Goal: Submit feedback/report problem: Submit feedback/report problem

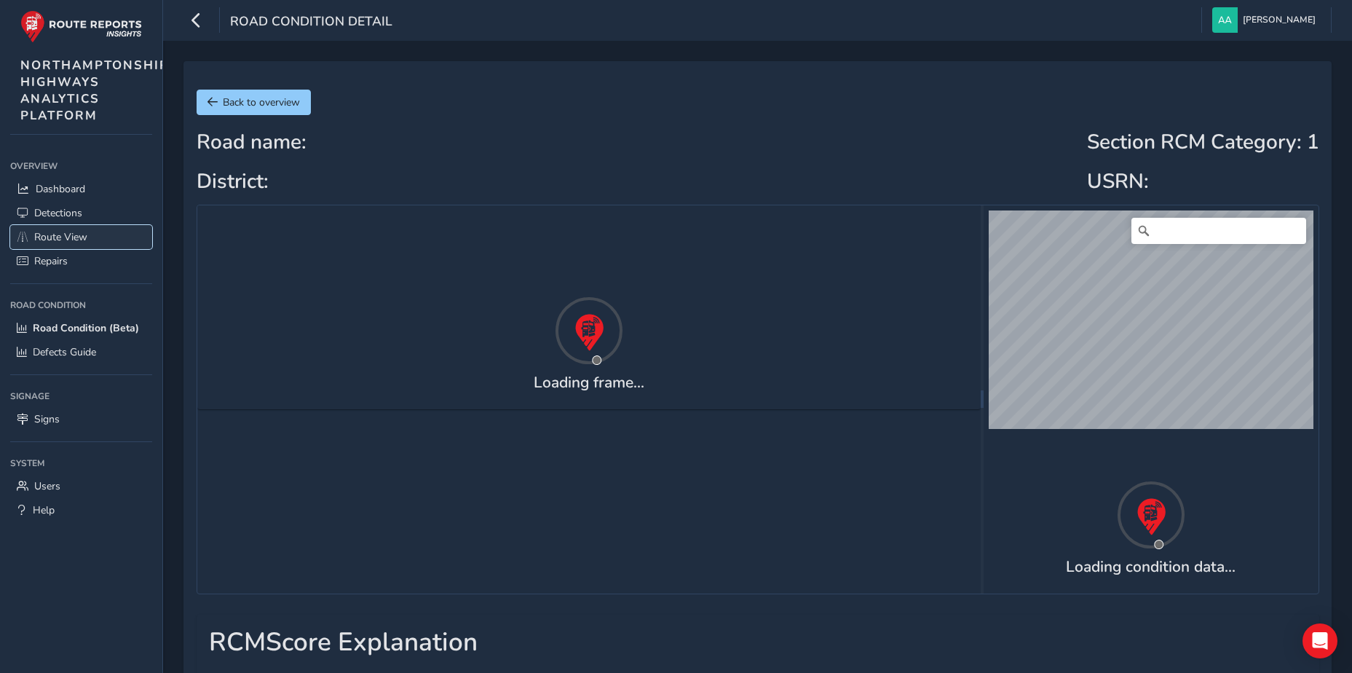
click at [48, 239] on span "Route View" at bounding box center [60, 237] width 53 height 14
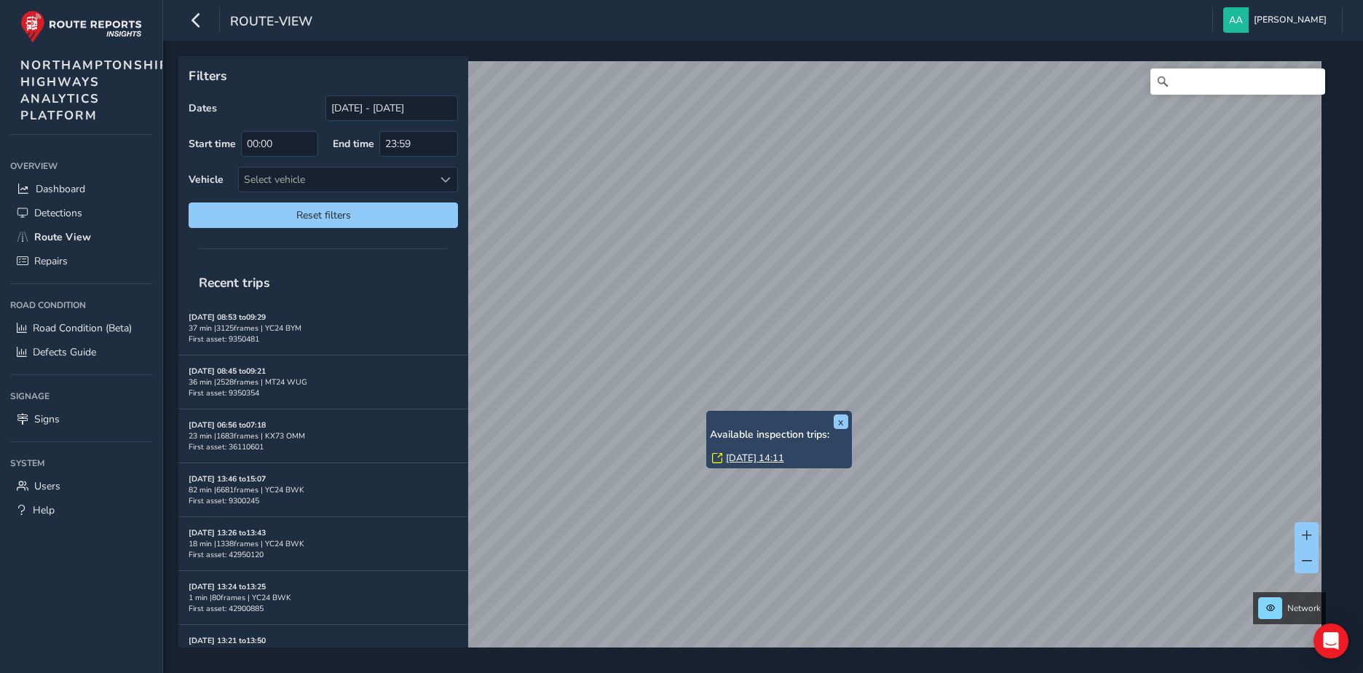
click at [739, 460] on link "Thu, 28 Aug, 14:11" at bounding box center [755, 457] width 58 height 13
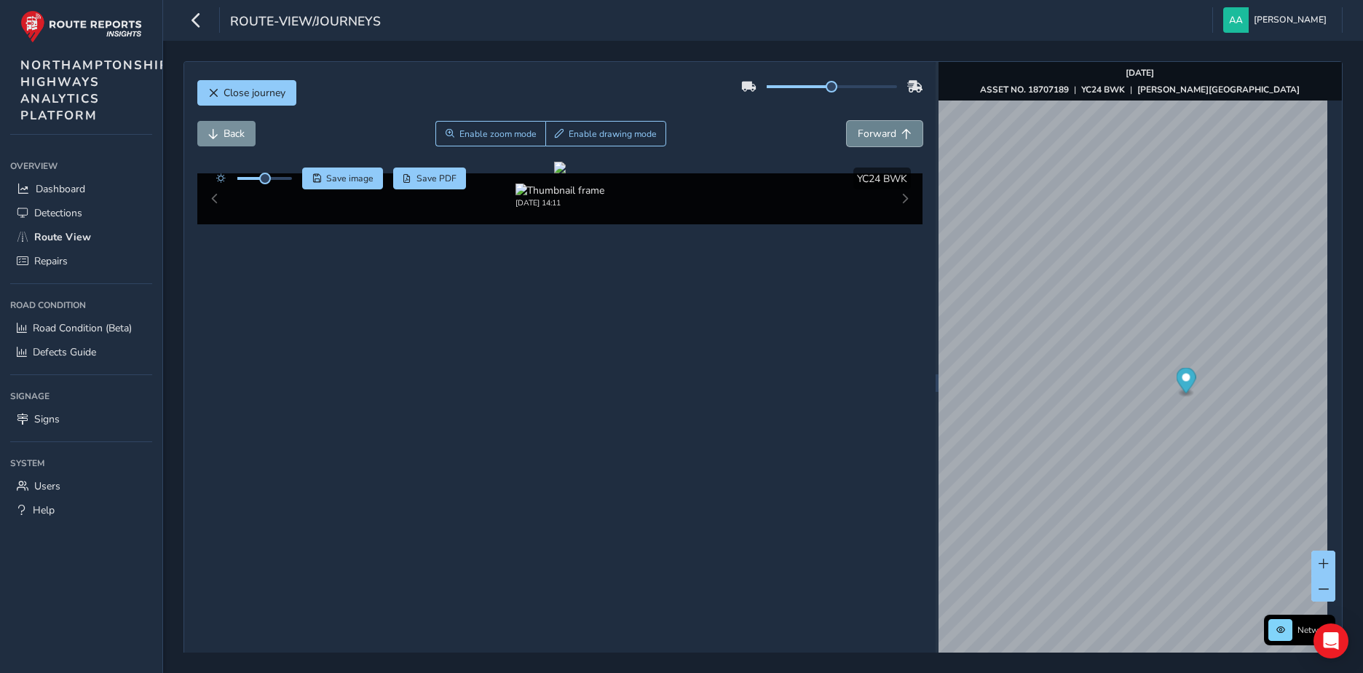
click at [880, 134] on span "Forward" at bounding box center [877, 134] width 39 height 14
click at [880, 132] on span "Forward" at bounding box center [877, 134] width 39 height 14
click at [880, 130] on span "Forward" at bounding box center [877, 134] width 39 height 14
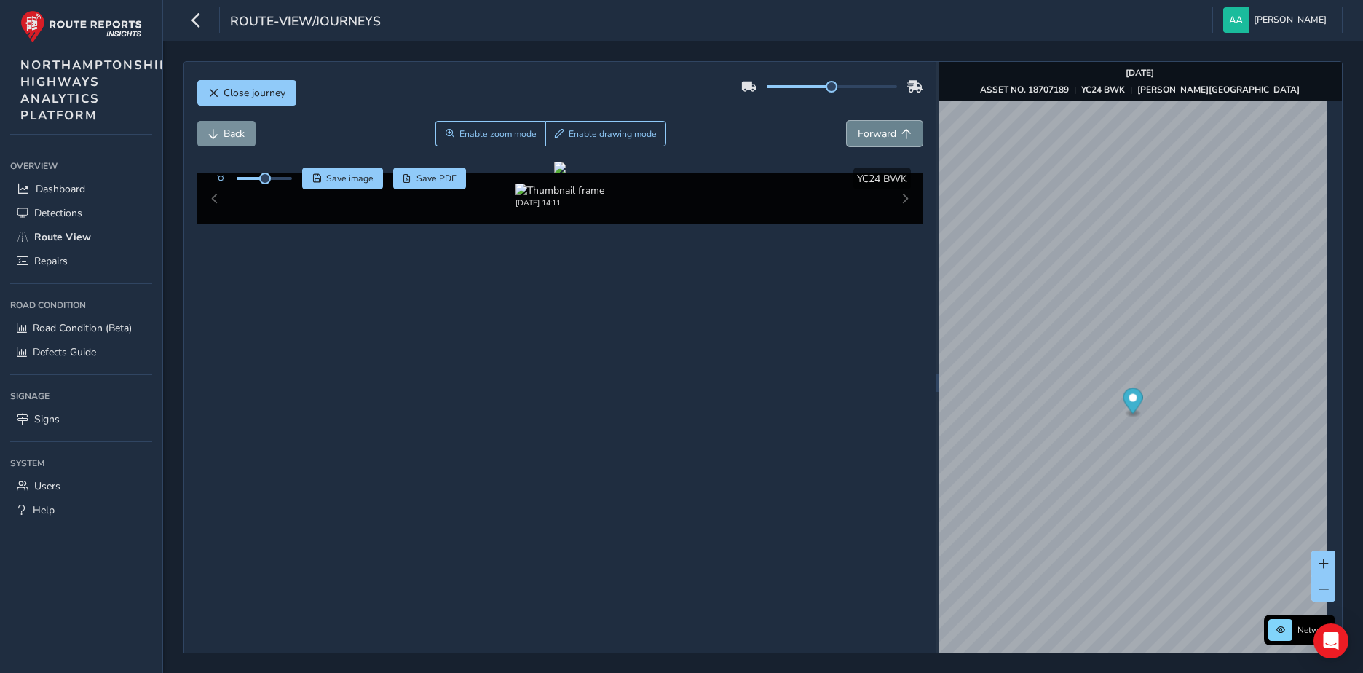
click at [880, 130] on span "Forward" at bounding box center [877, 134] width 39 height 14
click at [879, 128] on span "Forward" at bounding box center [877, 134] width 39 height 14
click at [878, 128] on span "Forward" at bounding box center [877, 134] width 39 height 14
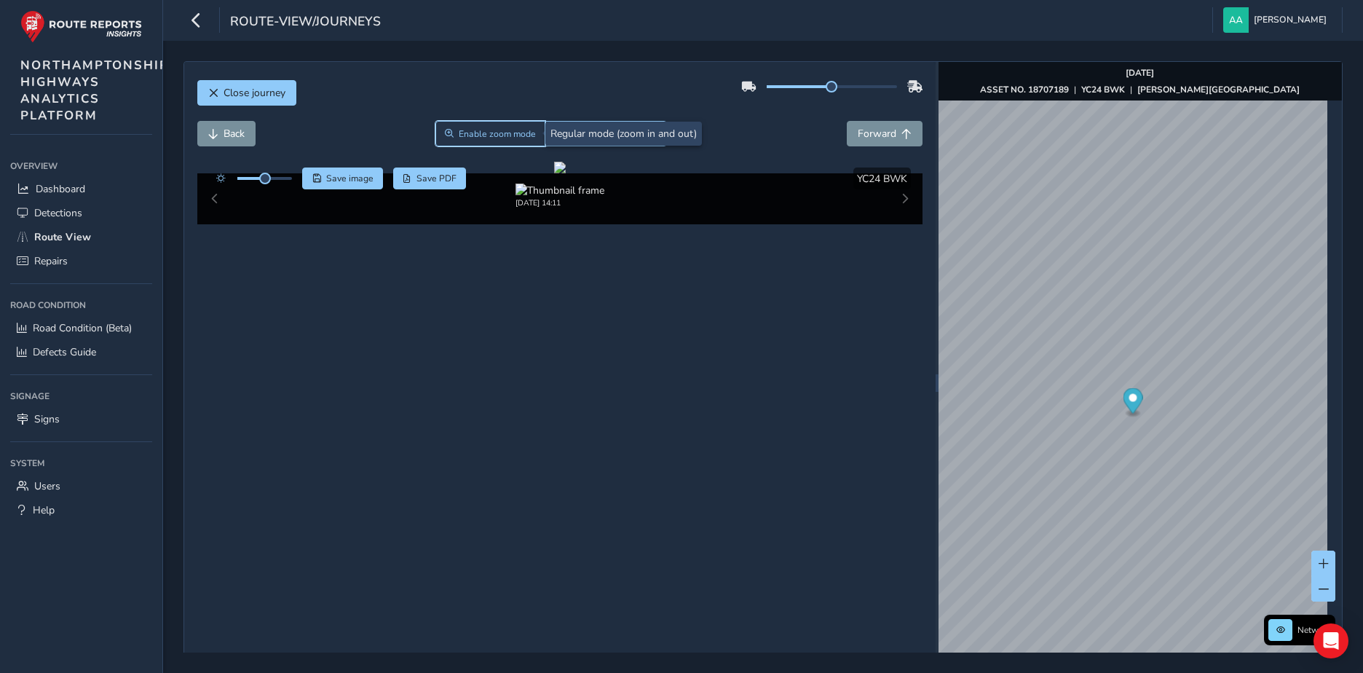
click at [505, 131] on span "Enable zoom mode" at bounding box center [497, 134] width 77 height 12
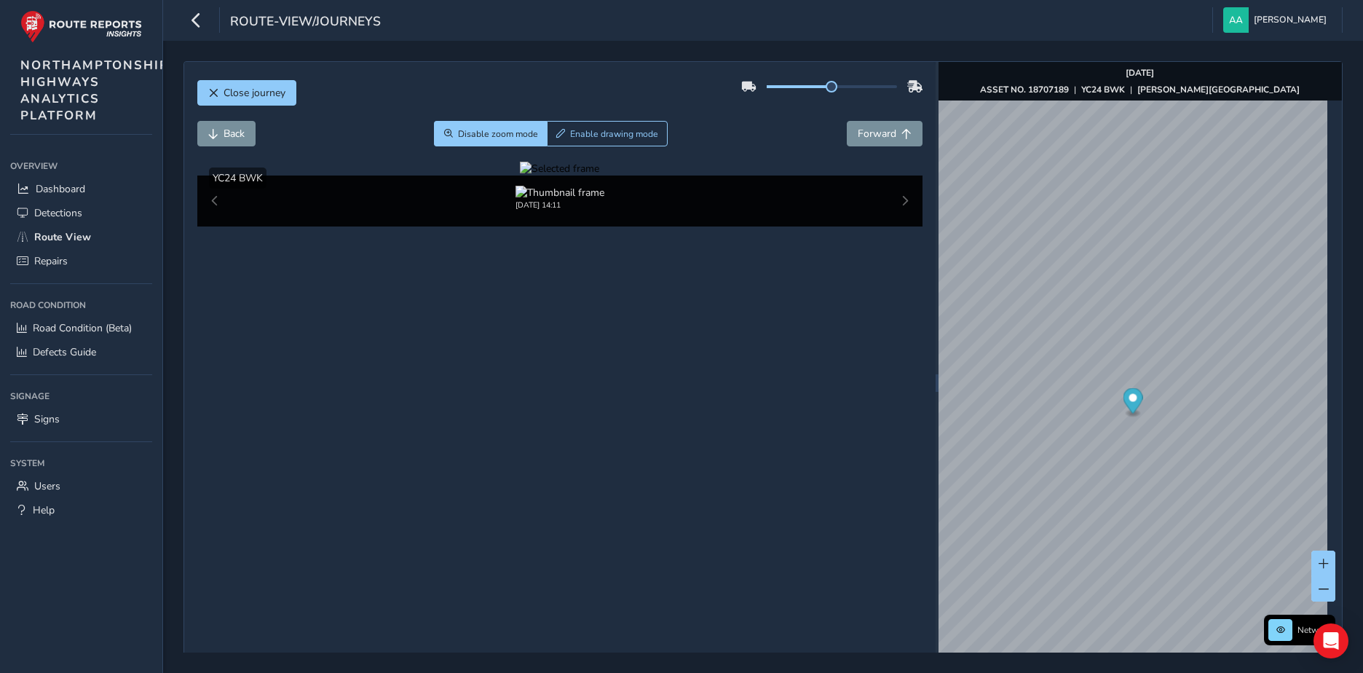
click at [540, 176] on div at bounding box center [559, 169] width 79 height 14
click at [483, 128] on span "Disable zoom mode" at bounding box center [498, 134] width 80 height 12
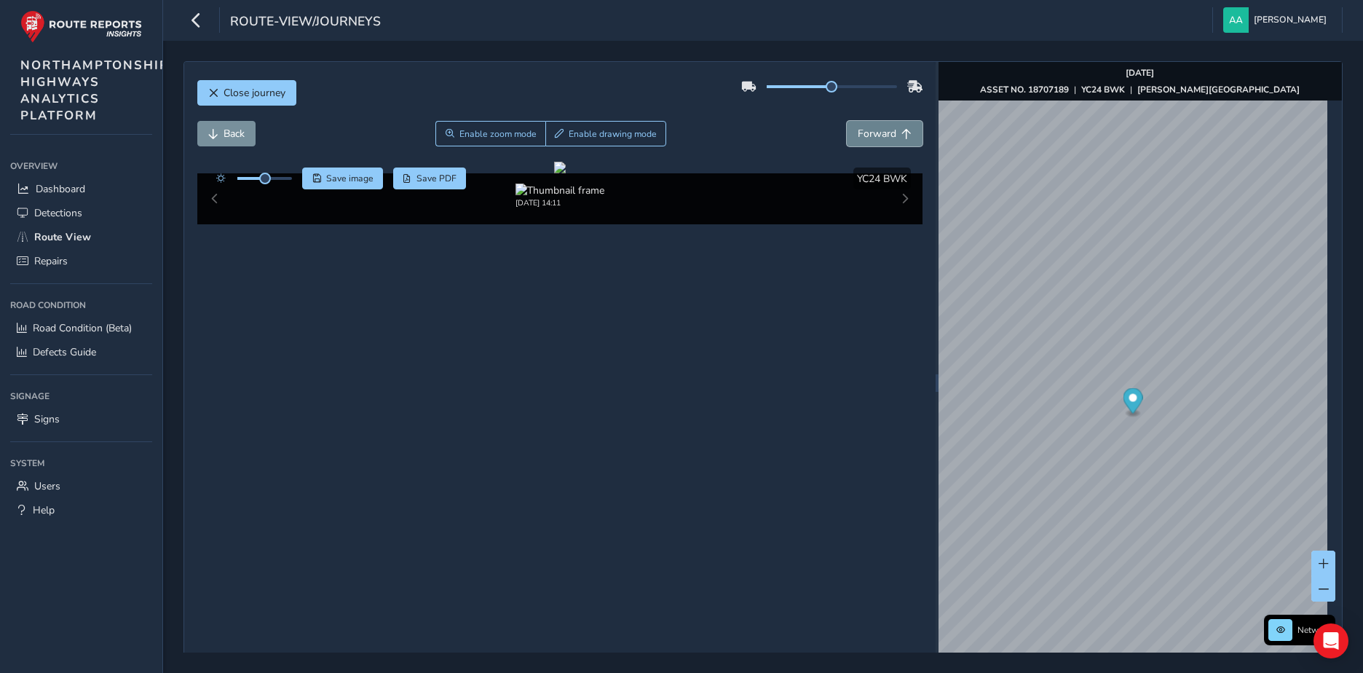
click at [866, 133] on span "Forward" at bounding box center [877, 134] width 39 height 14
click at [492, 134] on span "Enable zoom mode" at bounding box center [497, 134] width 77 height 12
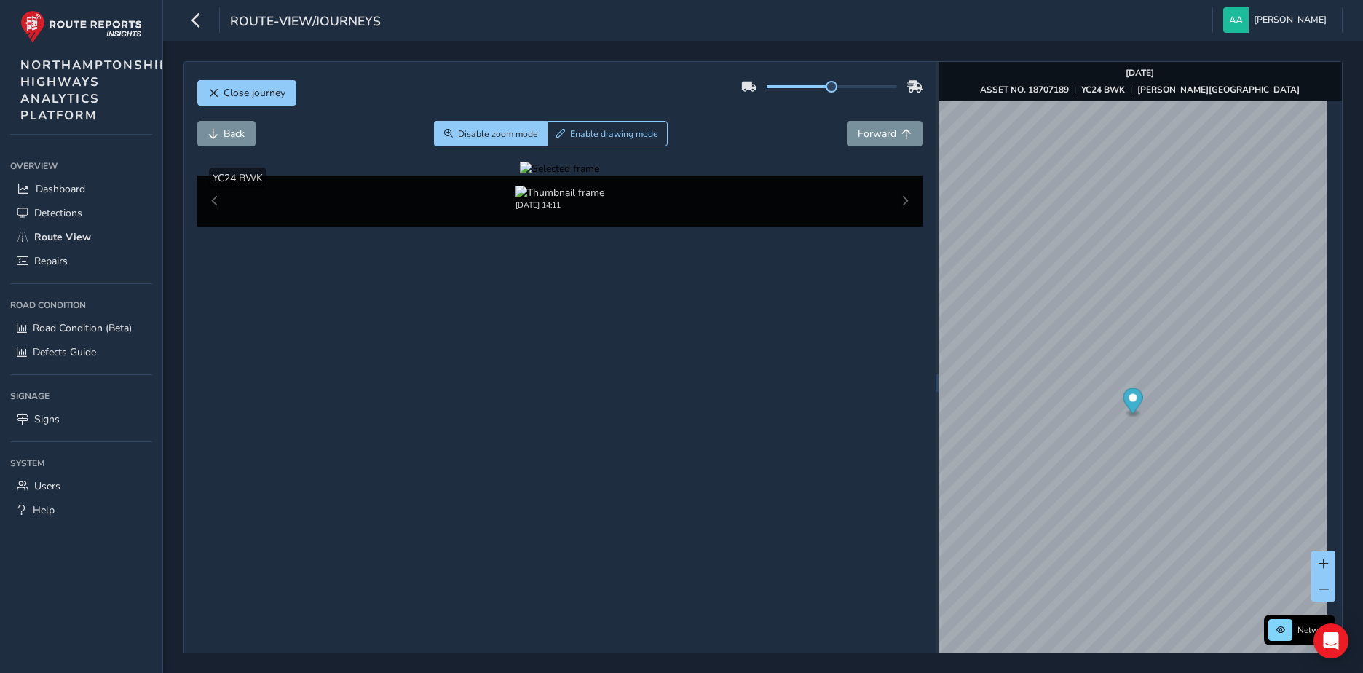
click at [520, 176] on div at bounding box center [559, 169] width 79 height 14
click at [534, 176] on div at bounding box center [559, 169] width 79 height 14
click at [195, 25] on icon "button" at bounding box center [196, 19] width 15 height 25
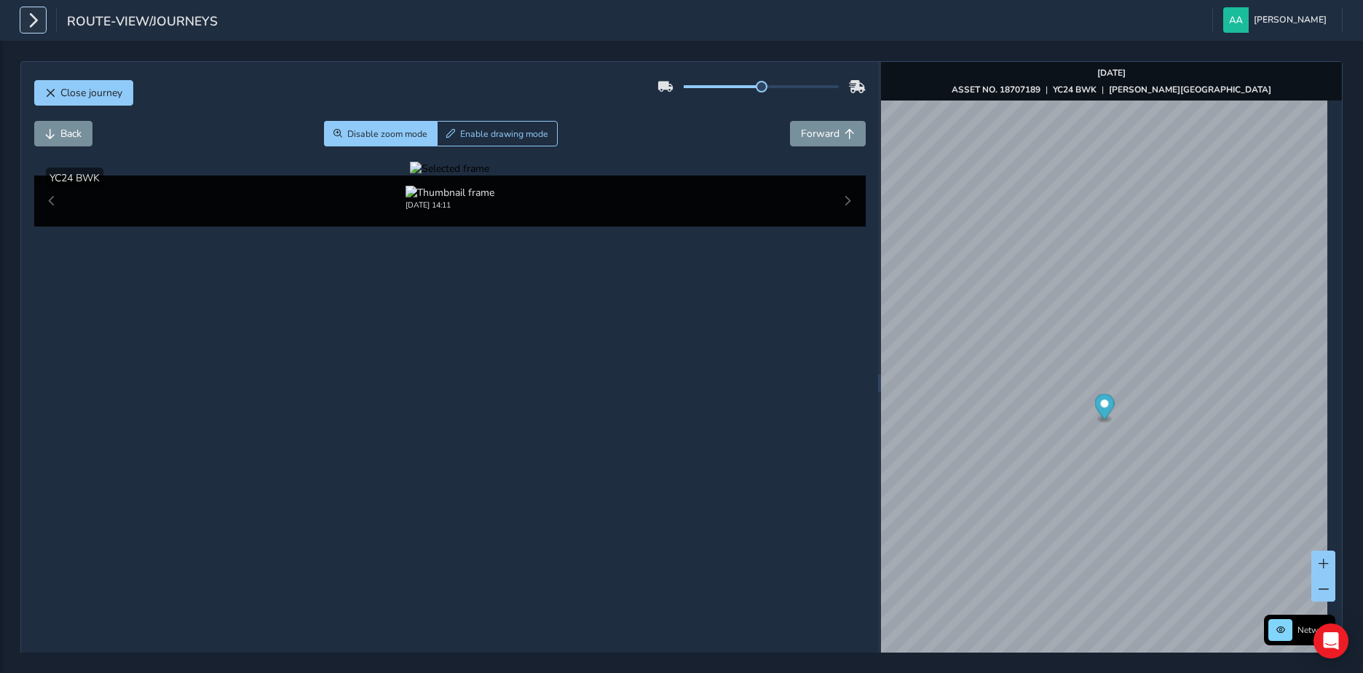
click at [39, 16] on icon "button" at bounding box center [32, 19] width 15 height 25
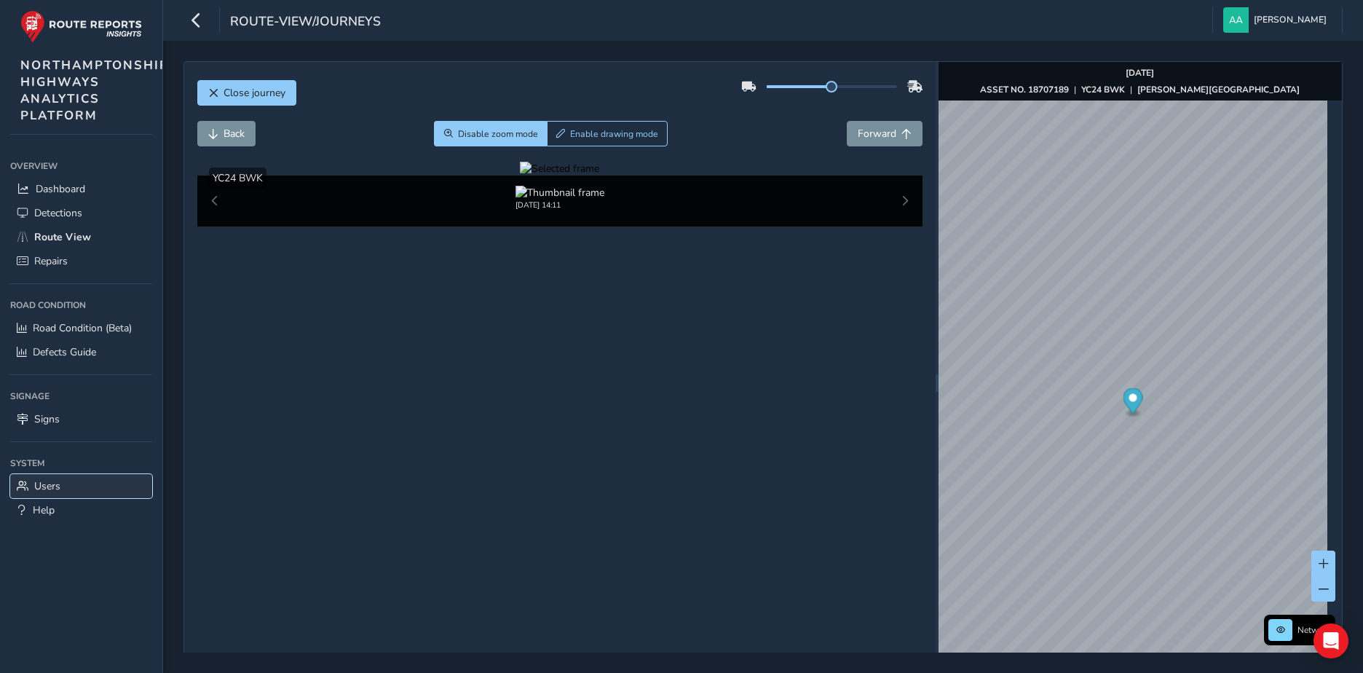
click at [25, 476] on link "Users" at bounding box center [81, 486] width 142 height 24
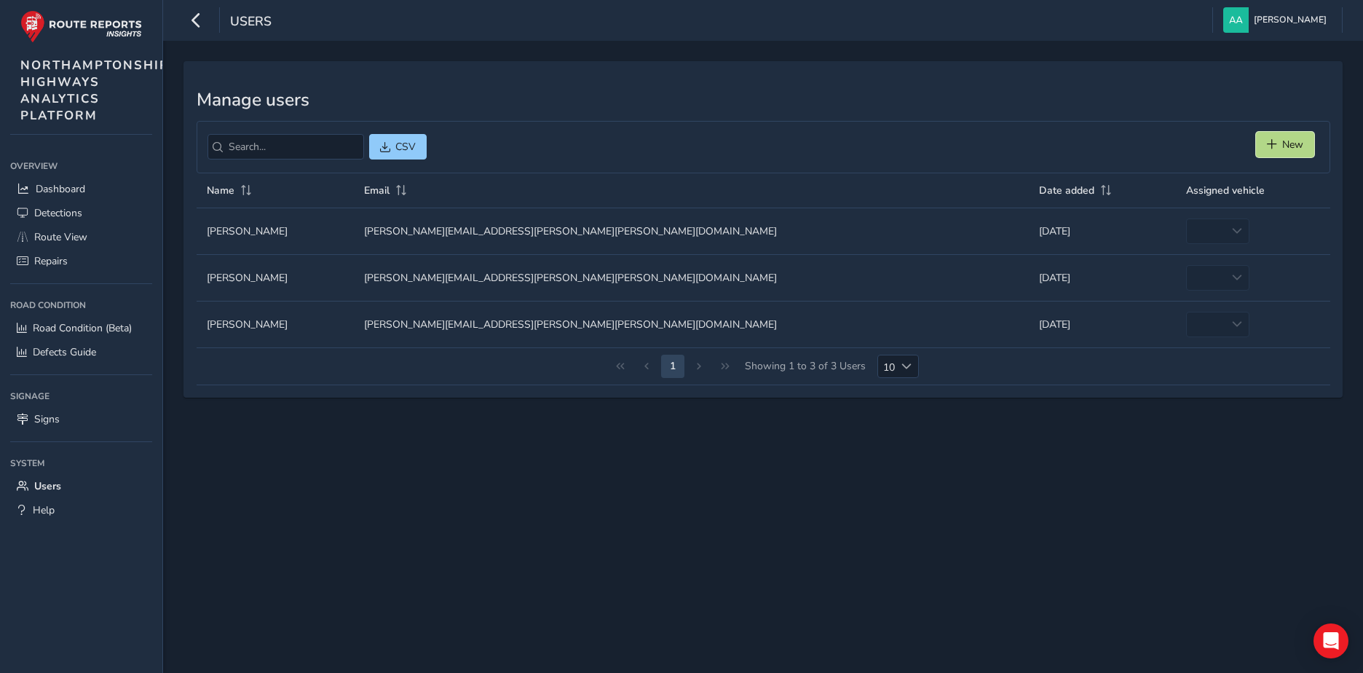
click at [1279, 148] on button "New" at bounding box center [1285, 144] width 58 height 25
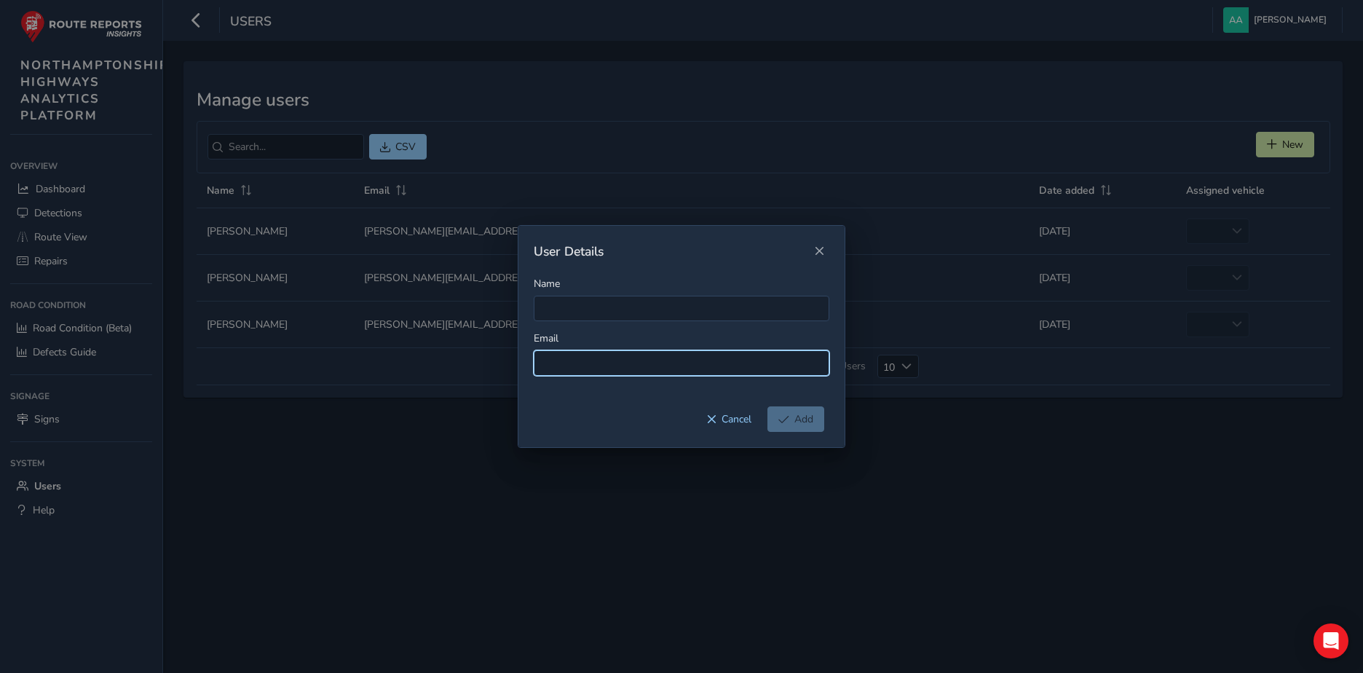
click at [588, 370] on input at bounding box center [682, 362] width 296 height 25
paste input "nainesh.patel1@kier.co.uk"
type input "nainesh.patel1@kier.co.uk"
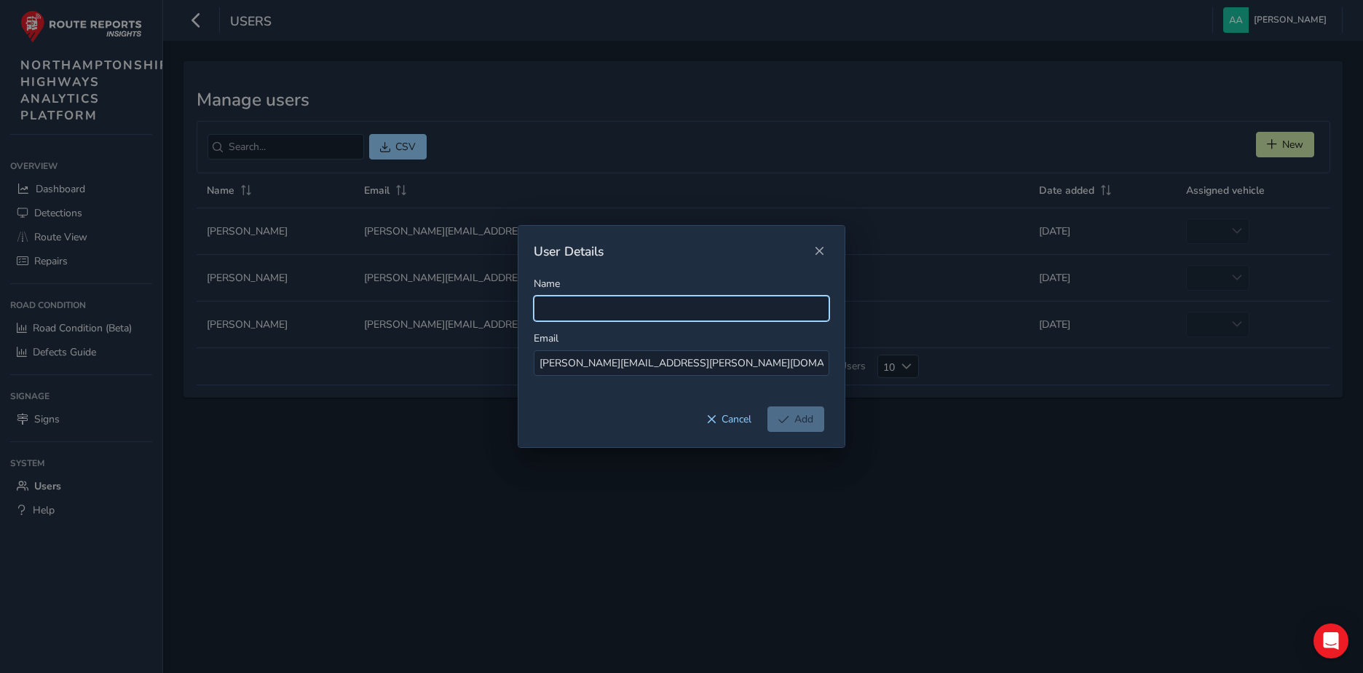
click at [595, 315] on input "Name" at bounding box center [682, 308] width 296 height 25
paste input "nainesh.patel1@kier.co.uk"
type input "Nainesh Patel"
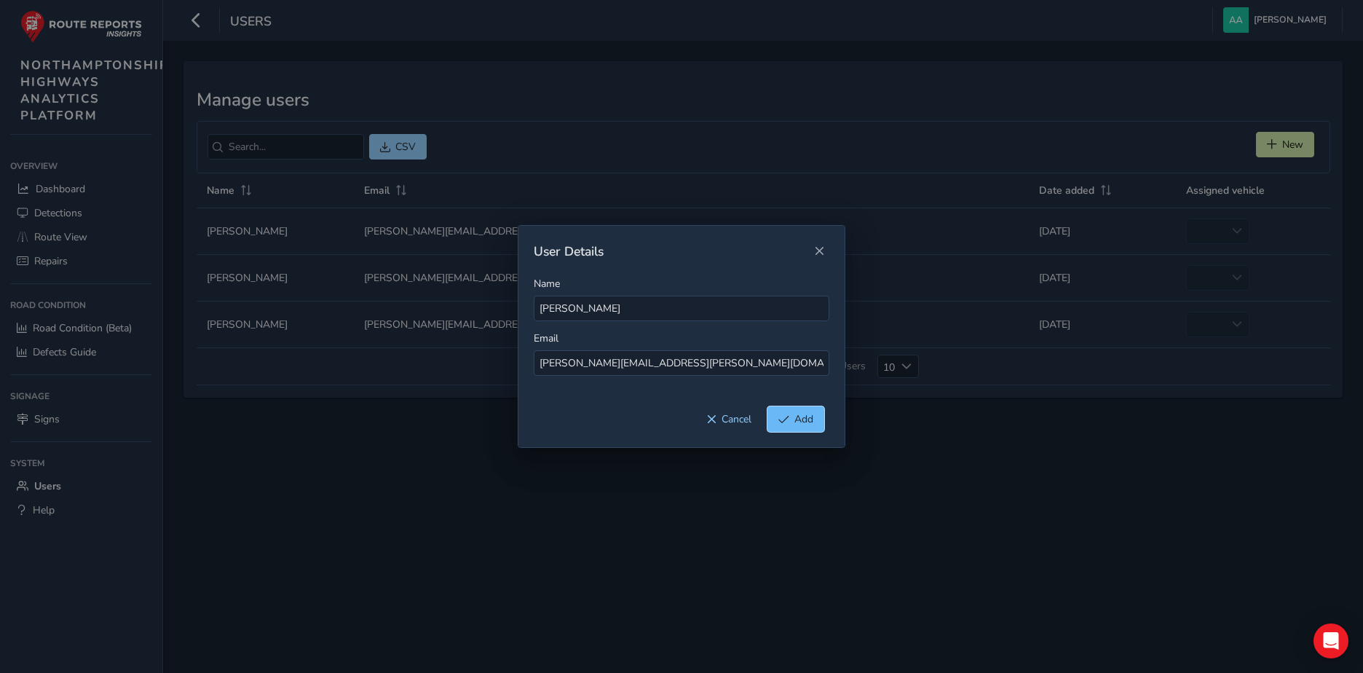
click at [801, 420] on span "Add" at bounding box center [803, 419] width 19 height 14
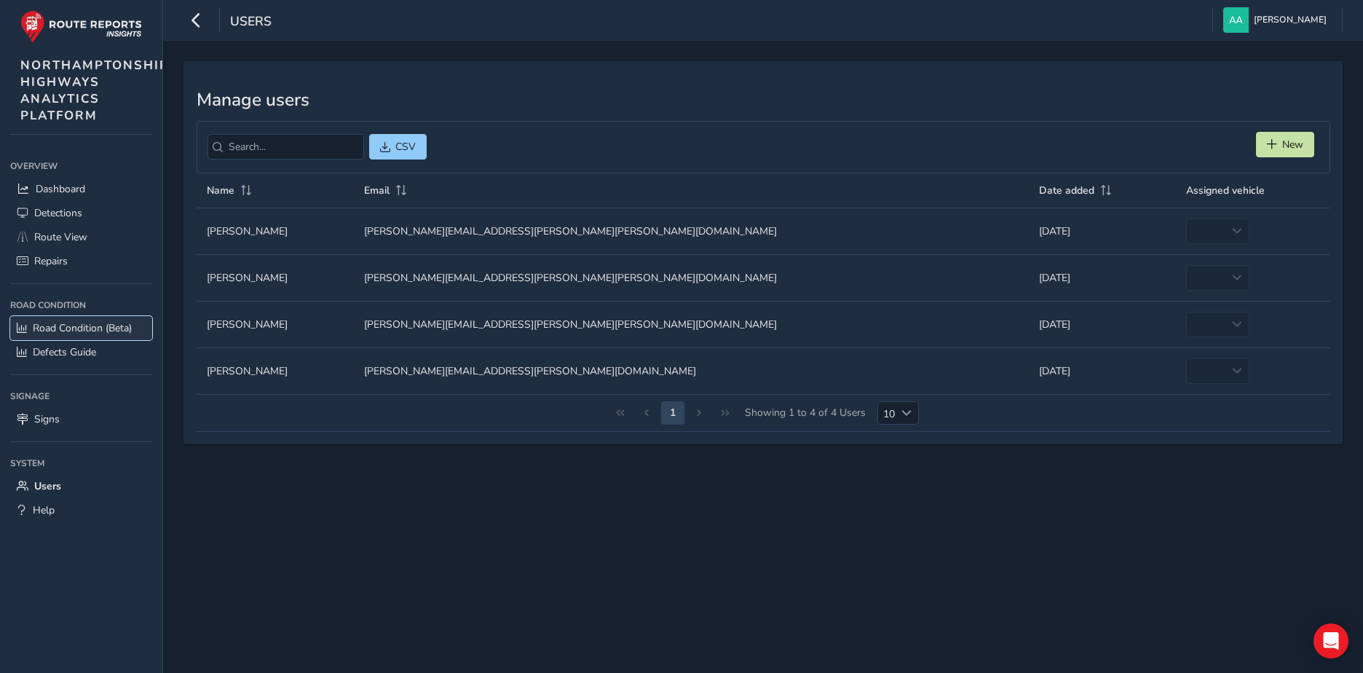
click at [68, 326] on span "Road Condition (Beta)" at bounding box center [82, 328] width 99 height 14
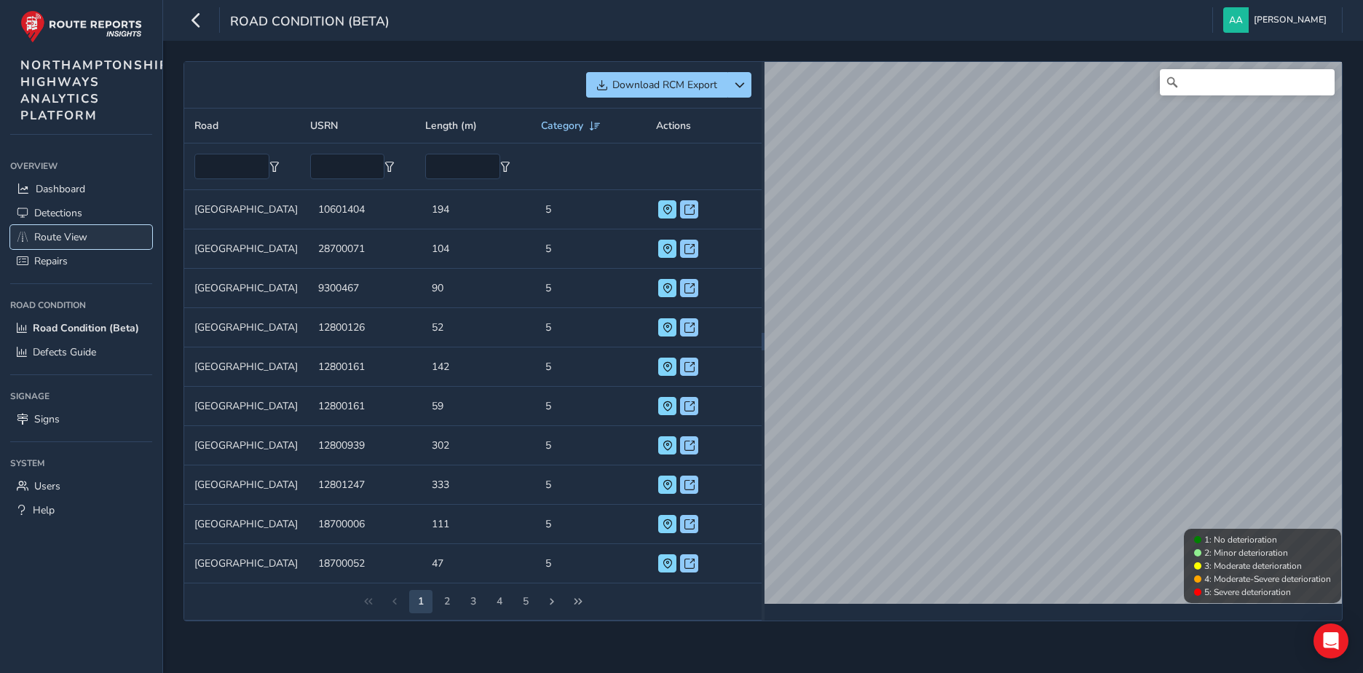
click at [57, 236] on span "Route View" at bounding box center [60, 237] width 53 height 14
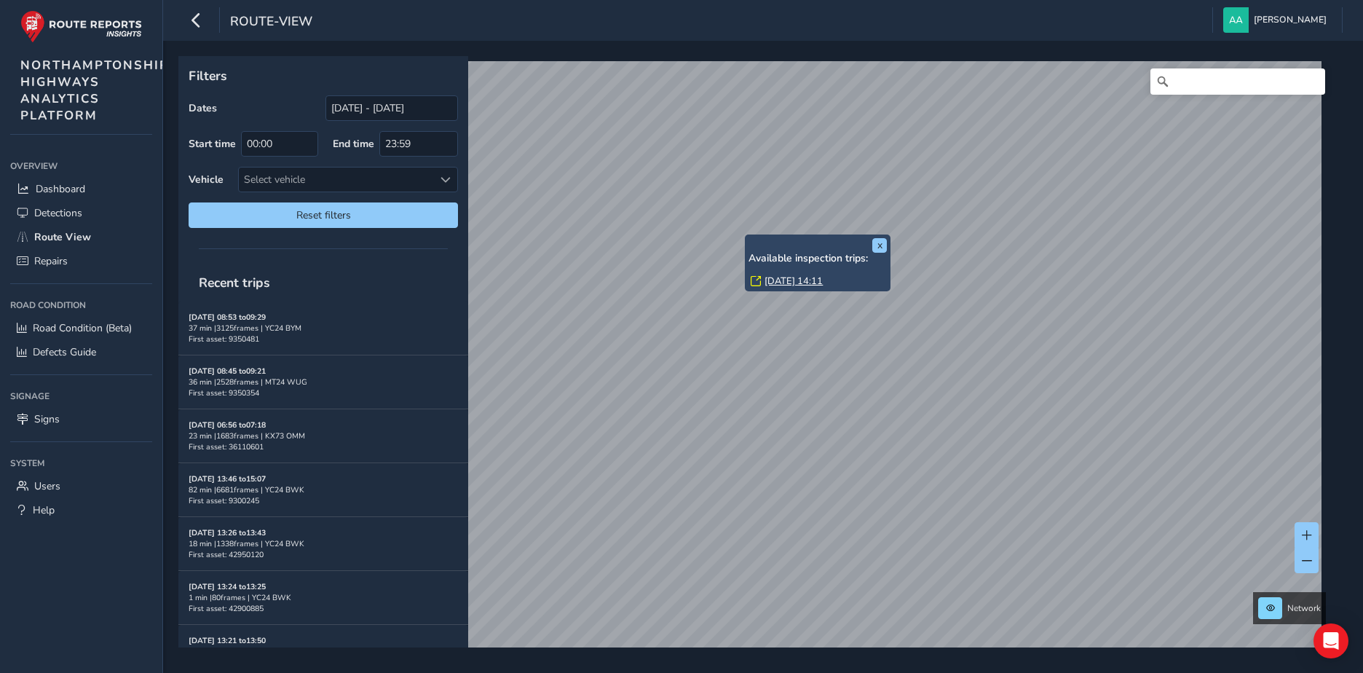
click at [782, 279] on link "Thu, 28 Aug, 14:11" at bounding box center [794, 281] width 58 height 13
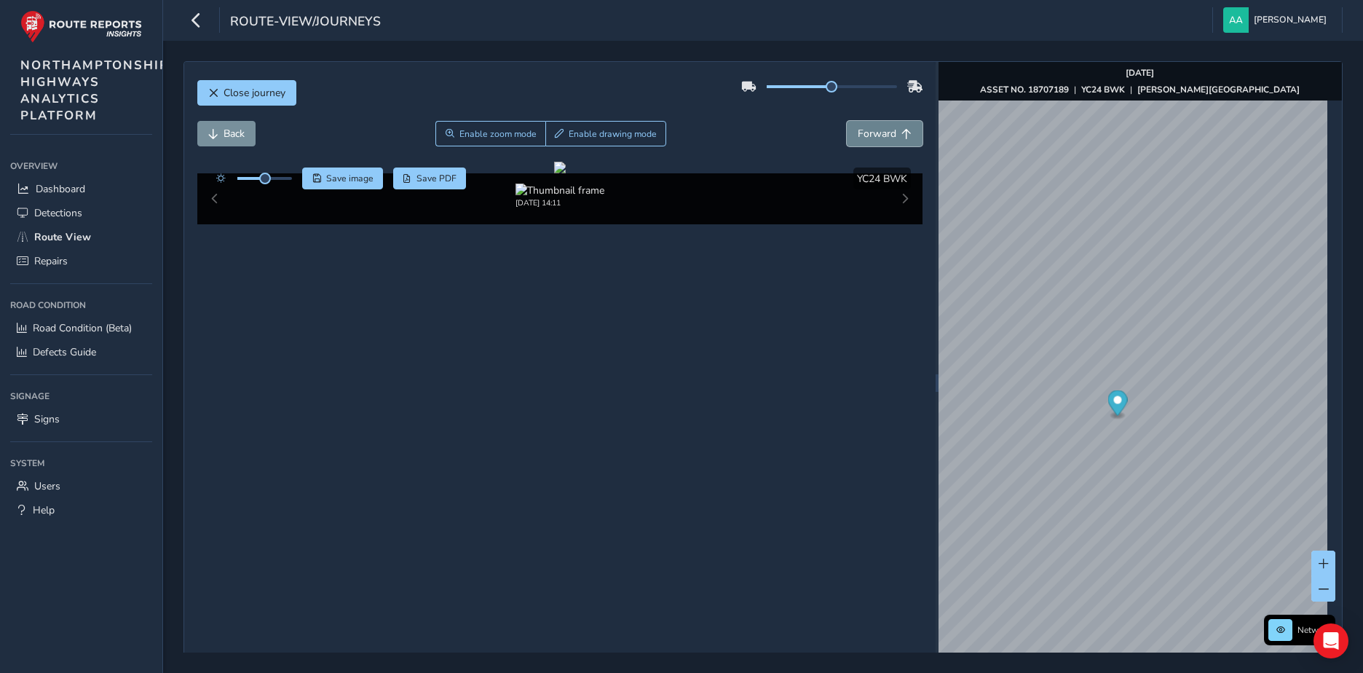
click at [863, 137] on span "Forward" at bounding box center [877, 134] width 39 height 14
click at [470, 133] on span "Enable zoom mode" at bounding box center [497, 134] width 77 height 12
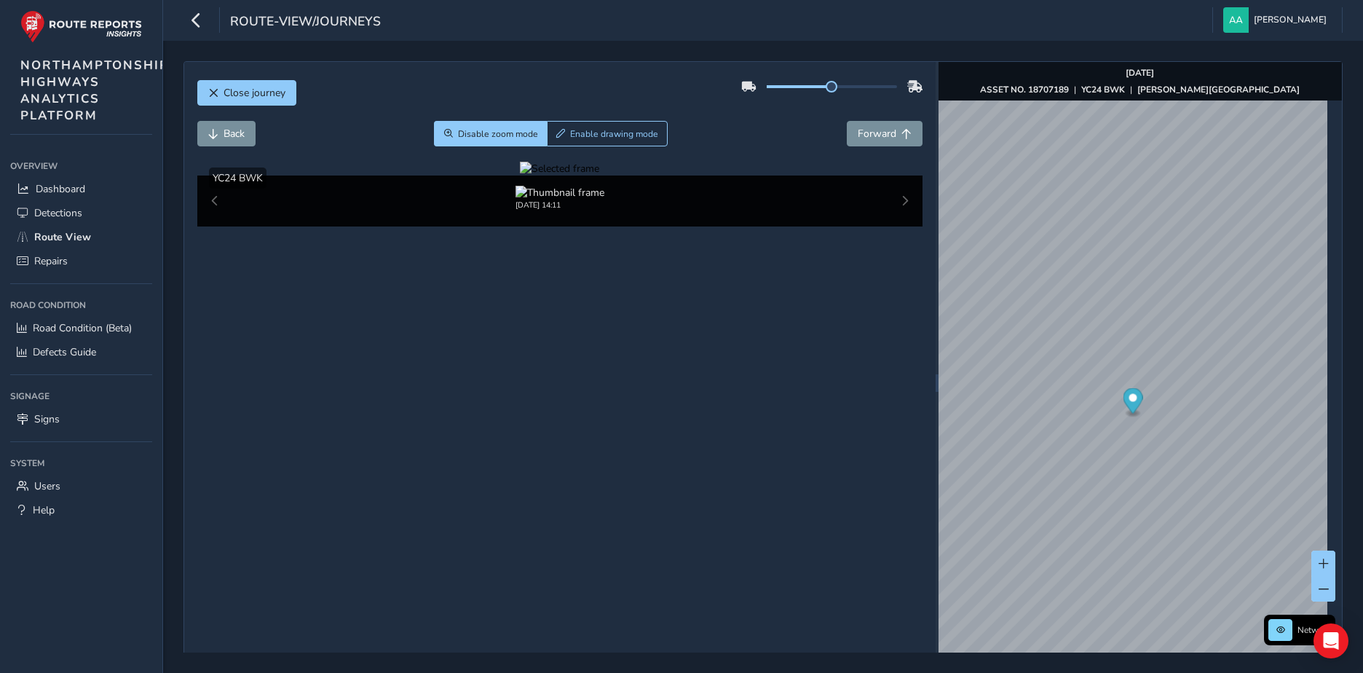
click at [520, 176] on div at bounding box center [559, 169] width 79 height 14
drag, startPoint x: 481, startPoint y: 299, endPoint x: 527, endPoint y: 63, distance: 239.8
click at [481, 292] on img at bounding box center [1024, 489] width 2097 height 1180
click at [487, 133] on span "Disable zoom mode" at bounding box center [498, 134] width 80 height 12
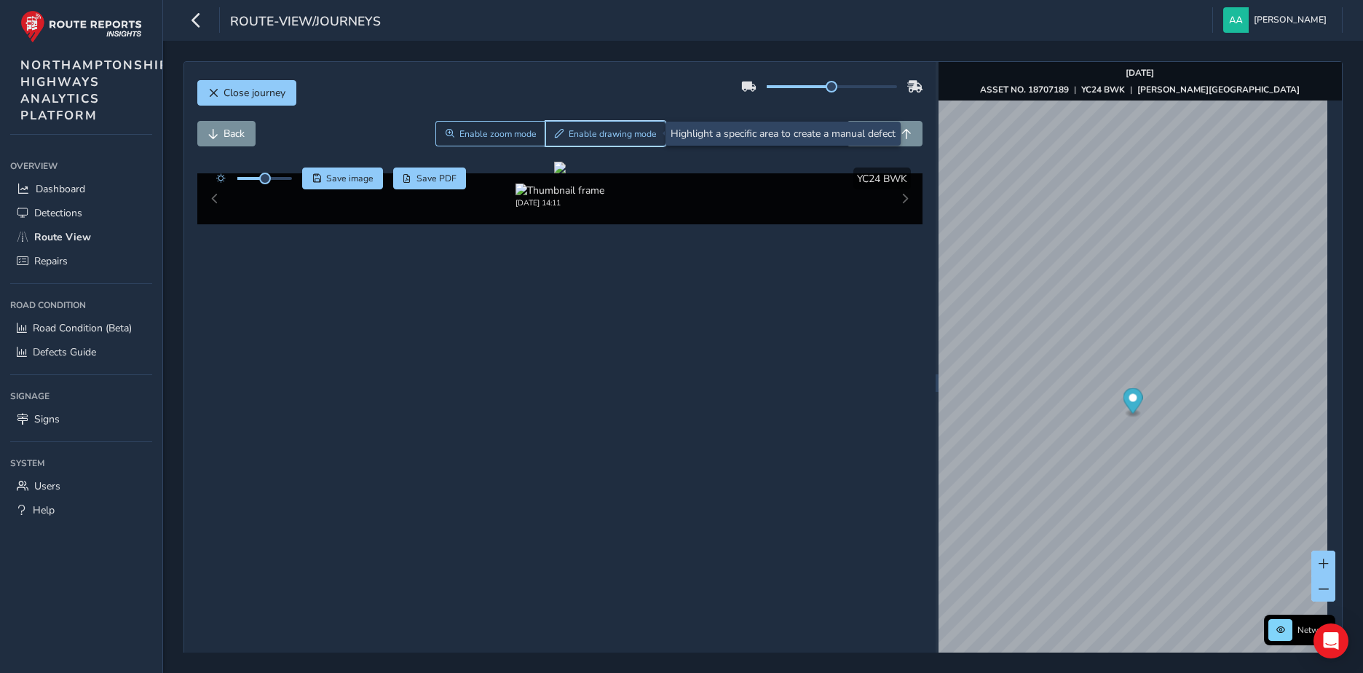
click at [618, 134] on span "Enable drawing mode" at bounding box center [613, 134] width 88 height 12
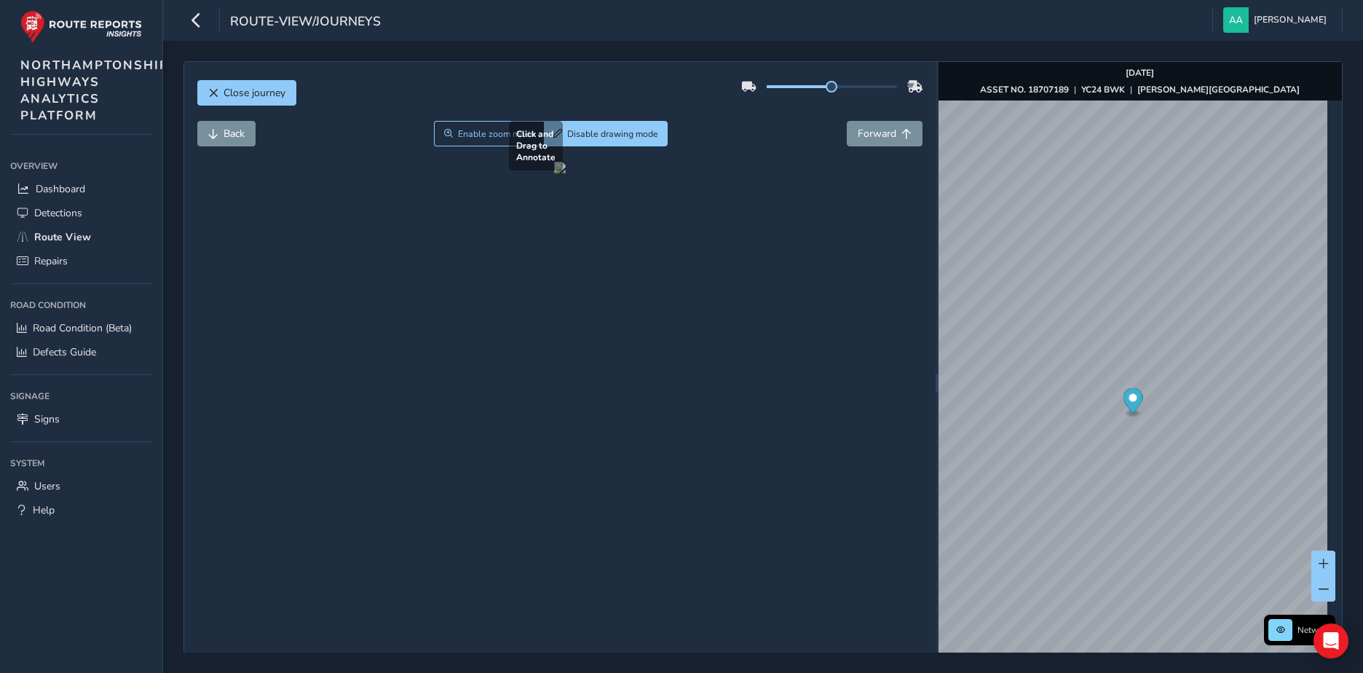
drag, startPoint x: 419, startPoint y: 468, endPoint x: 527, endPoint y: 354, distance: 157.1
click at [554, 173] on div at bounding box center [560, 168] width 12 height 12
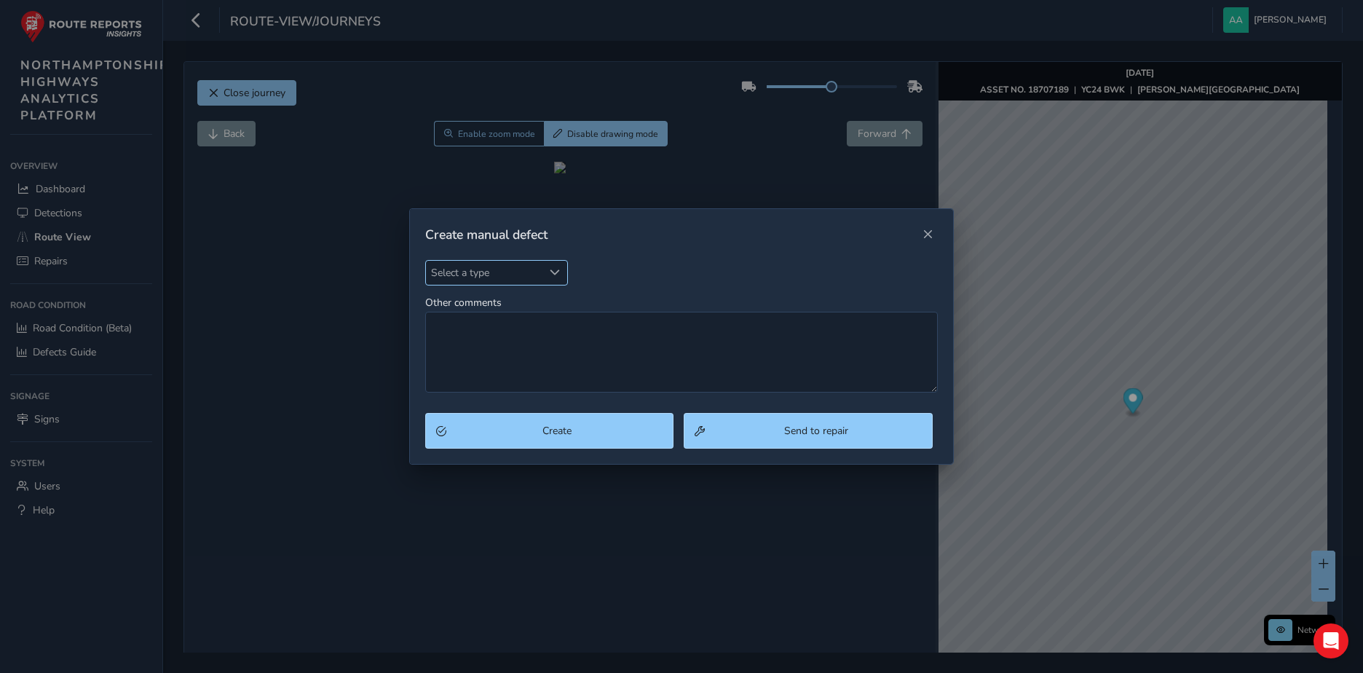
click at [554, 269] on span "Select a type" at bounding box center [555, 272] width 10 height 10
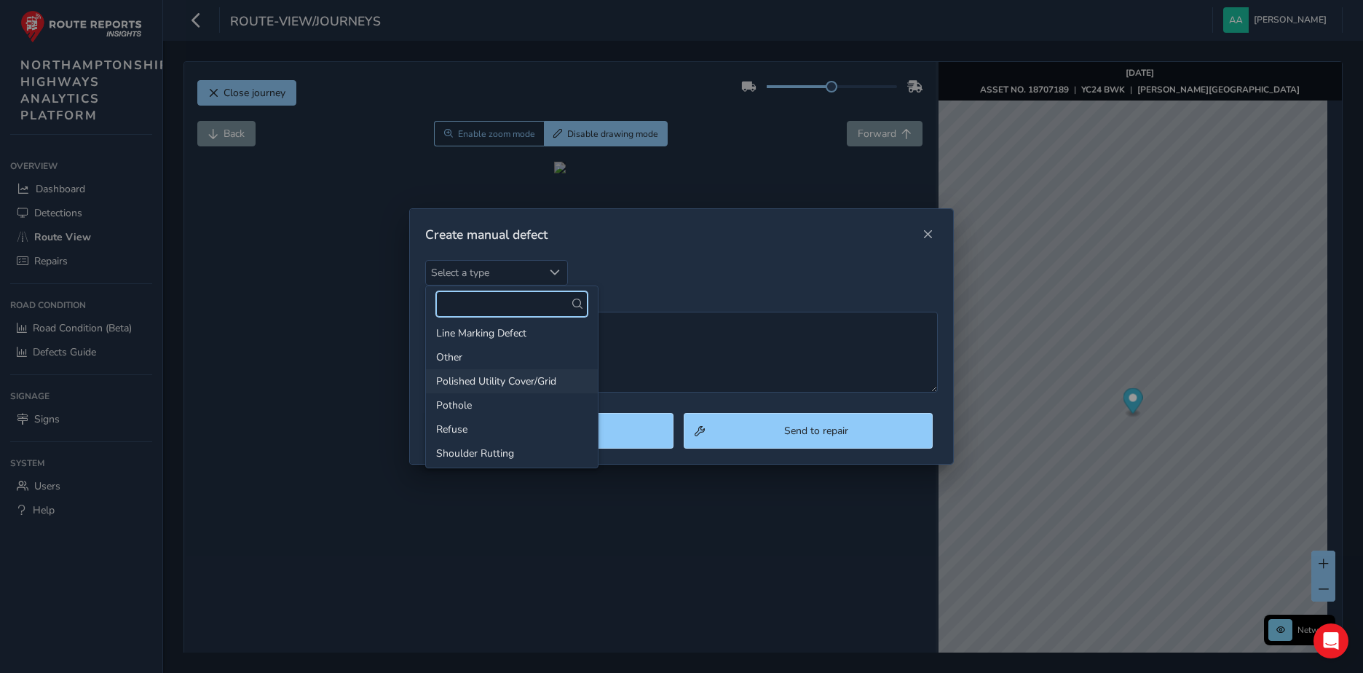
scroll to position [99, 0]
click at [460, 406] on li "Pothole" at bounding box center [512, 408] width 172 height 24
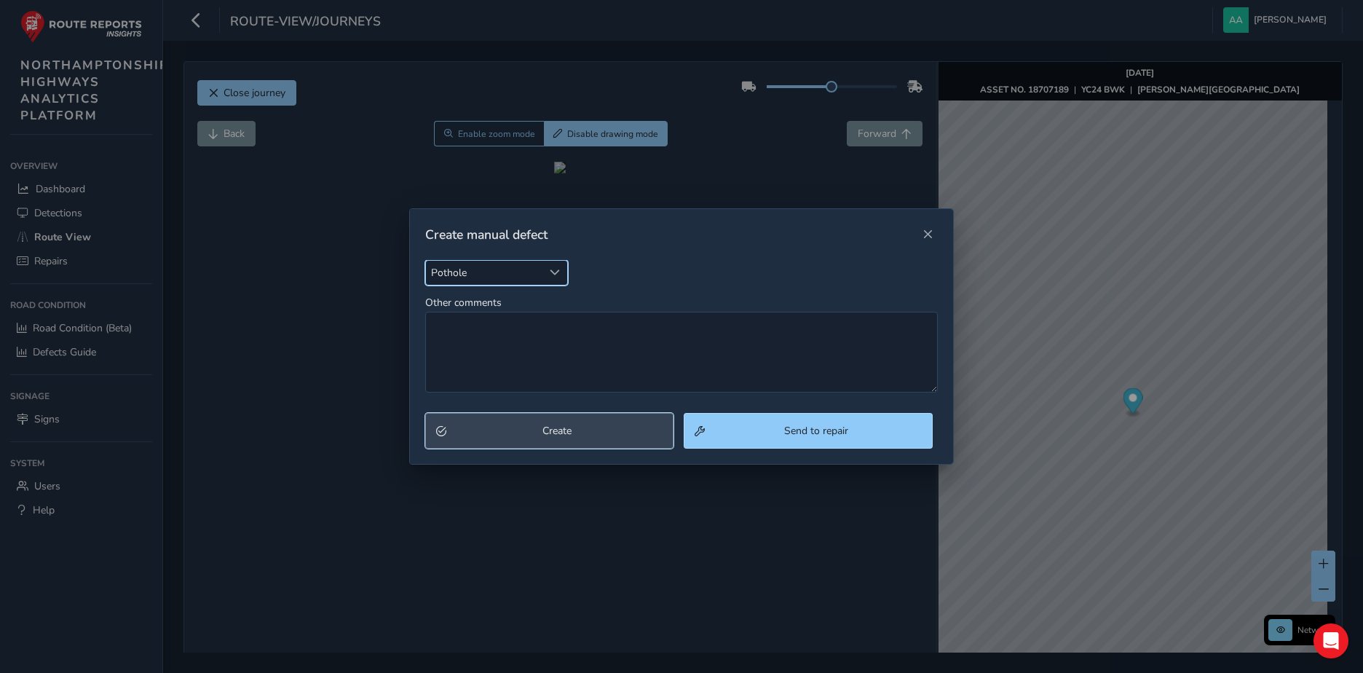
click at [569, 427] on span "Create" at bounding box center [557, 431] width 212 height 14
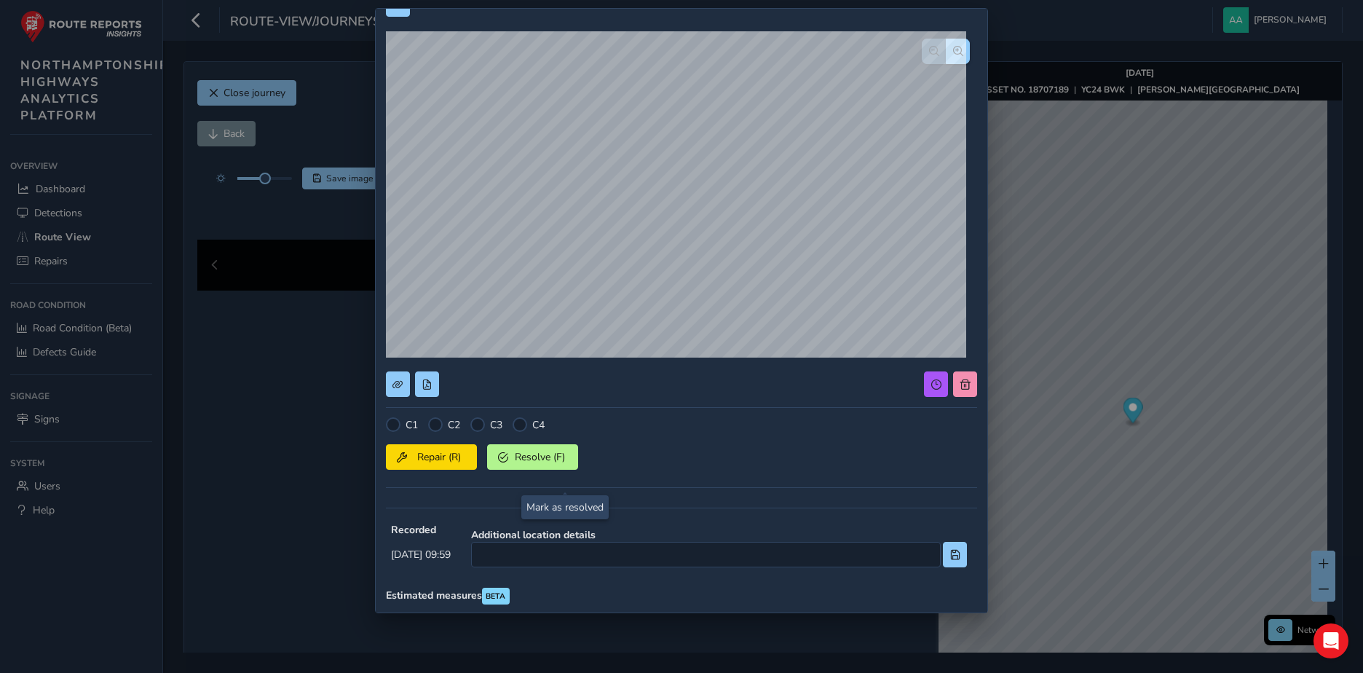
scroll to position [0, 0]
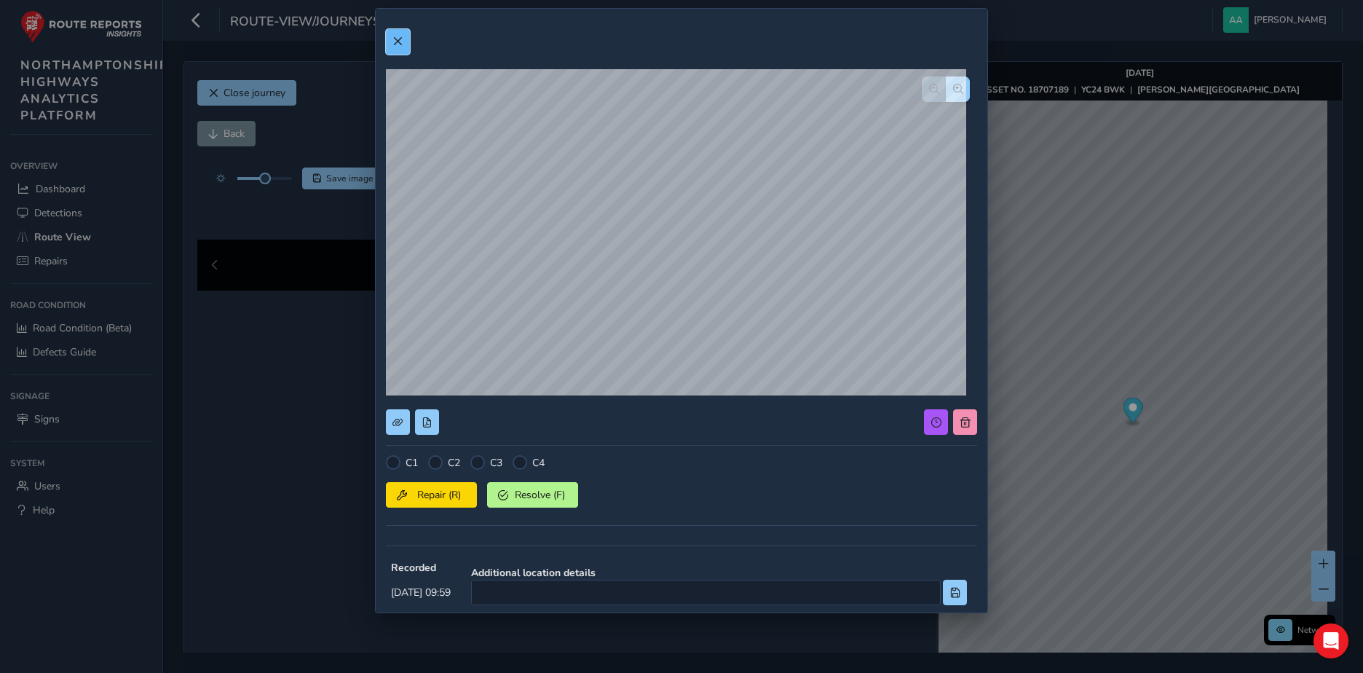
click at [402, 38] on span at bounding box center [398, 41] width 10 height 10
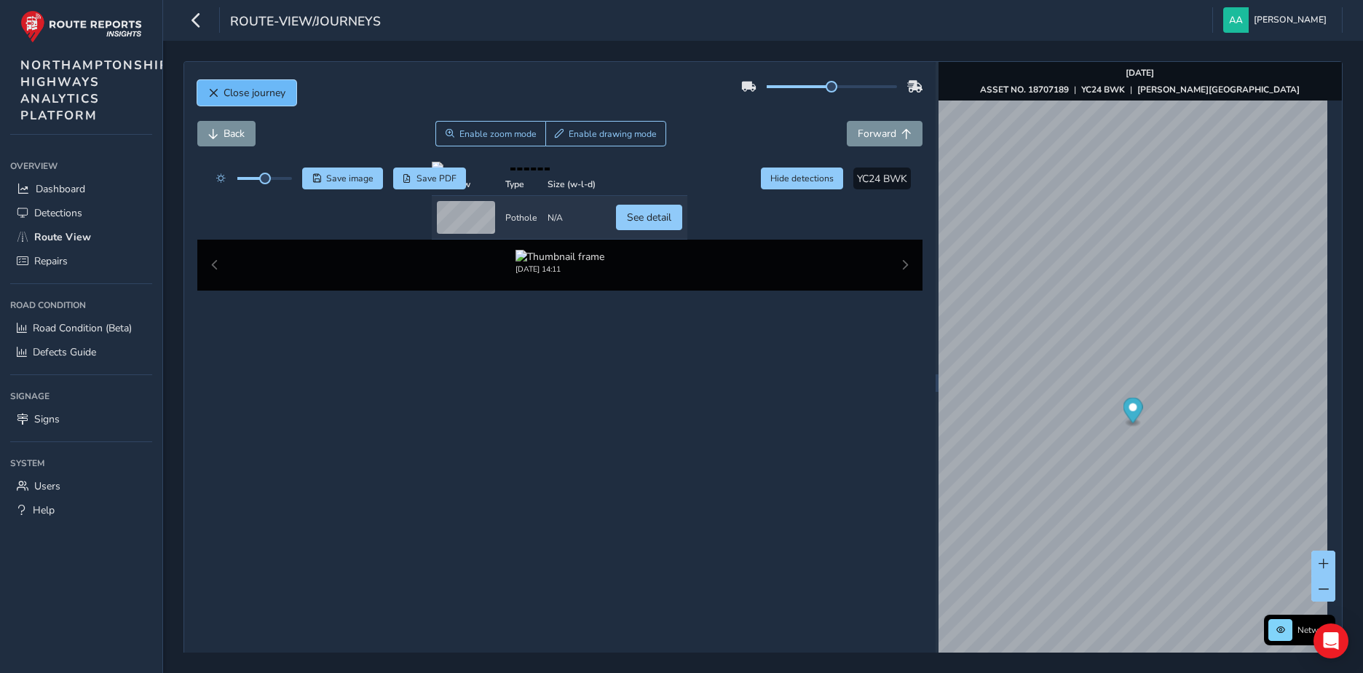
click at [238, 91] on span "Close journey" at bounding box center [255, 93] width 62 height 14
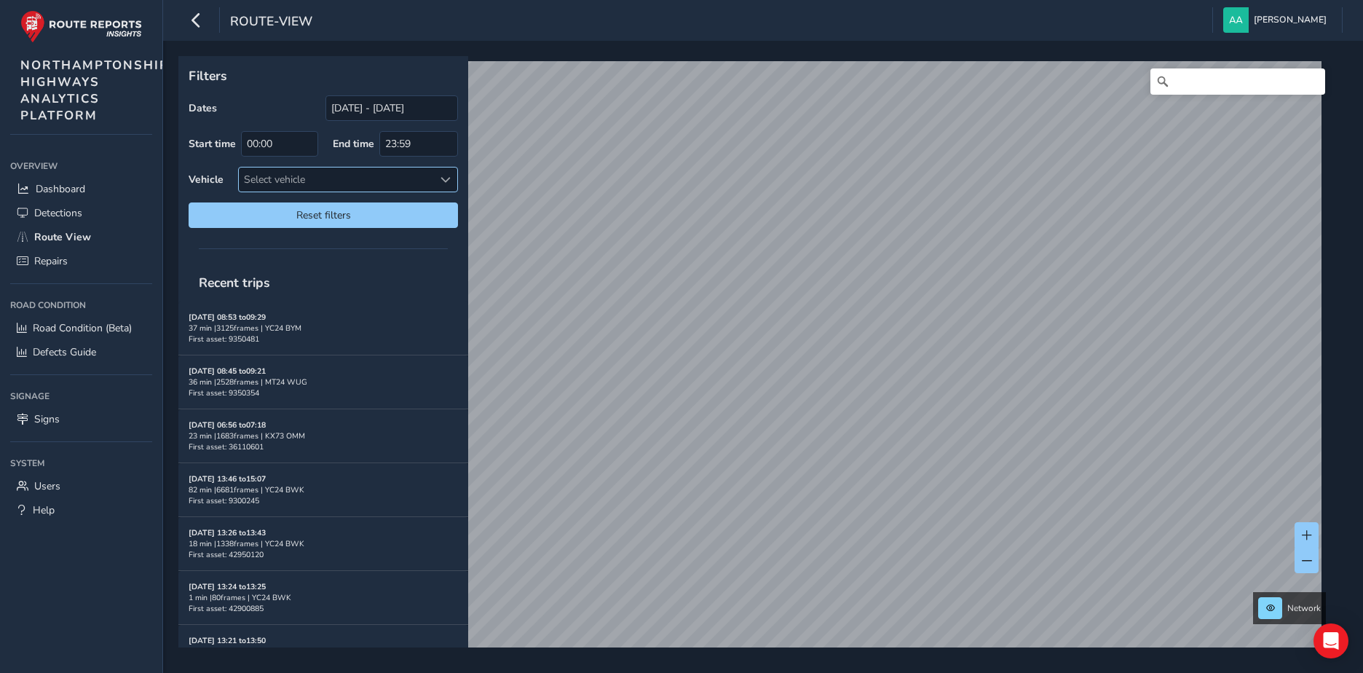
click at [324, 175] on div "Dates 30/07/2025 - 29/08/2025 Start time 00:00 End time 23:59 Vehicle Select ve…" at bounding box center [323, 161] width 269 height 133
click at [324, 175] on div "Select vehicle" at bounding box center [336, 179] width 194 height 24
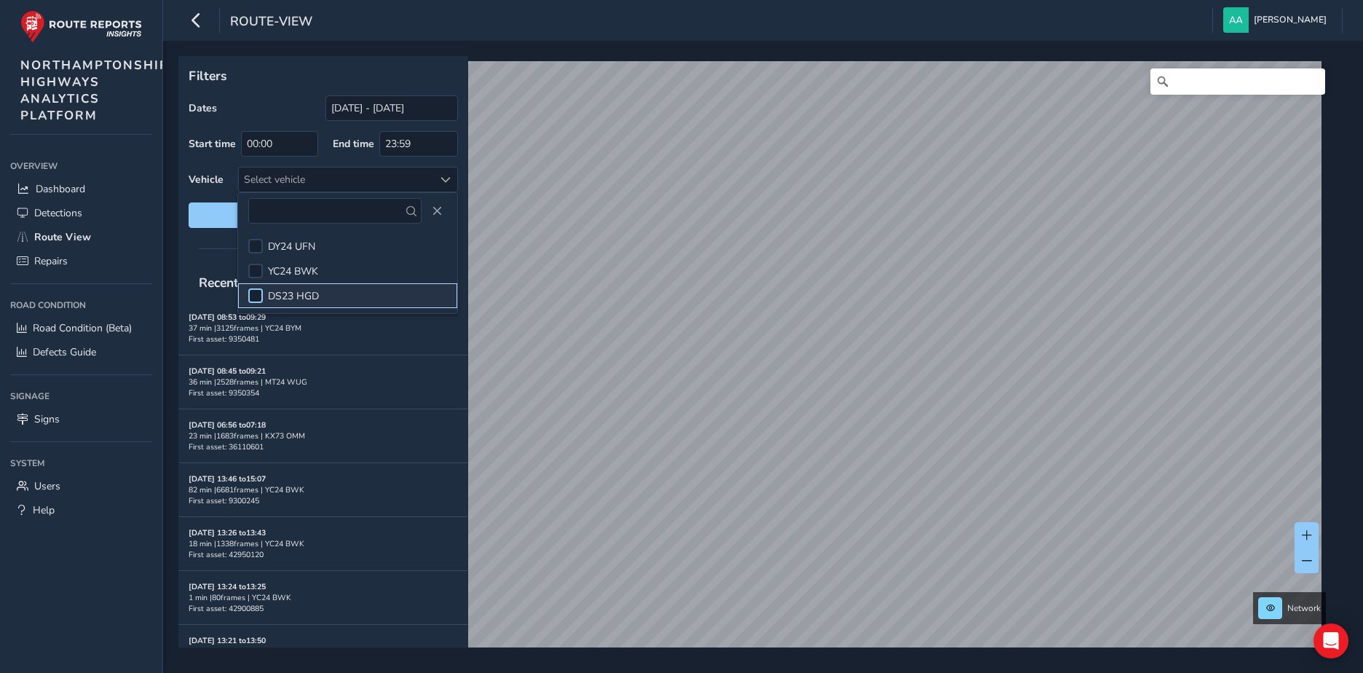
click at [261, 292] on div at bounding box center [255, 295] width 15 height 15
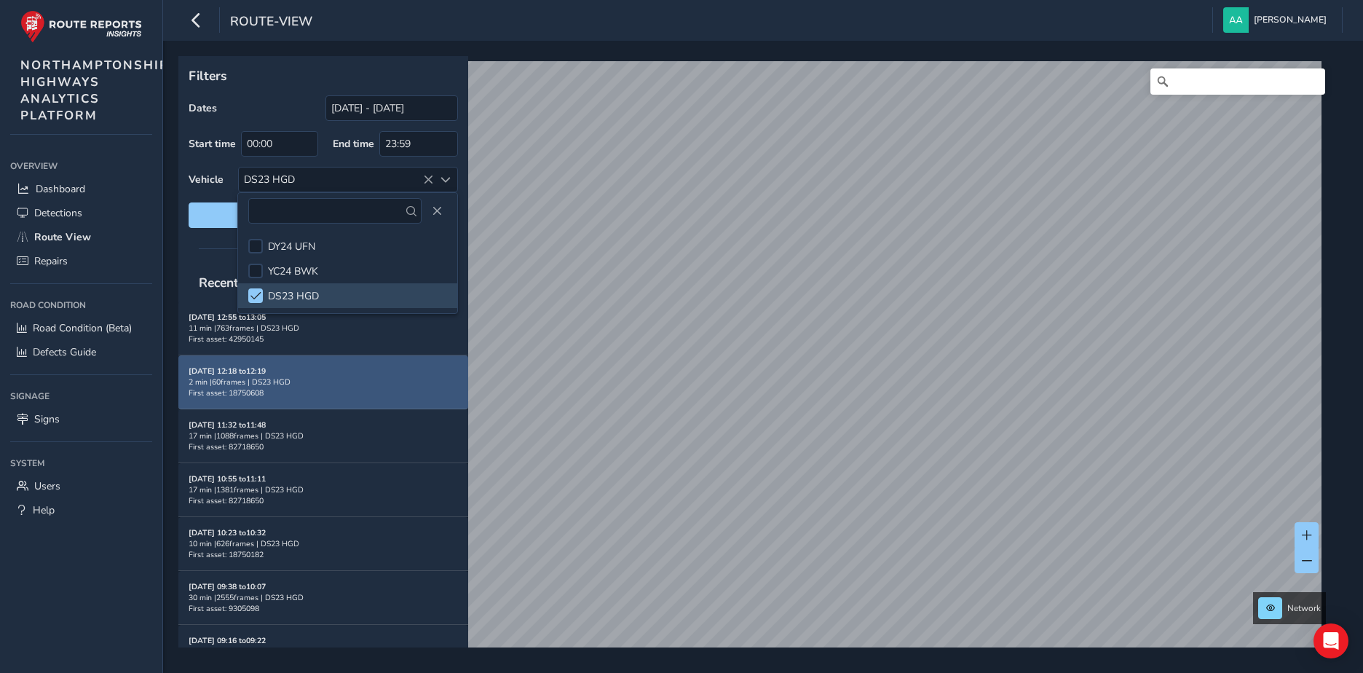
click at [253, 374] on strong "Aug 28, 12:18 to 12:19" at bounding box center [227, 371] width 77 height 11
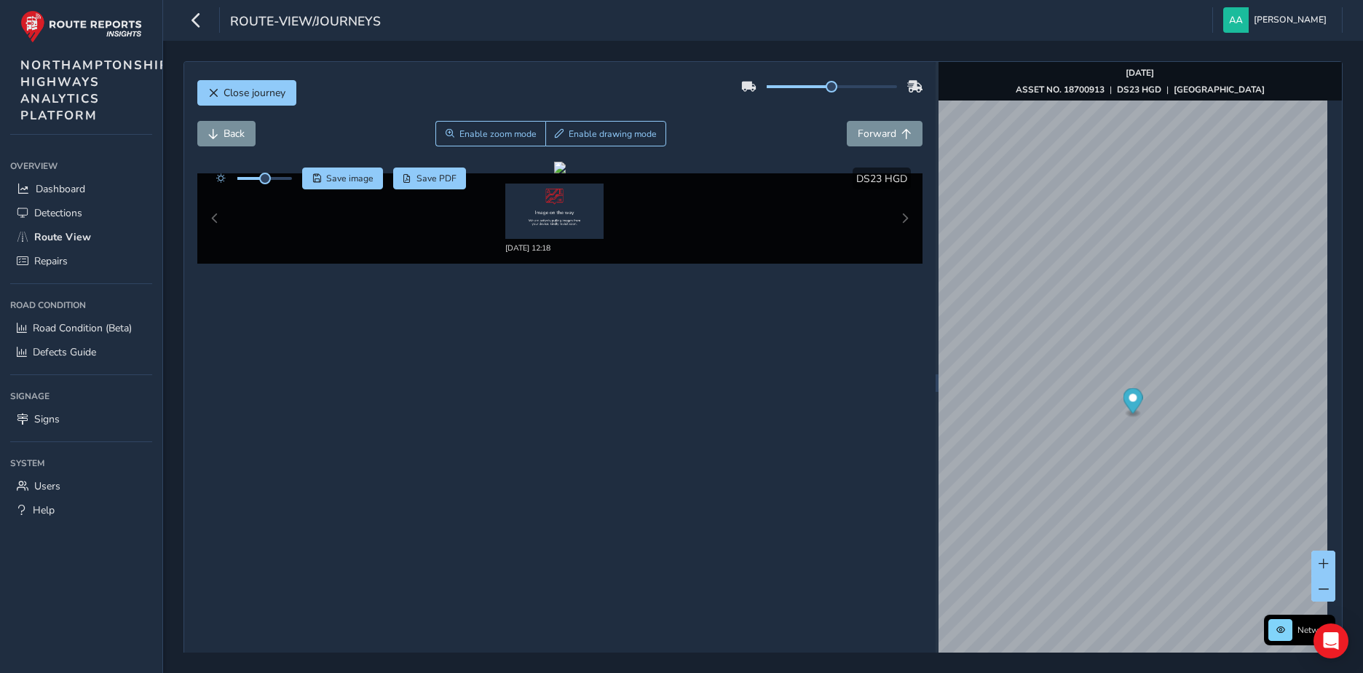
click at [899, 219] on div "Aug 28 2025, 12:18" at bounding box center [560, 218] width 726 height 90
click at [261, 88] on span "Close journey" at bounding box center [255, 93] width 62 height 14
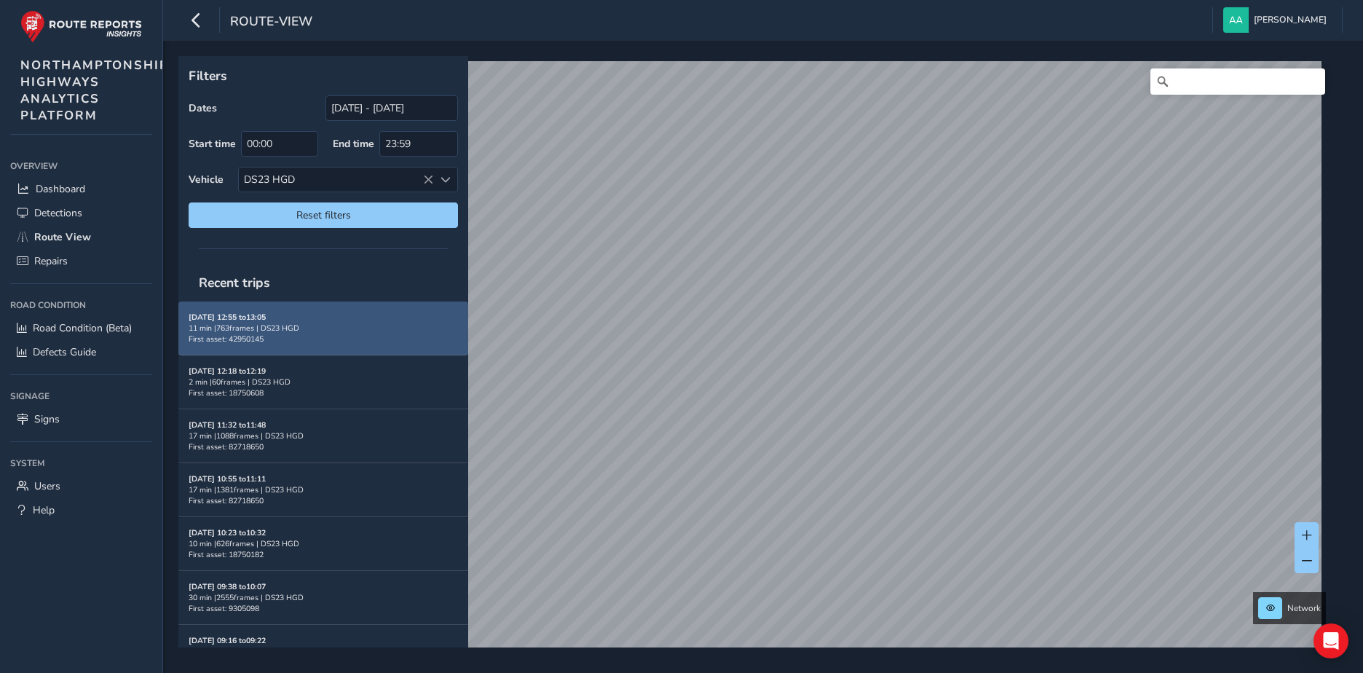
click at [264, 323] on div "11 min | 763 frames | DS23 HGD" at bounding box center [323, 328] width 269 height 11
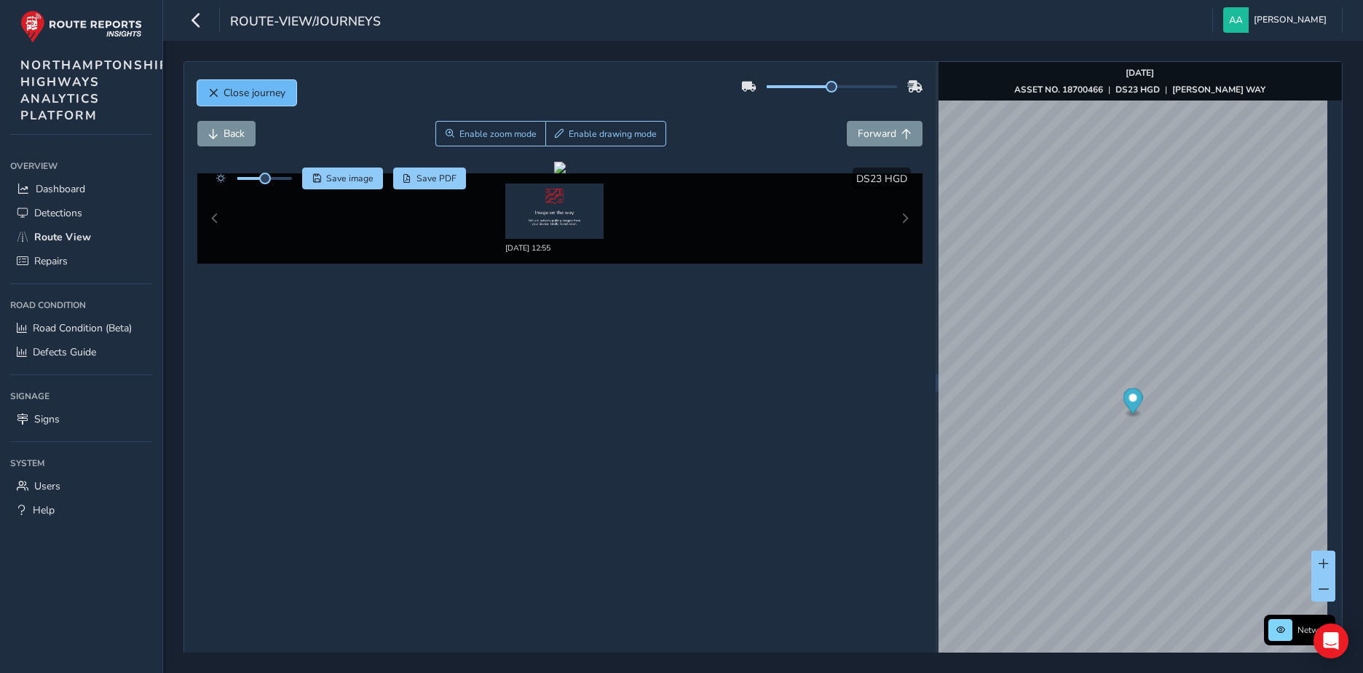
click at [240, 92] on span "Close journey" at bounding box center [255, 93] width 62 height 14
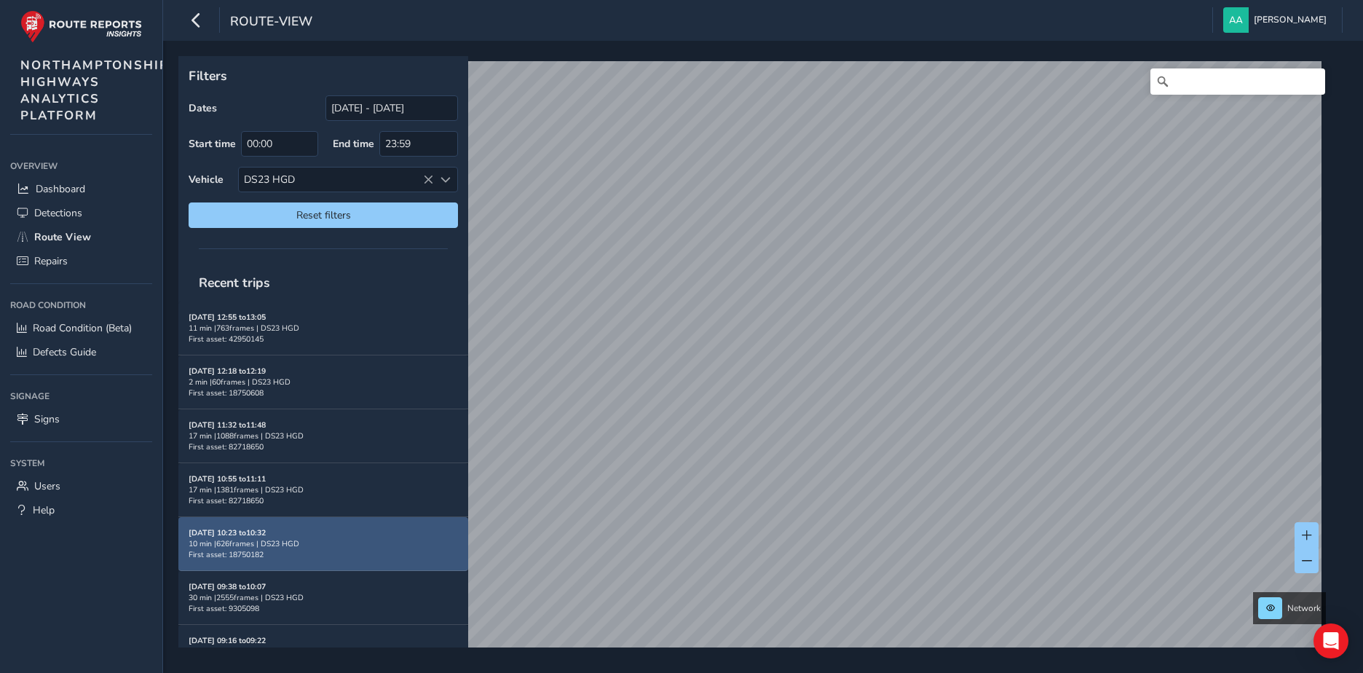
click at [255, 548] on div "10 min | 626 frames | DS23 HGD" at bounding box center [323, 543] width 269 height 11
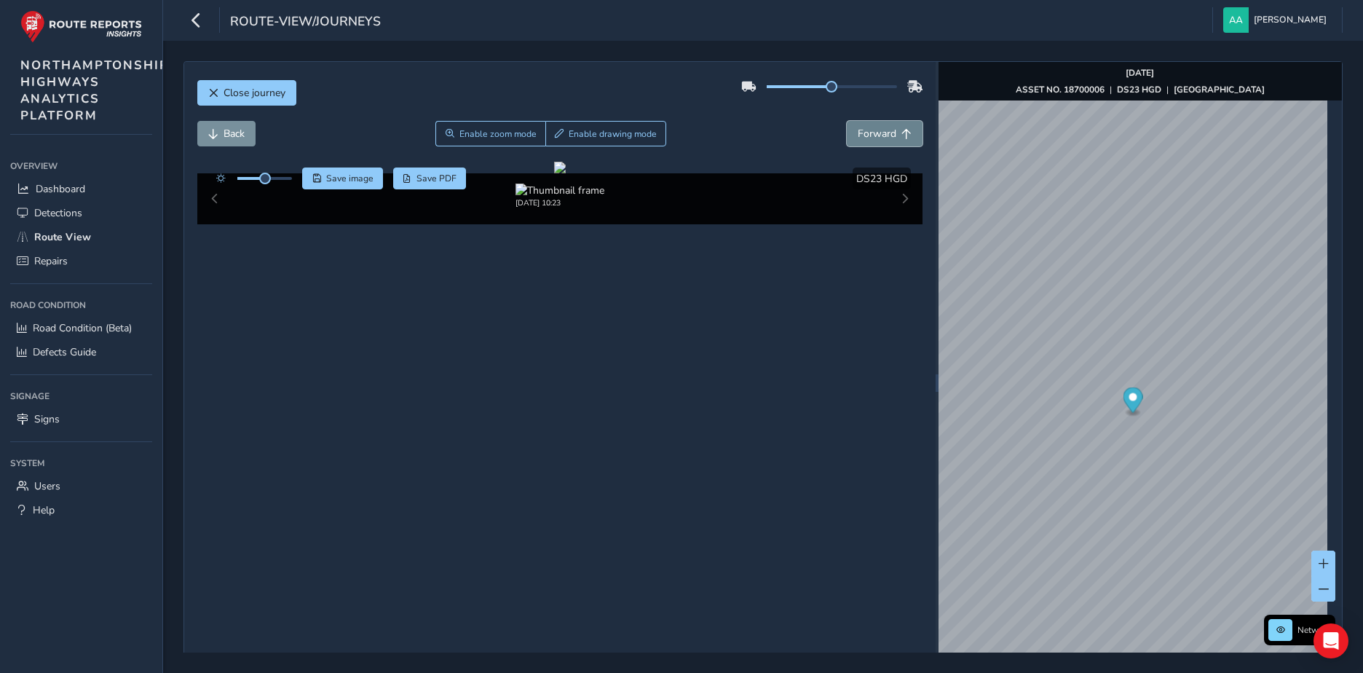
click at [883, 127] on span "Forward" at bounding box center [877, 134] width 39 height 14
click at [498, 132] on span "Enable zoom mode" at bounding box center [497, 134] width 77 height 12
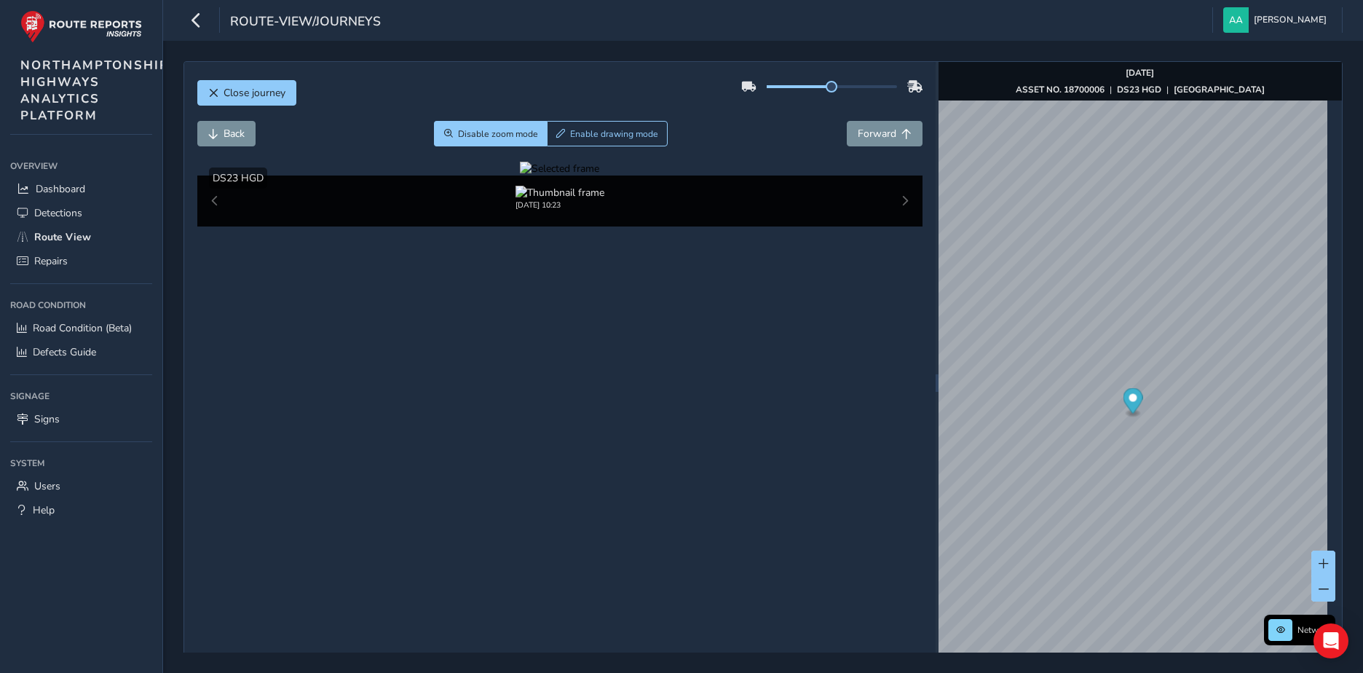
click at [599, 176] on div at bounding box center [559, 169] width 79 height 14
click at [486, 141] on button "Disable zoom mode" at bounding box center [490, 133] width 113 height 25
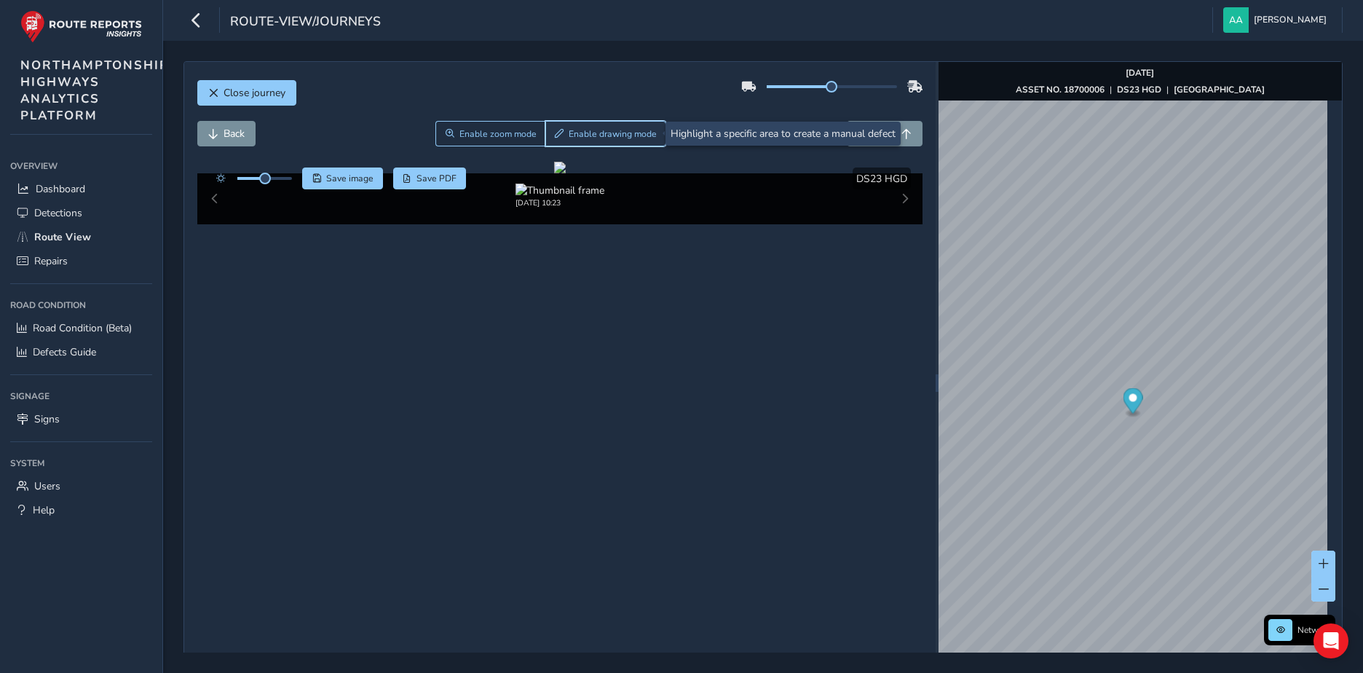
click at [602, 132] on span "Enable drawing mode" at bounding box center [613, 134] width 88 height 12
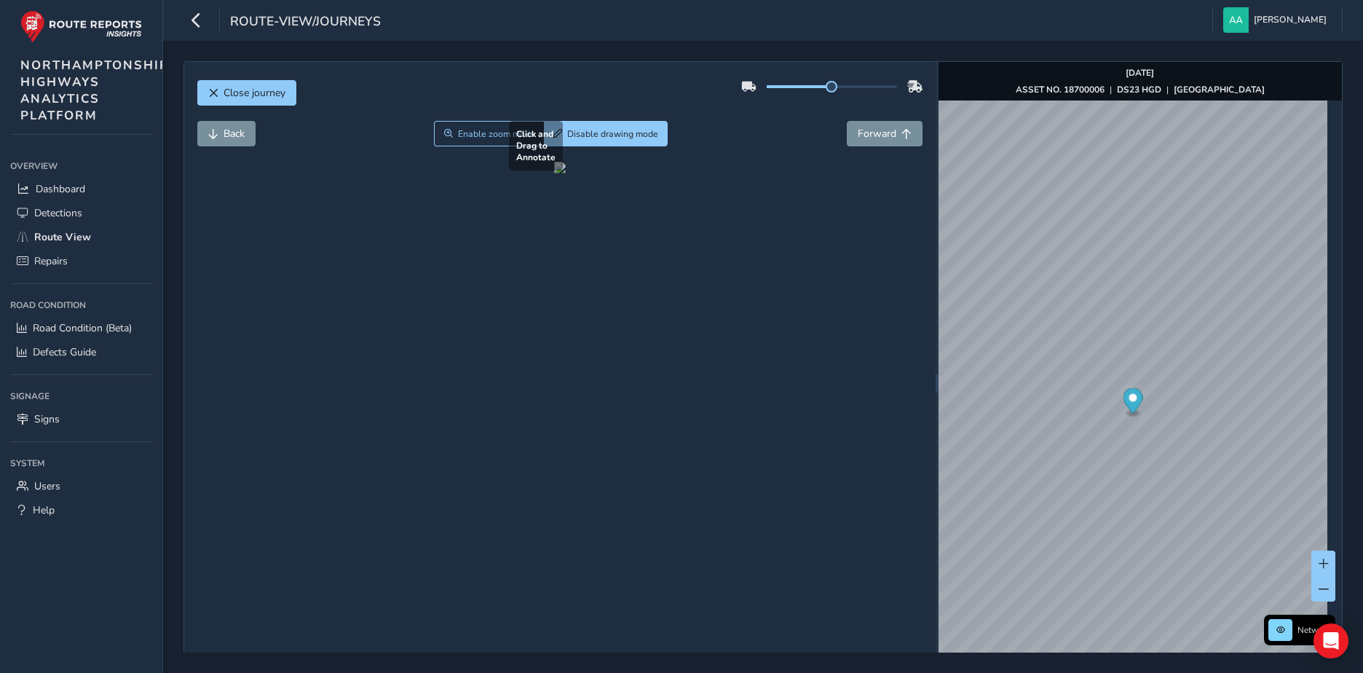
drag, startPoint x: 656, startPoint y: 453, endPoint x: 709, endPoint y: 414, distance: 65.1
click at [566, 173] on div at bounding box center [560, 168] width 12 height 12
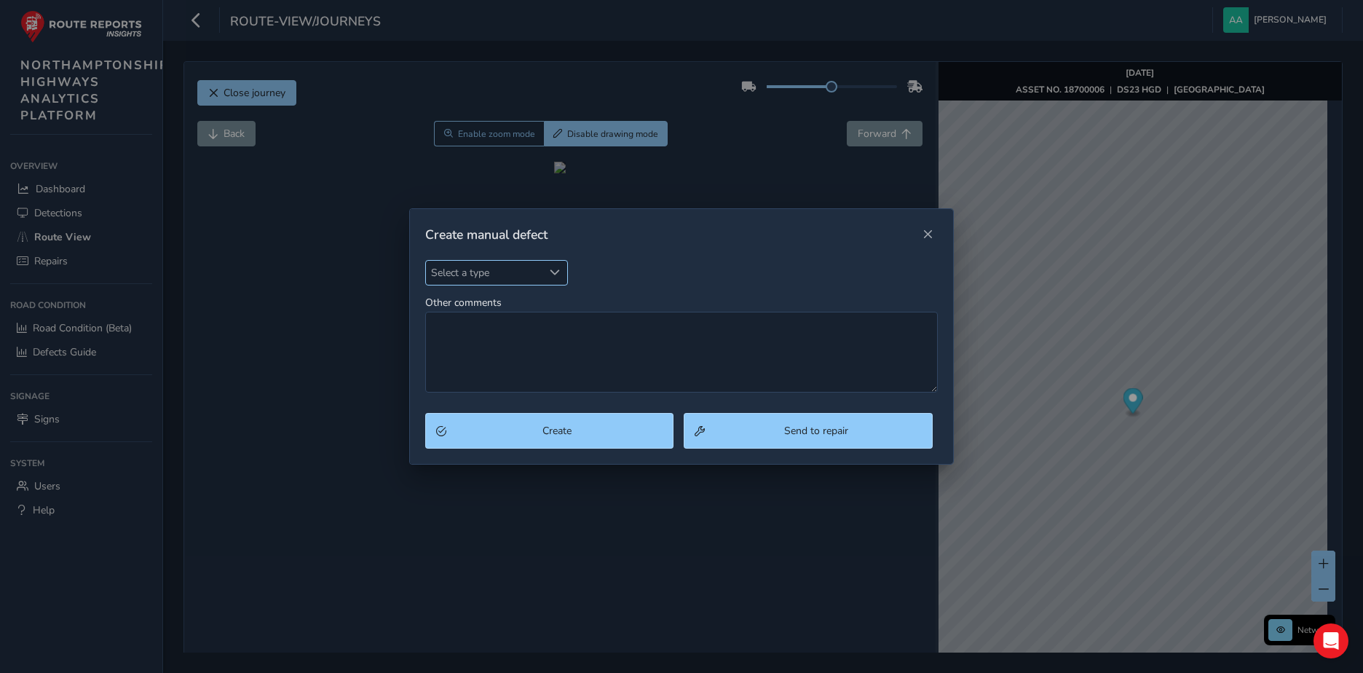
click at [556, 270] on span "Select a type" at bounding box center [555, 272] width 10 height 10
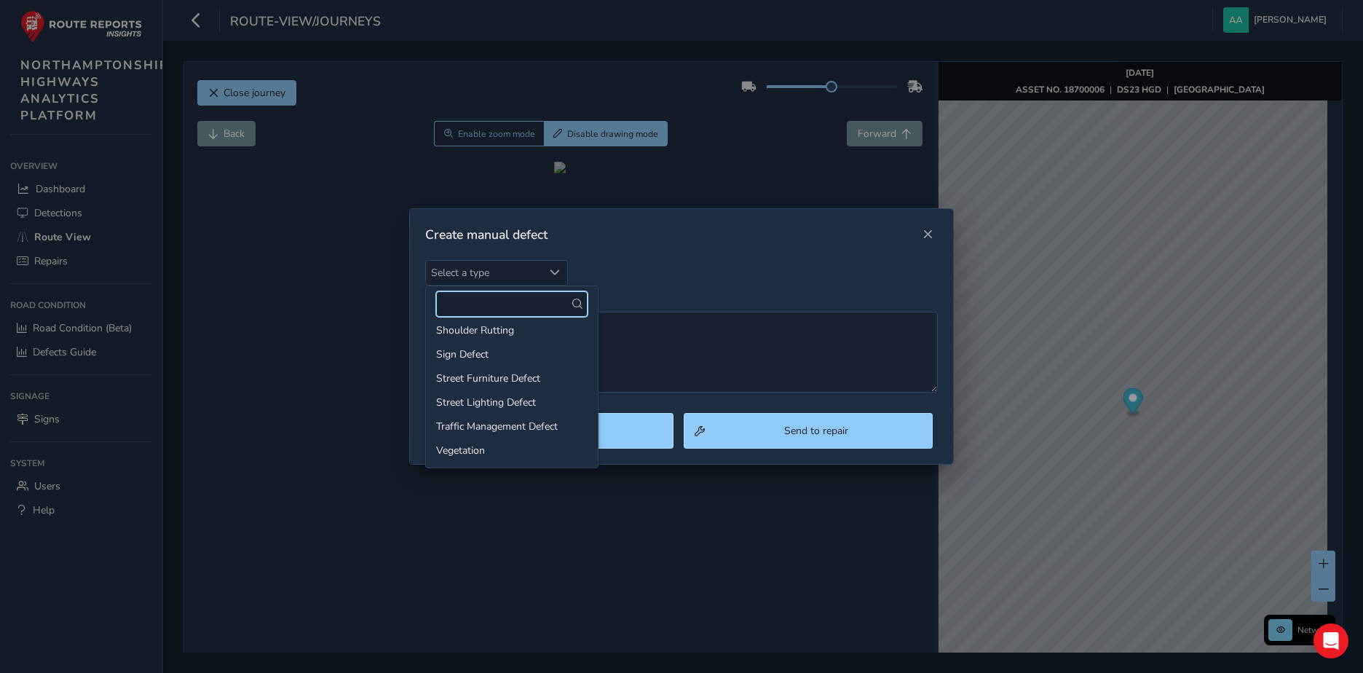
scroll to position [152, 0]
click at [497, 350] on li "Pothole" at bounding box center [512, 355] width 172 height 24
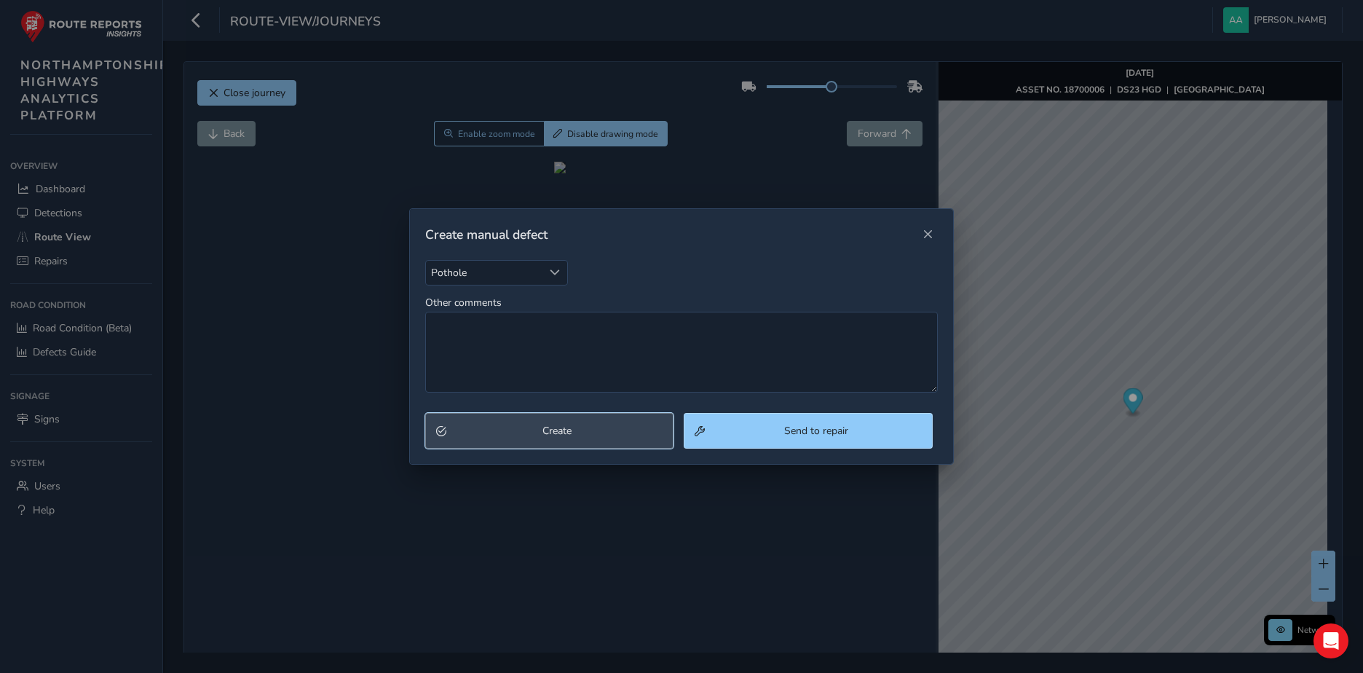
click at [551, 431] on span "Create" at bounding box center [557, 431] width 212 height 14
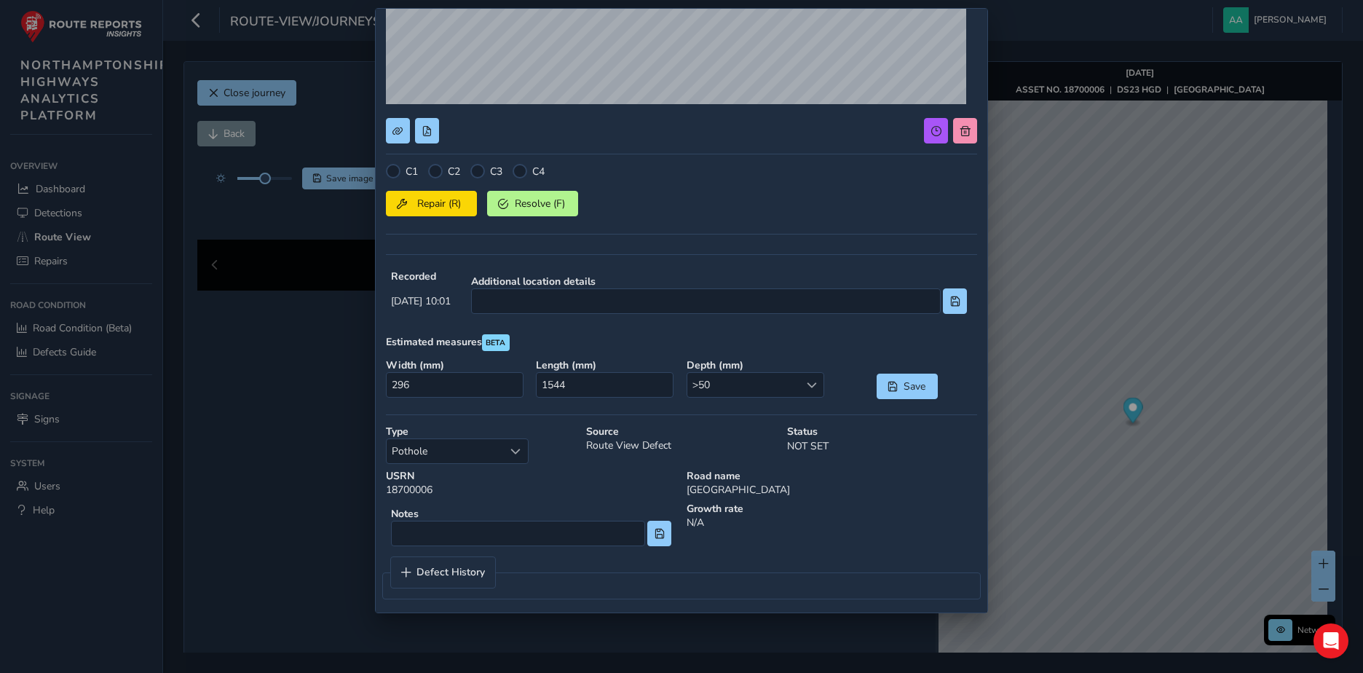
scroll to position [298, 0]
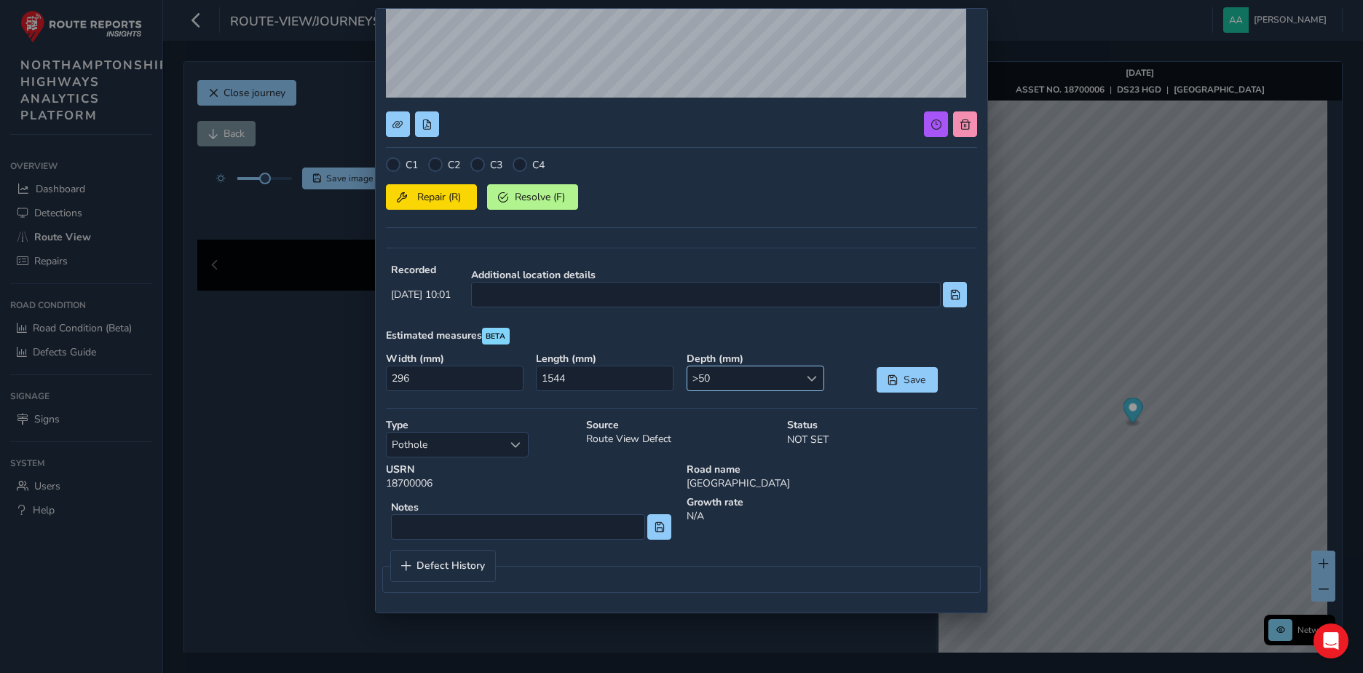
click at [807, 381] on span at bounding box center [812, 379] width 10 height 10
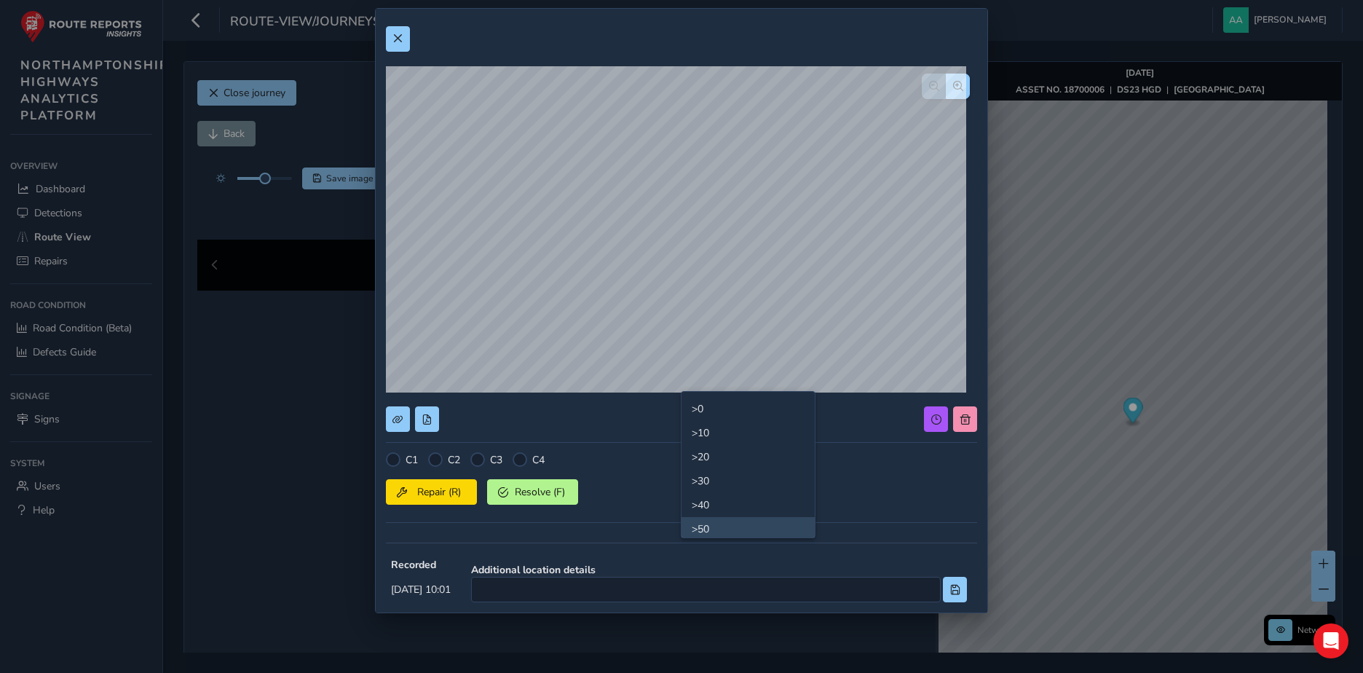
scroll to position [0, 0]
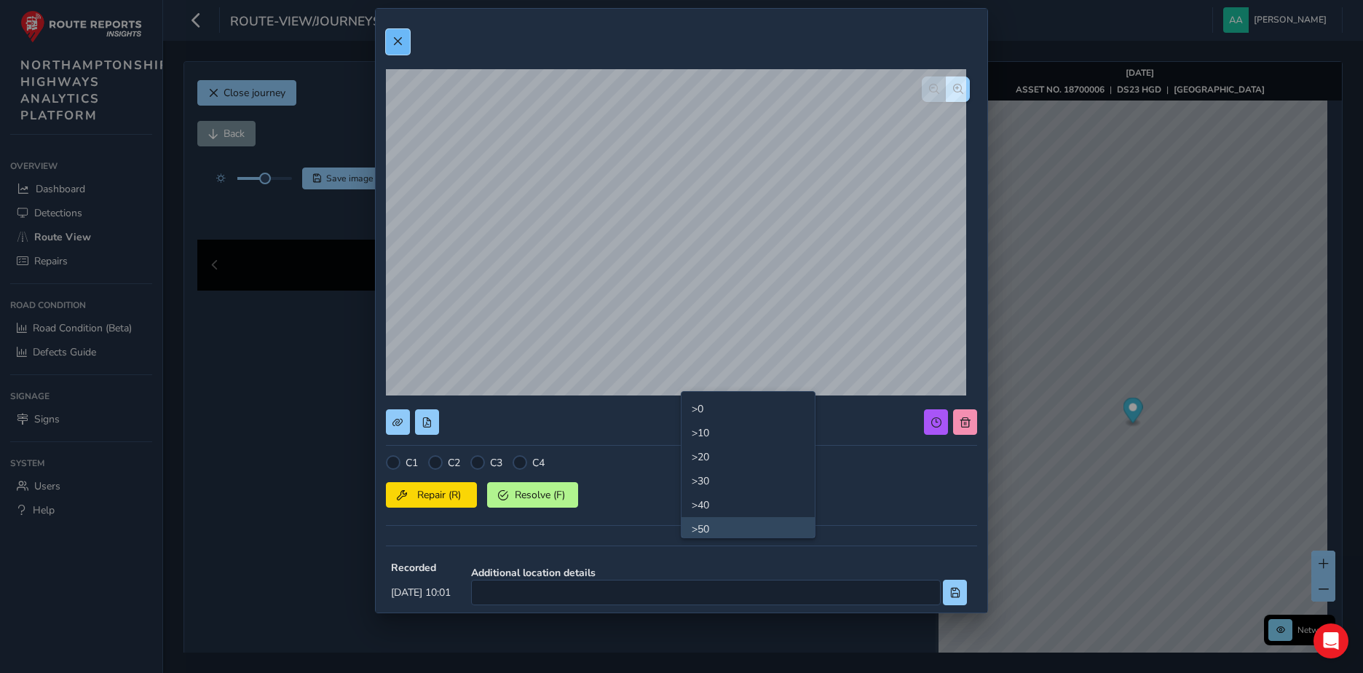
click at [397, 43] on span at bounding box center [398, 41] width 10 height 10
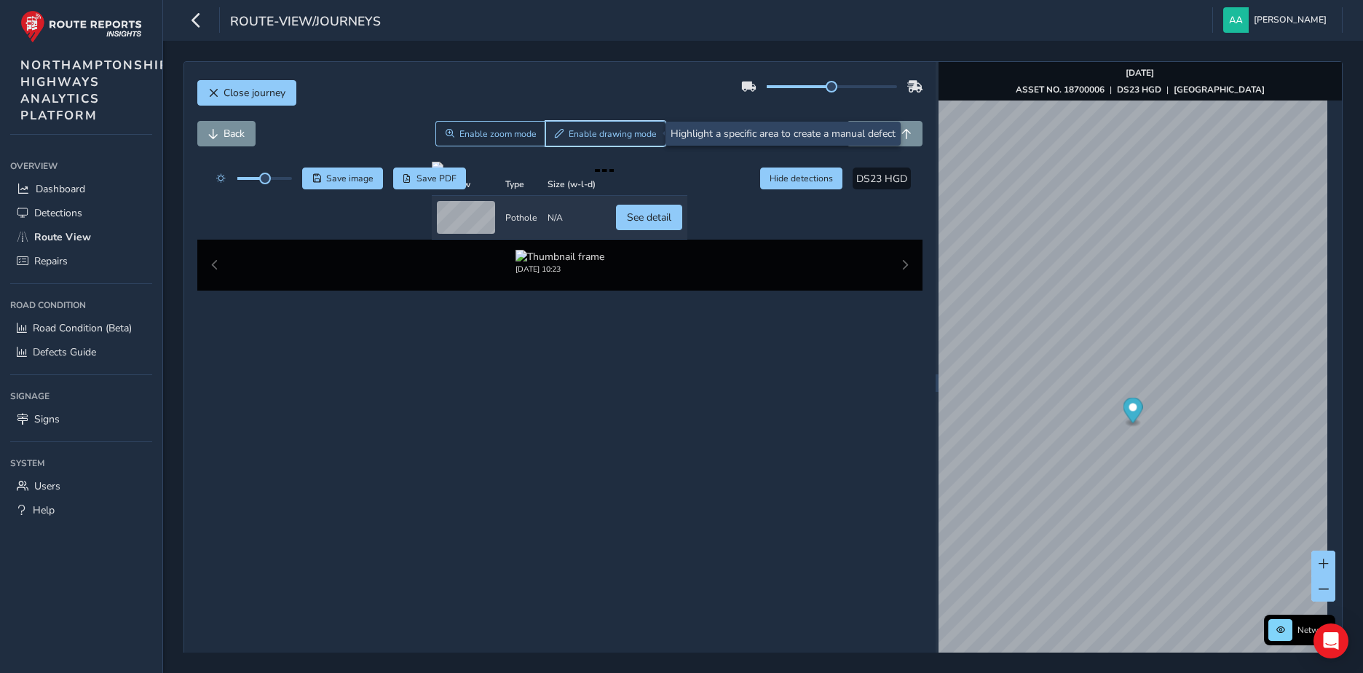
click at [594, 128] on span "Enable drawing mode" at bounding box center [613, 134] width 88 height 12
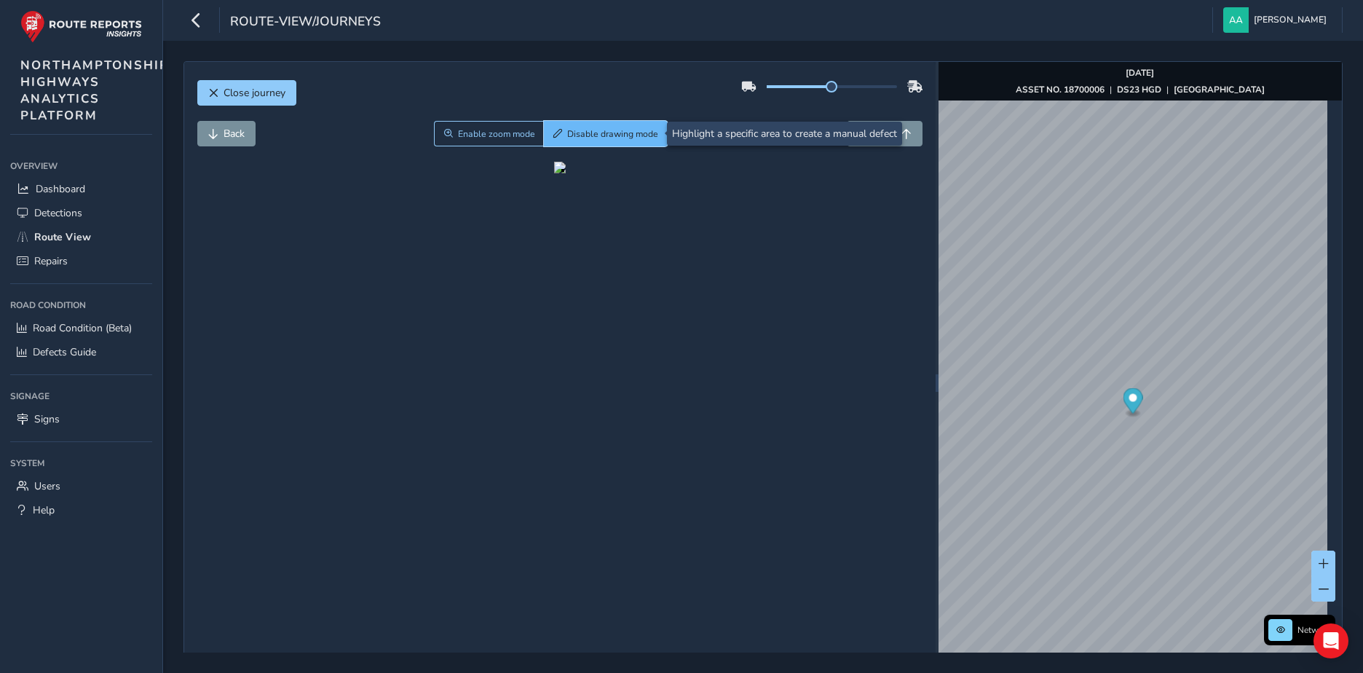
click at [590, 135] on span "Disable drawing mode" at bounding box center [612, 134] width 91 height 12
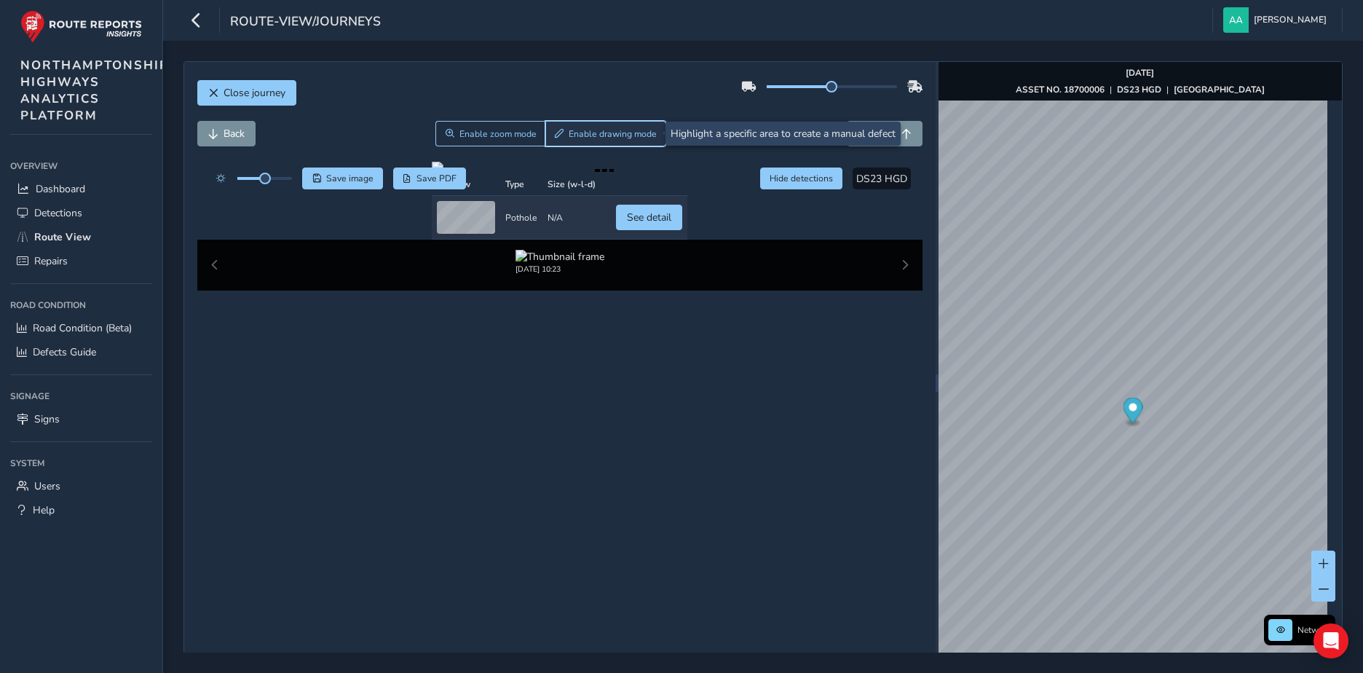
click at [580, 136] on span "Enable drawing mode" at bounding box center [613, 134] width 88 height 12
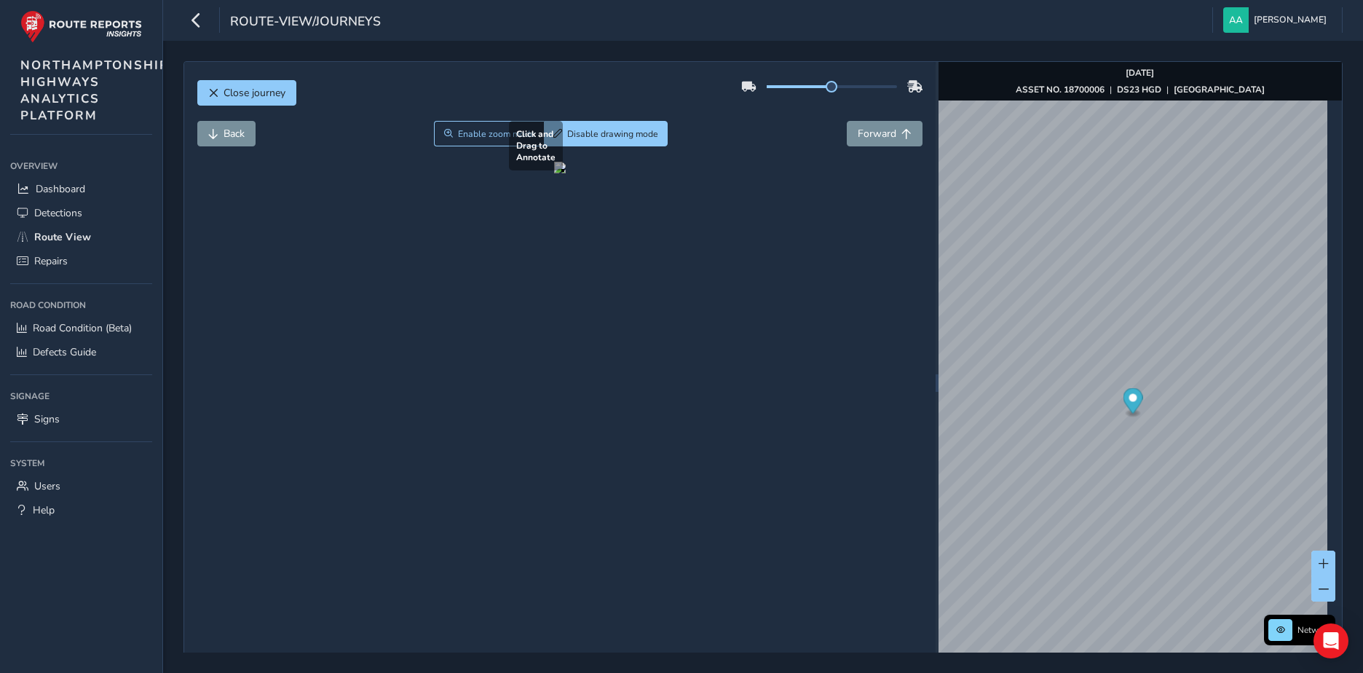
drag, startPoint x: 632, startPoint y: 462, endPoint x: 704, endPoint y: 401, distance: 95.0
click at [566, 173] on div at bounding box center [560, 168] width 12 height 12
drag, startPoint x: 643, startPoint y: 459, endPoint x: 745, endPoint y: 362, distance: 140.6
click at [566, 173] on div at bounding box center [560, 168] width 12 height 12
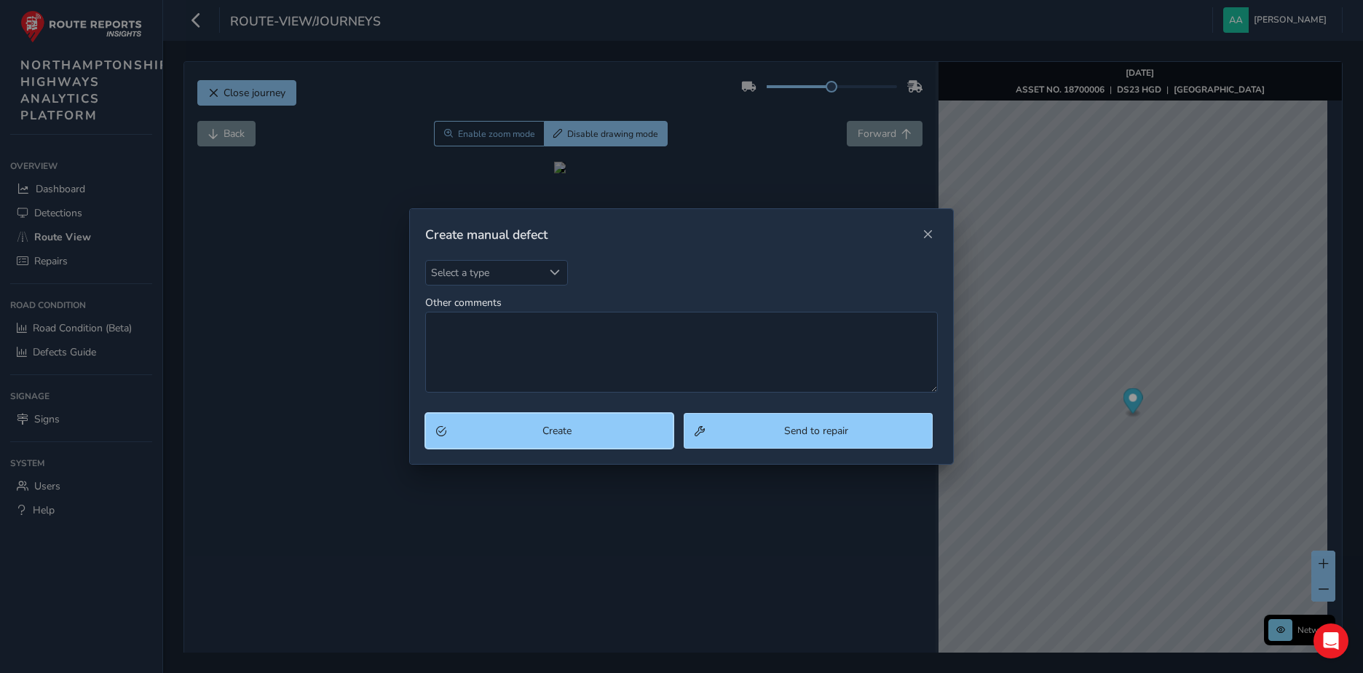
click at [618, 429] on span "Create" at bounding box center [557, 431] width 212 height 14
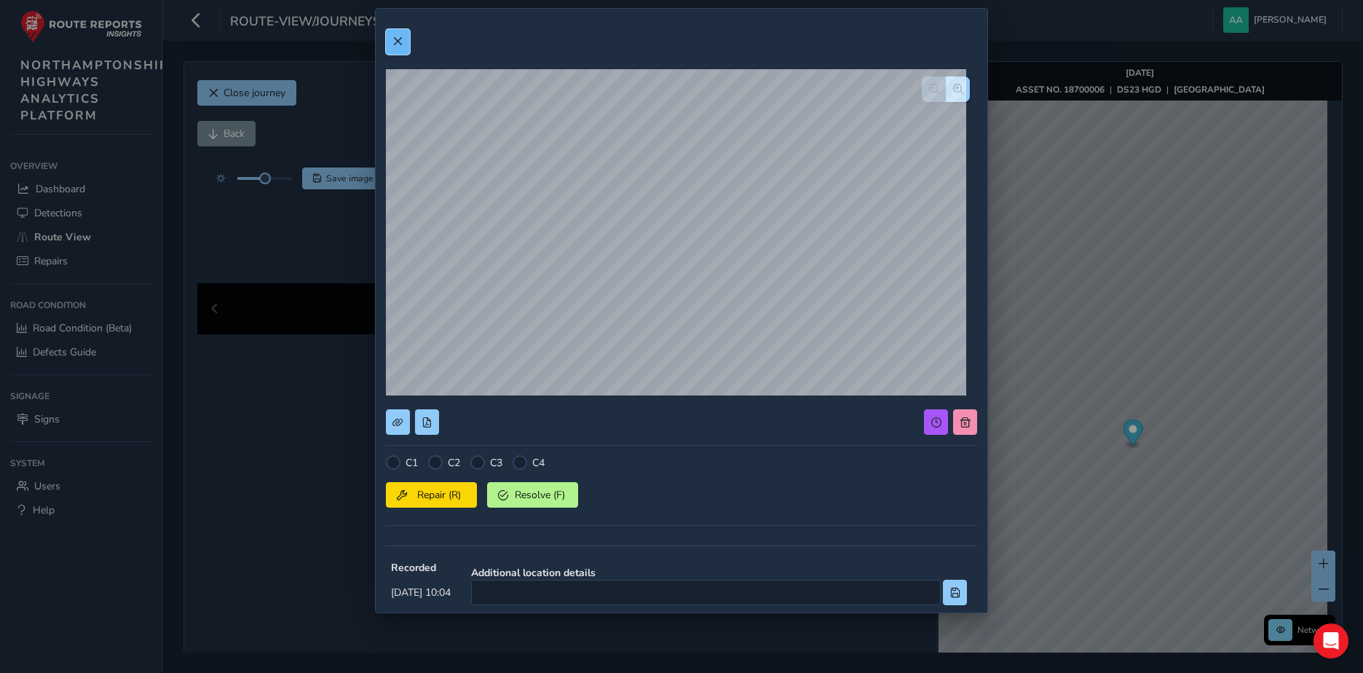
click at [398, 37] on span at bounding box center [398, 41] width 10 height 10
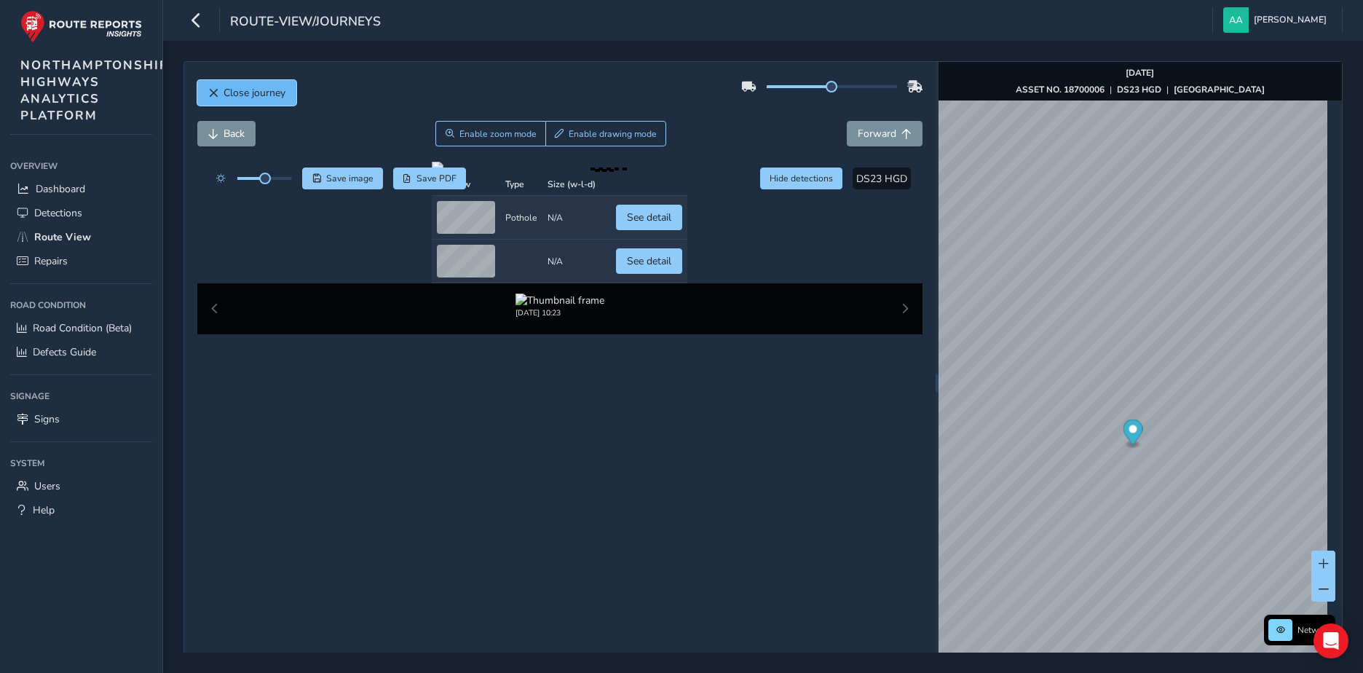
click at [246, 94] on span "Close journey" at bounding box center [255, 93] width 62 height 14
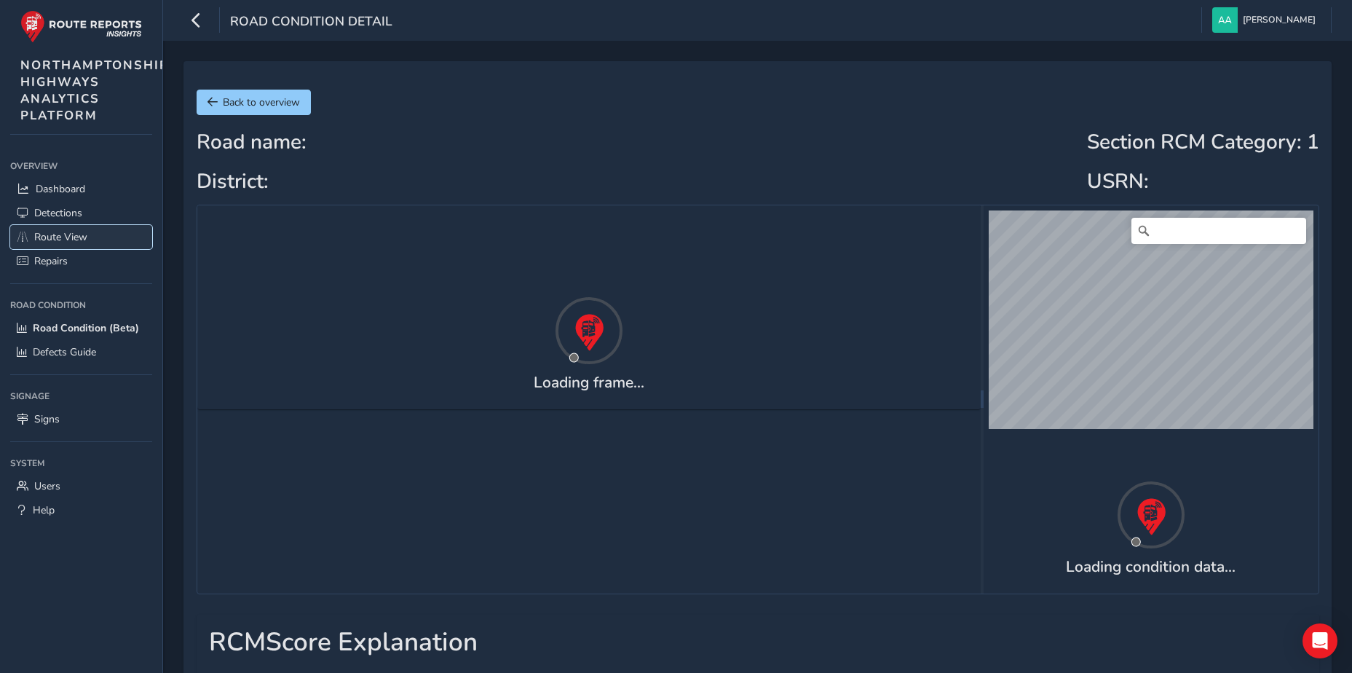
click at [56, 233] on span "Route View" at bounding box center [60, 237] width 53 height 14
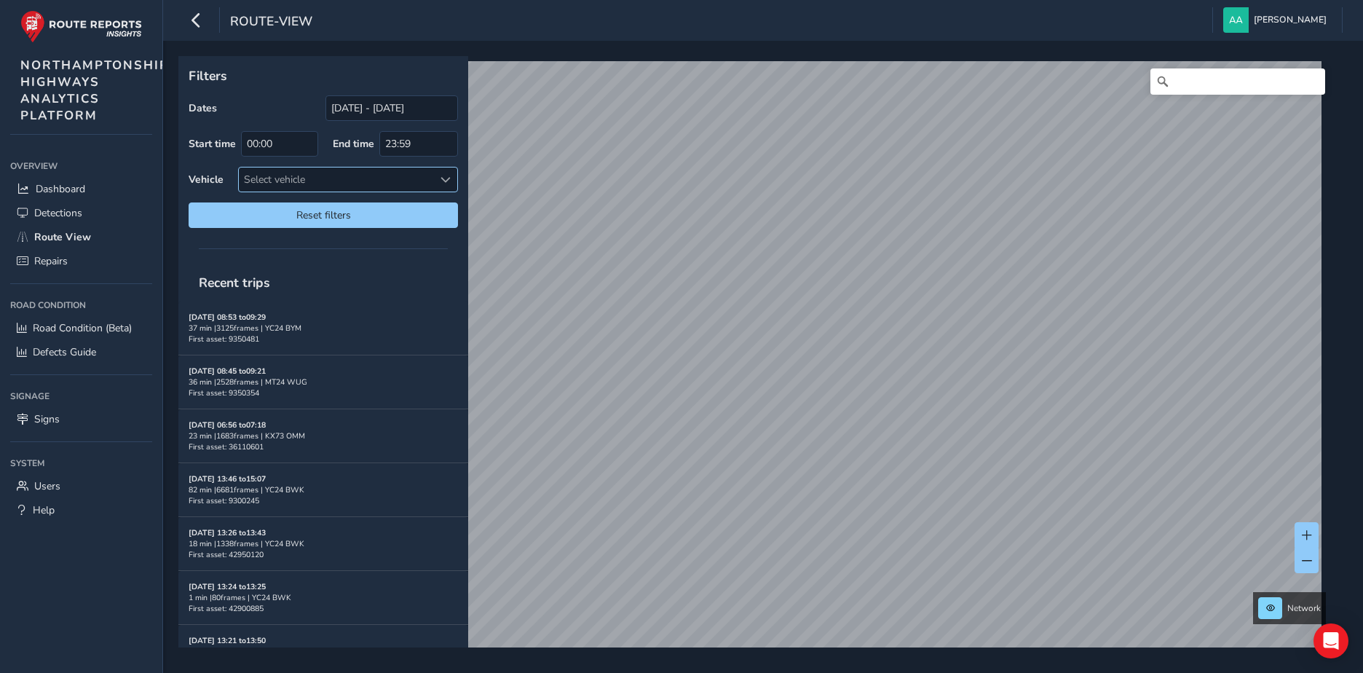
click at [441, 183] on span at bounding box center [446, 180] width 10 height 10
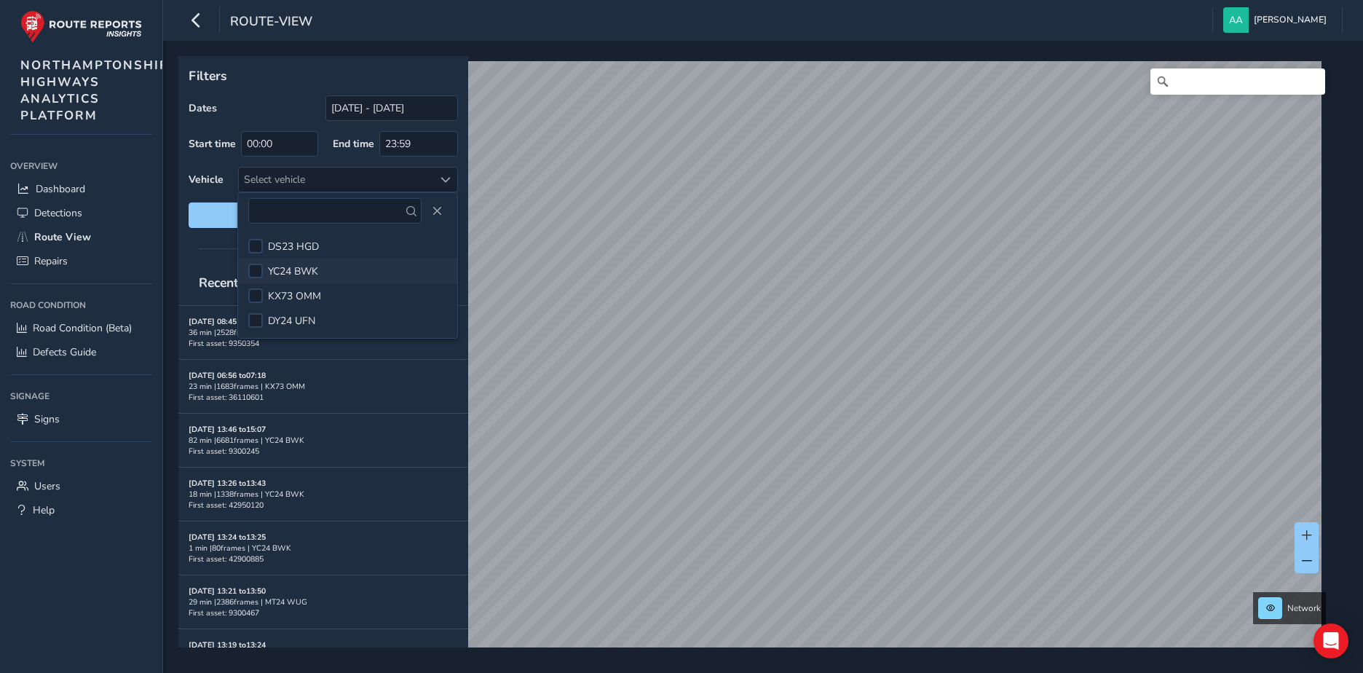
scroll to position [73, 0]
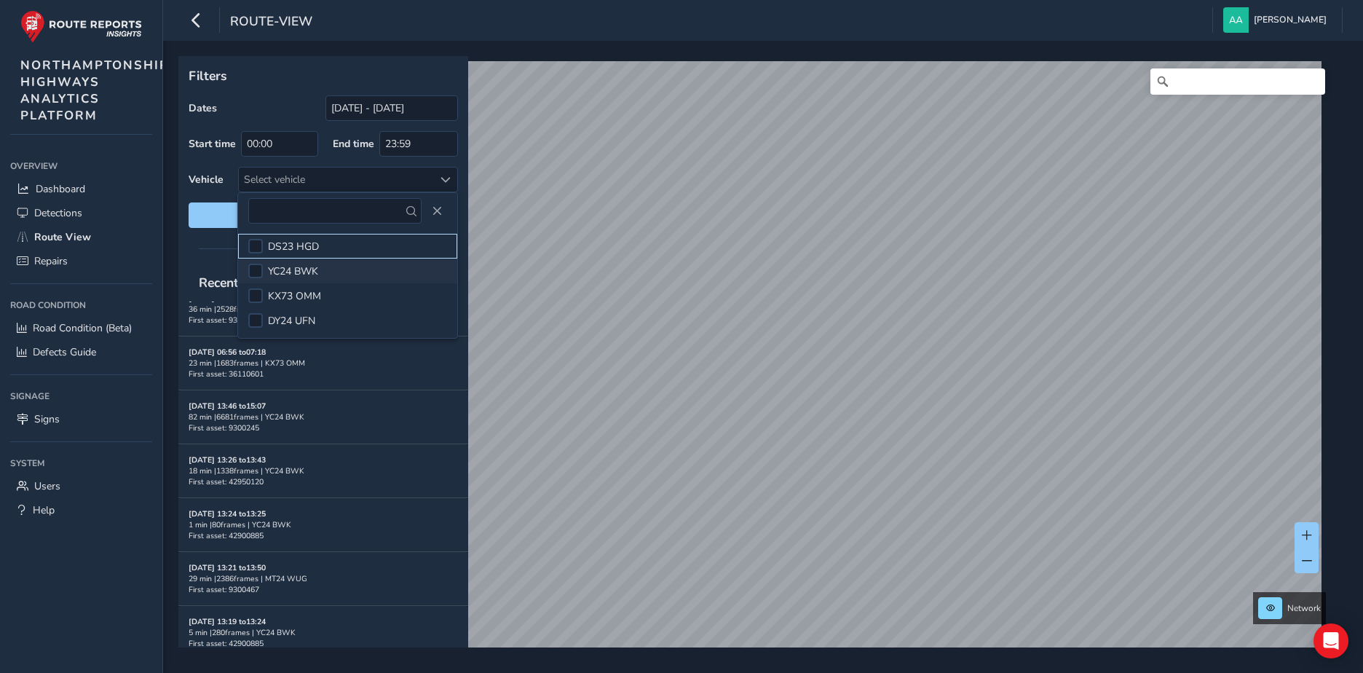
click at [255, 244] on div at bounding box center [255, 246] width 15 height 15
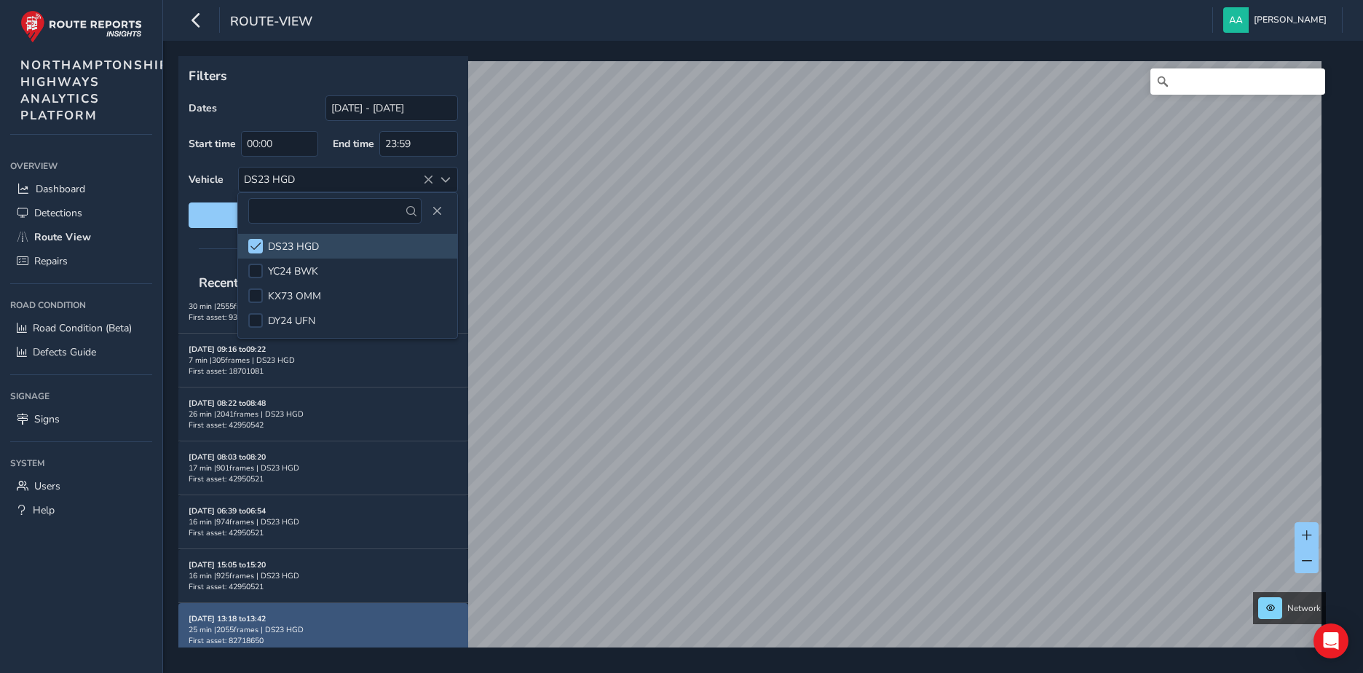
click at [285, 620] on div "Aug 27, 13:18 to 13:42 25 min | 2055 frames | DS23 HGD First asset: 82718650" at bounding box center [323, 629] width 269 height 33
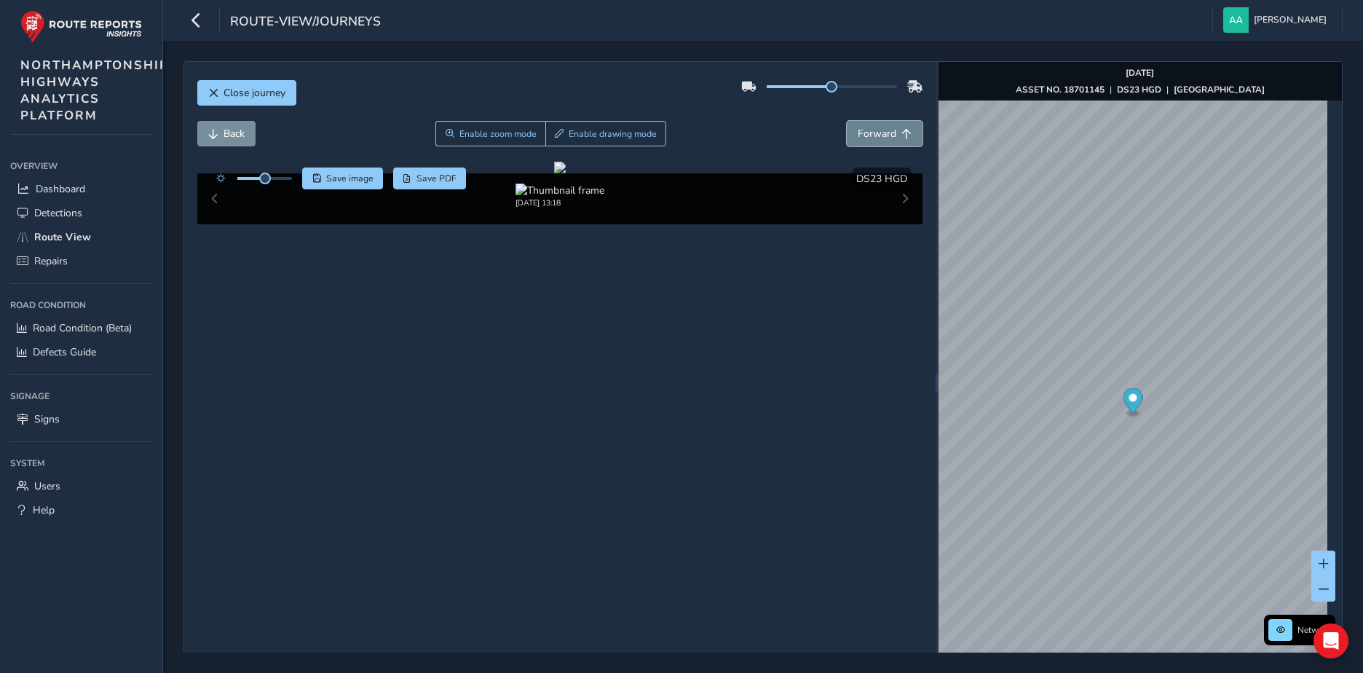
click at [873, 131] on span "Forward" at bounding box center [877, 134] width 39 height 14
click at [472, 134] on span "Enable zoom mode" at bounding box center [497, 134] width 77 height 12
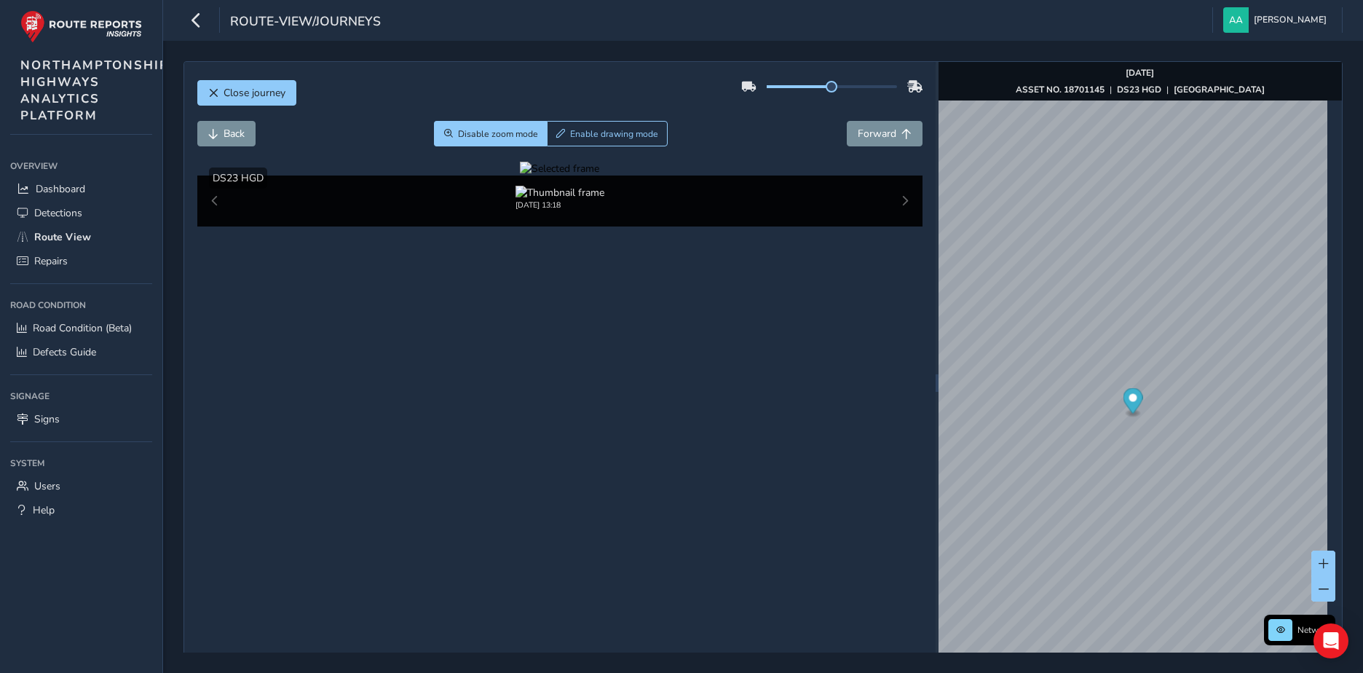
click at [532, 176] on div at bounding box center [559, 169] width 79 height 14
click at [481, 138] on span "Disable zoom mode" at bounding box center [498, 134] width 80 height 12
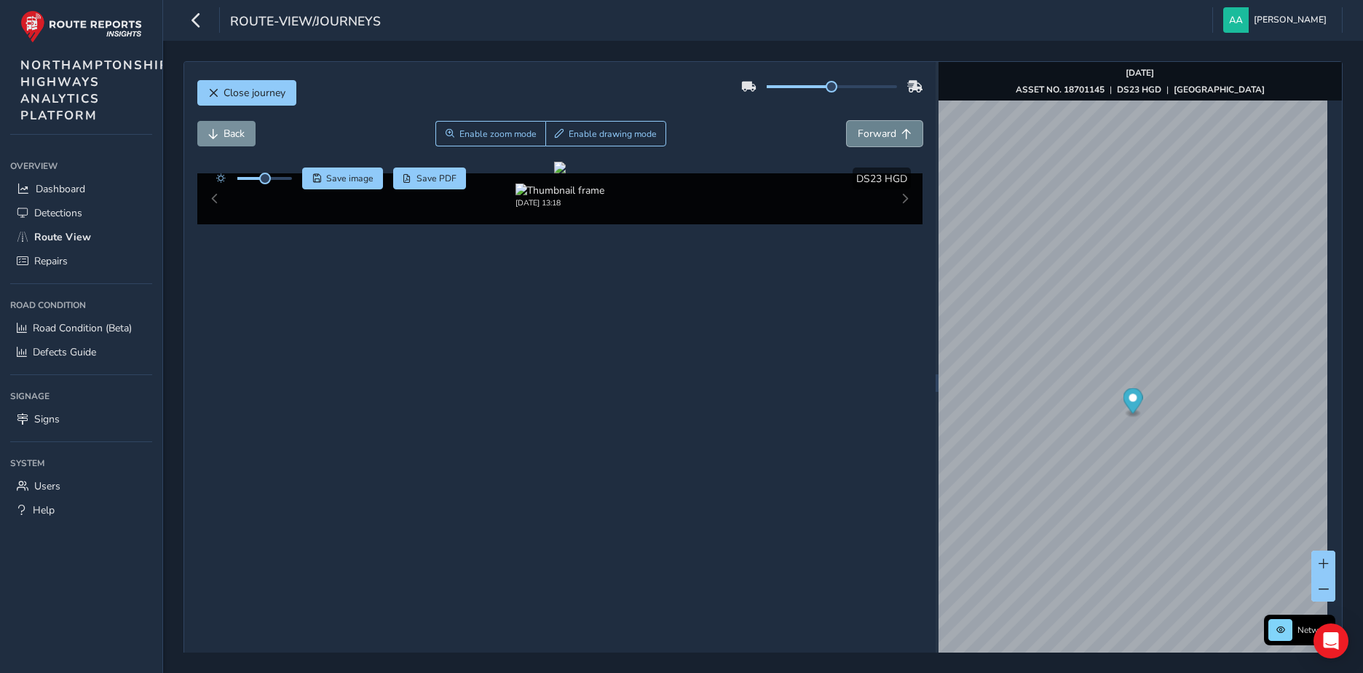
click at [859, 130] on span "Forward" at bounding box center [877, 134] width 39 height 14
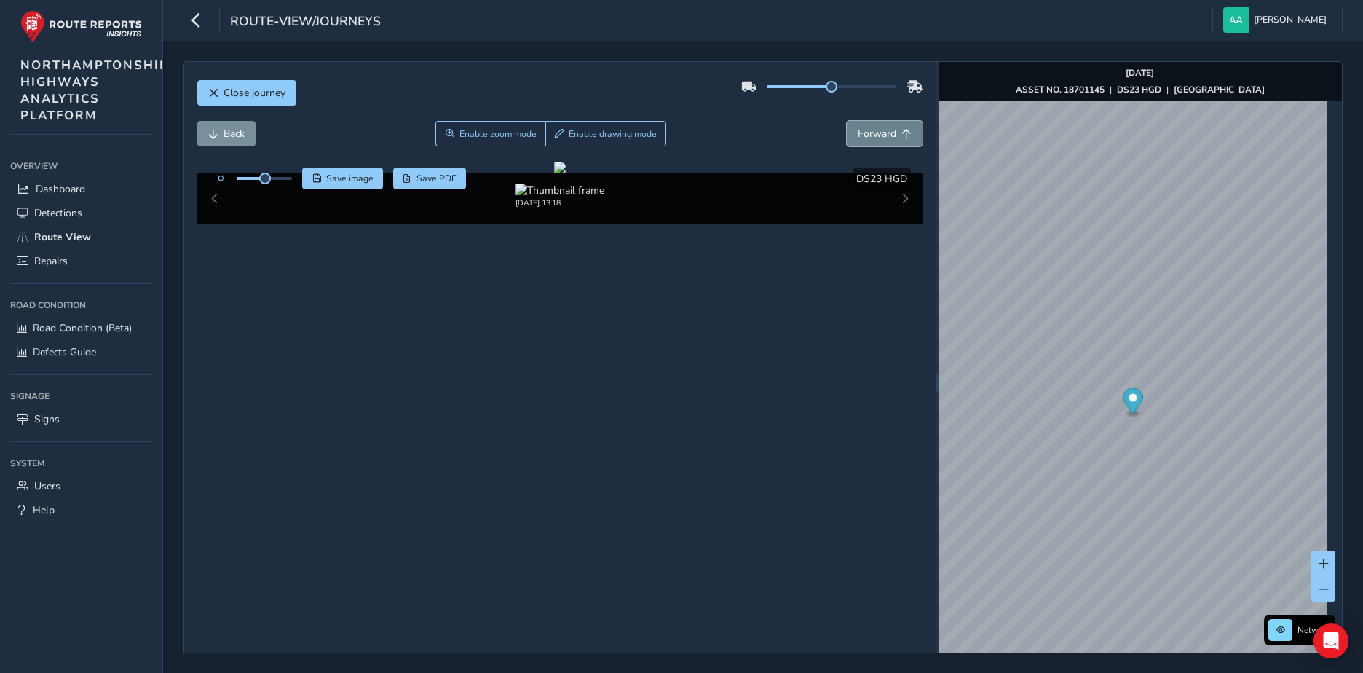
click at [859, 130] on span "Forward" at bounding box center [877, 134] width 39 height 14
click at [588, 133] on span "Enable drawing mode" at bounding box center [613, 134] width 88 height 12
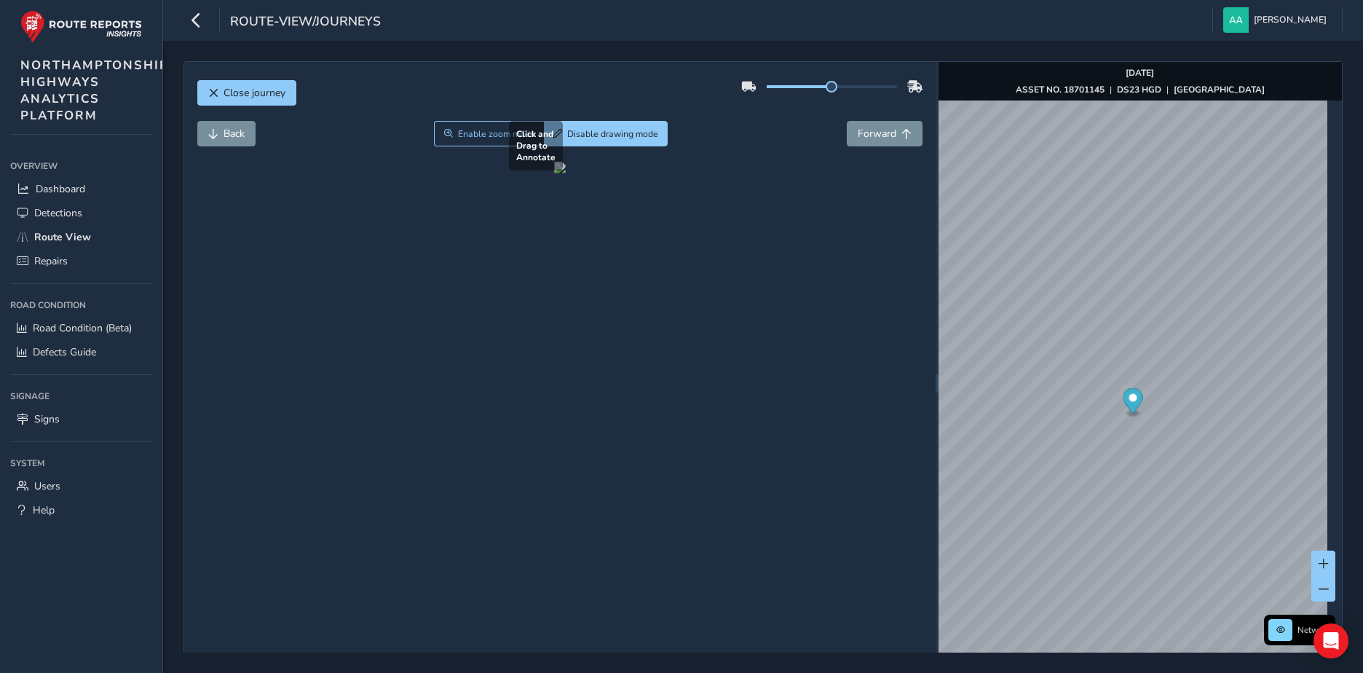
drag, startPoint x: 448, startPoint y: 403, endPoint x: 790, endPoint y: 366, distance: 344.2
click at [566, 173] on div at bounding box center [560, 168] width 12 height 12
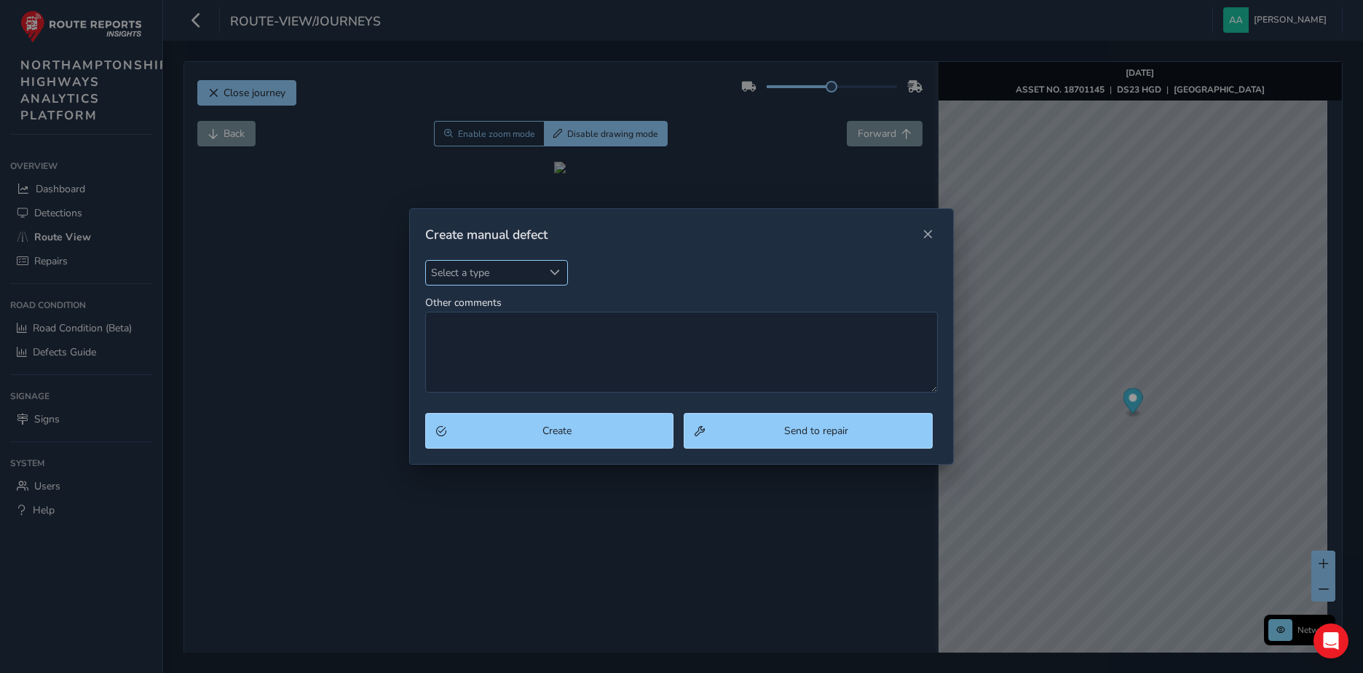
click at [557, 272] on span "Select a type" at bounding box center [555, 272] width 10 height 10
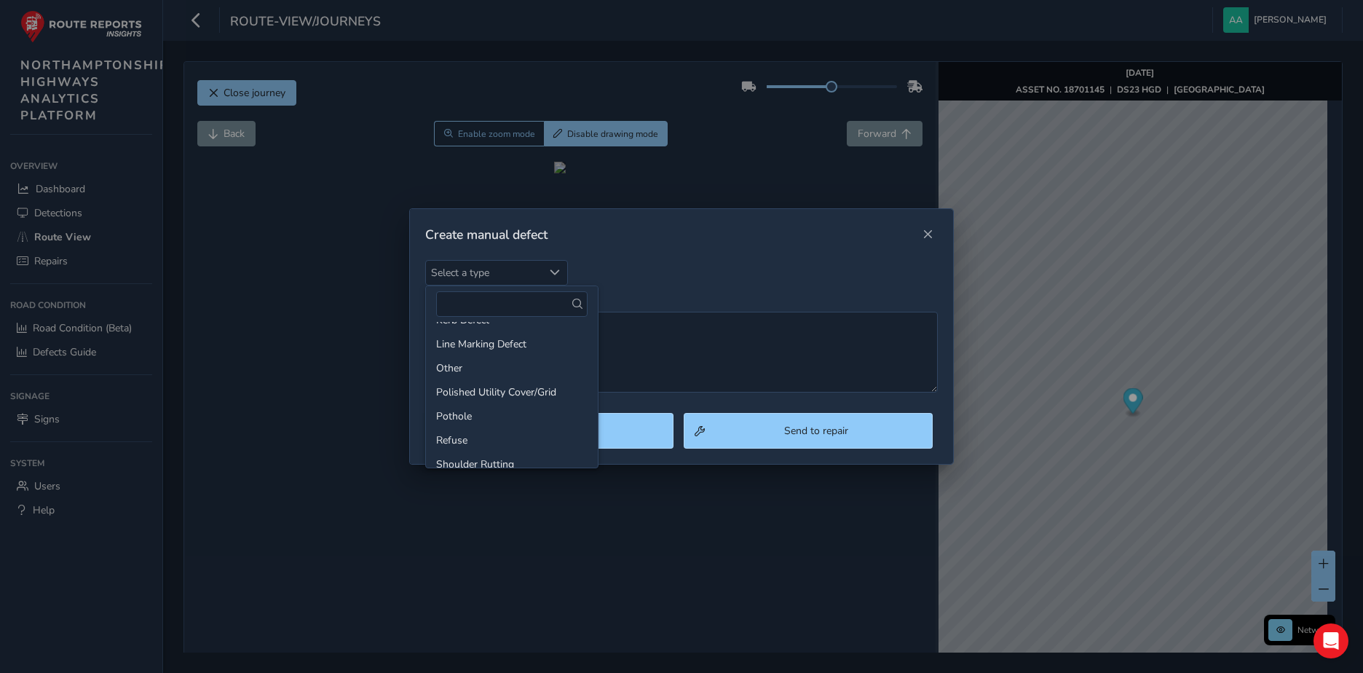
scroll to position [79, 0]
click at [462, 425] on li "Pothole" at bounding box center [512, 428] width 172 height 24
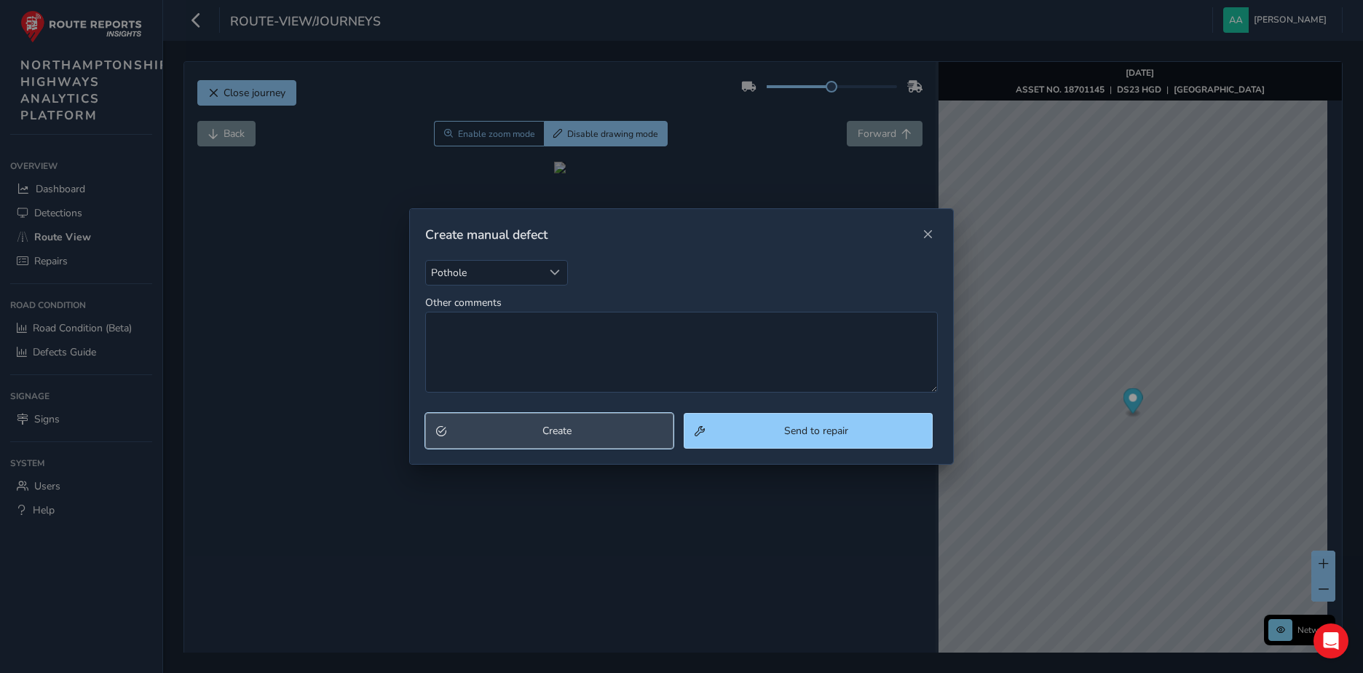
click at [552, 433] on span "Create" at bounding box center [557, 431] width 212 height 14
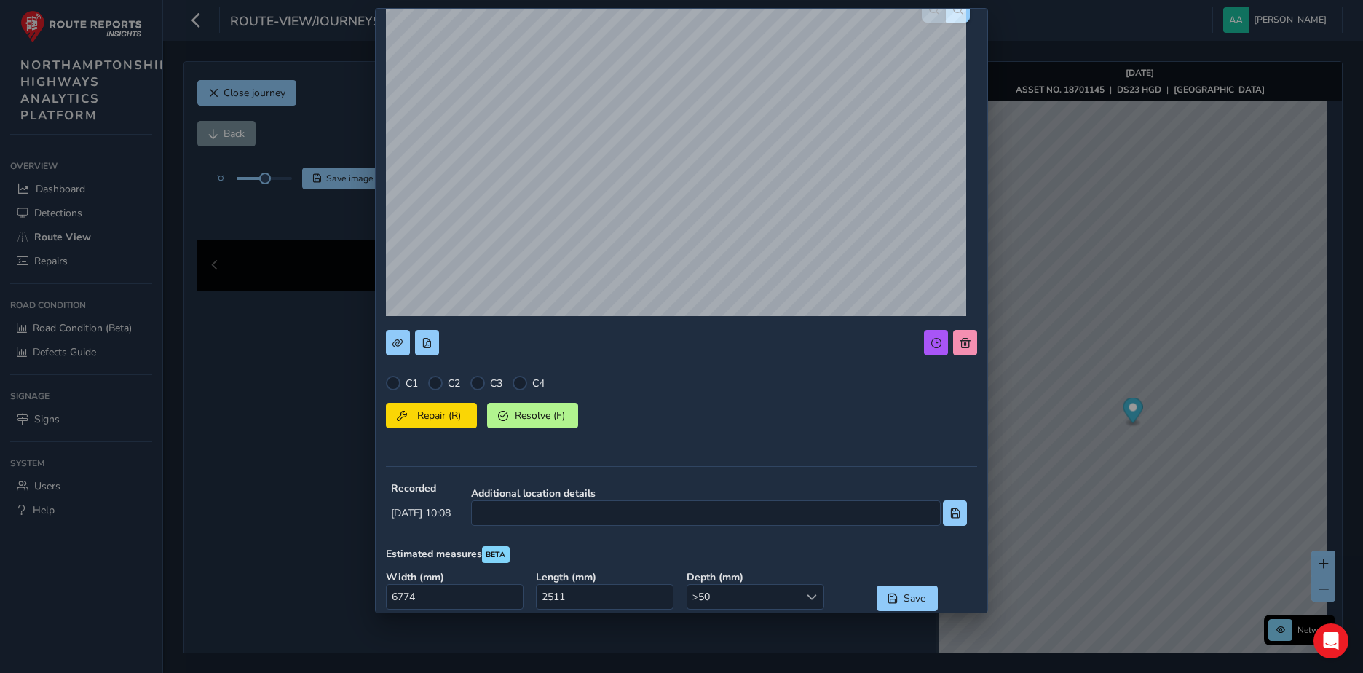
scroll to position [0, 0]
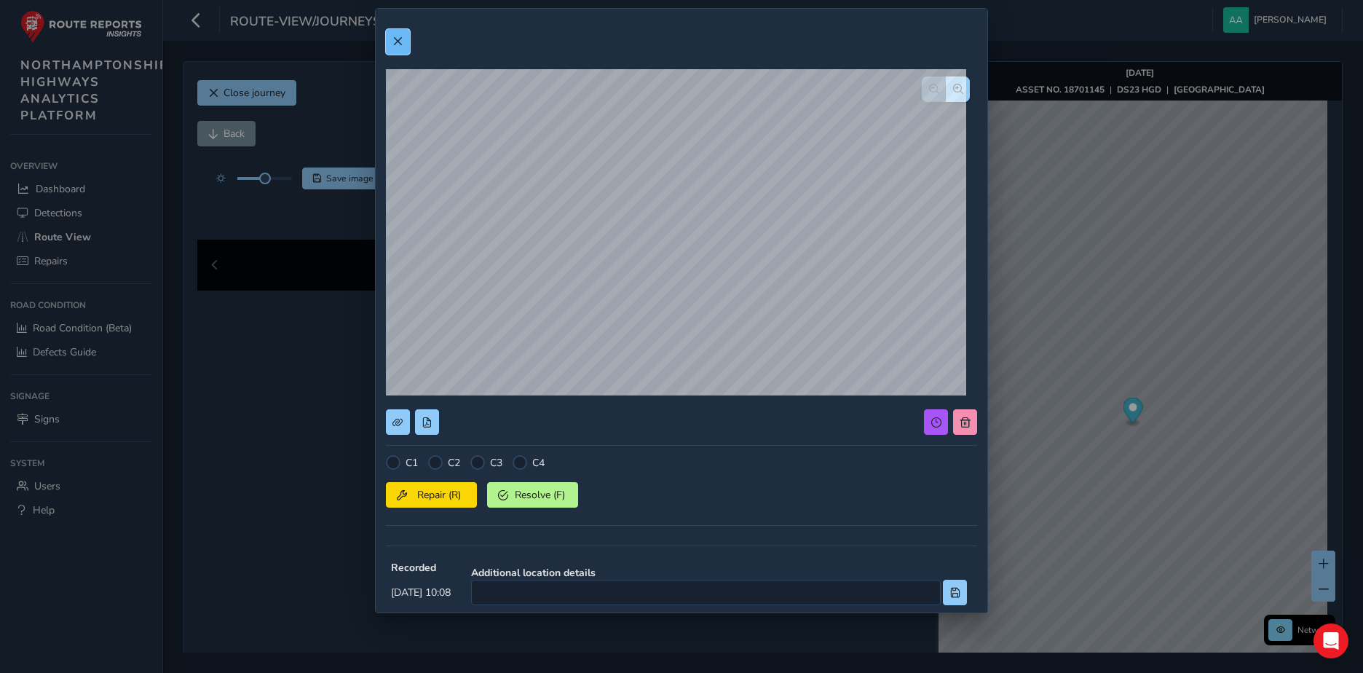
click at [401, 42] on span at bounding box center [398, 41] width 10 height 10
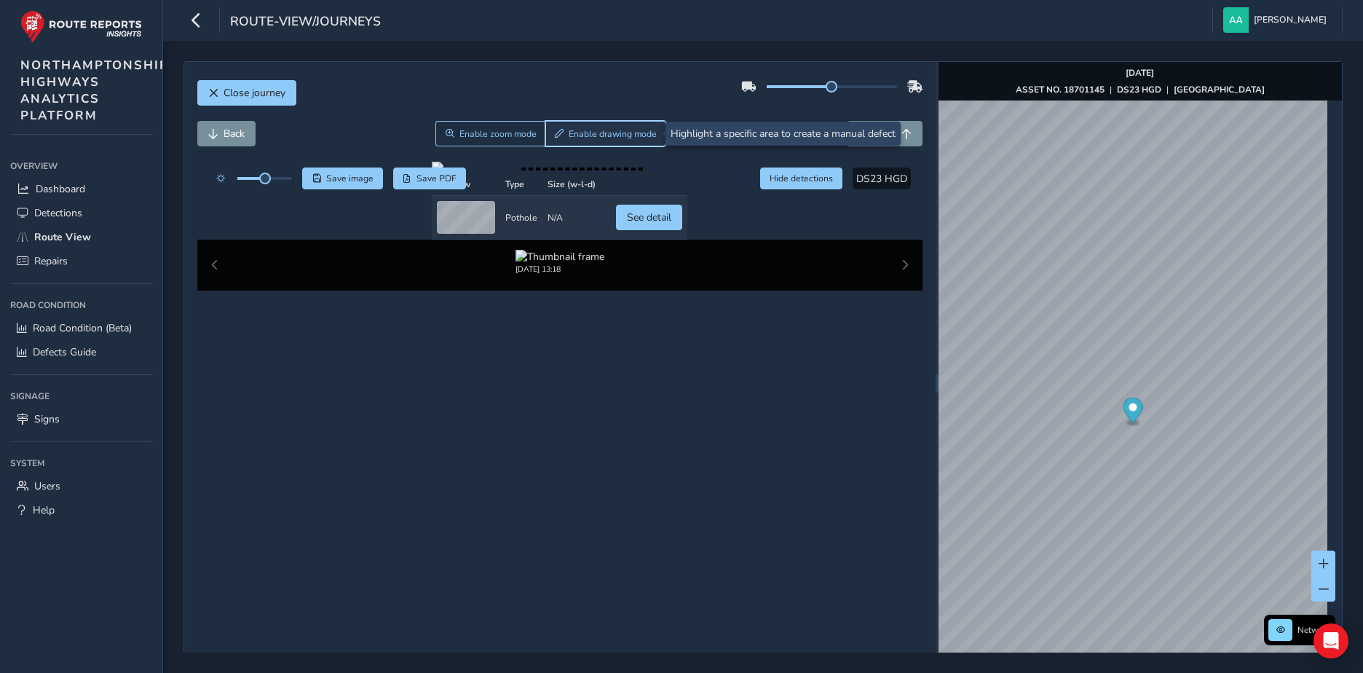
click at [621, 134] on span "Enable drawing mode" at bounding box center [613, 134] width 88 height 12
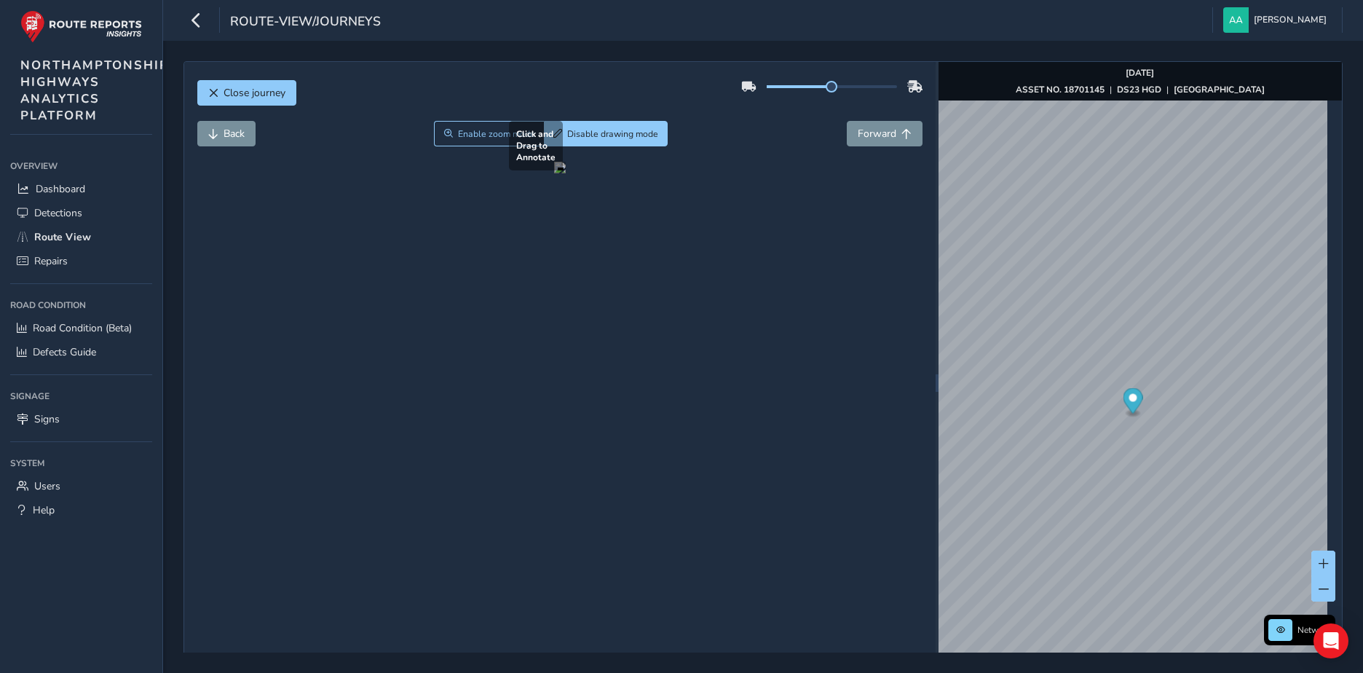
drag, startPoint x: 476, startPoint y: 406, endPoint x: 559, endPoint y: 360, distance: 94.9
click at [559, 173] on div at bounding box center [560, 168] width 12 height 12
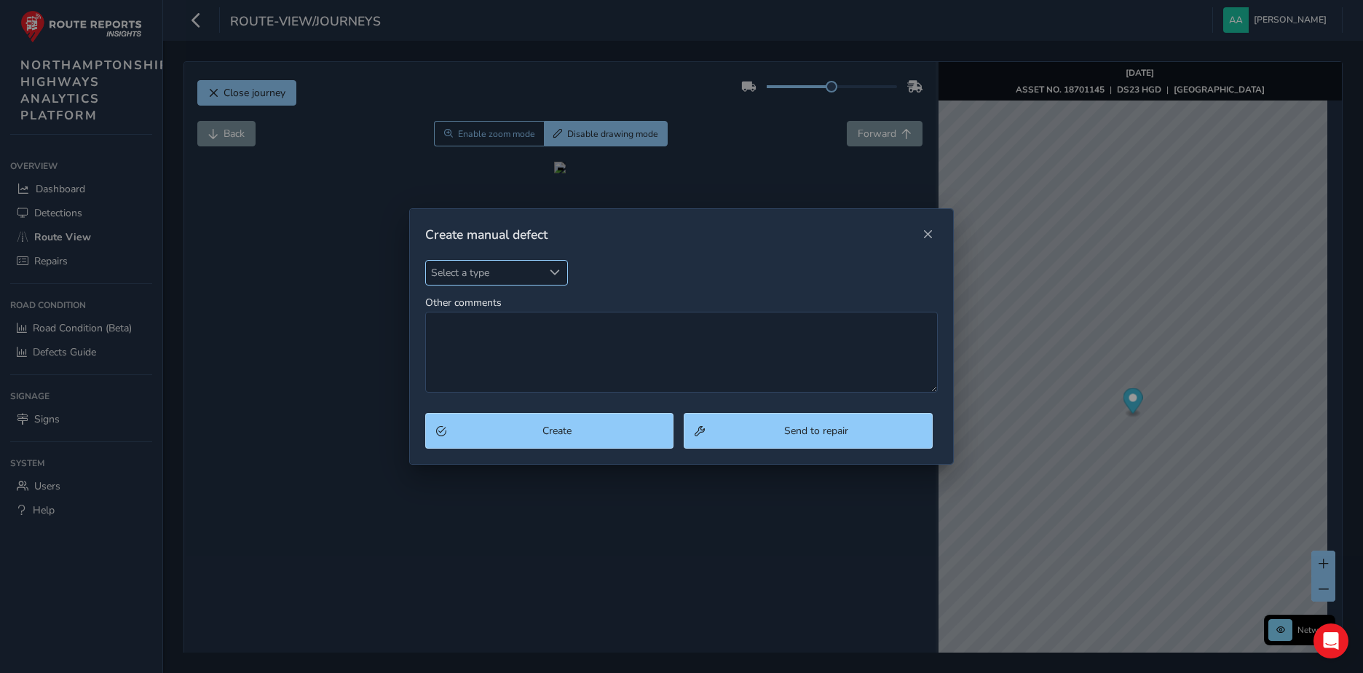
click at [554, 269] on span "Select a type" at bounding box center [555, 272] width 10 height 10
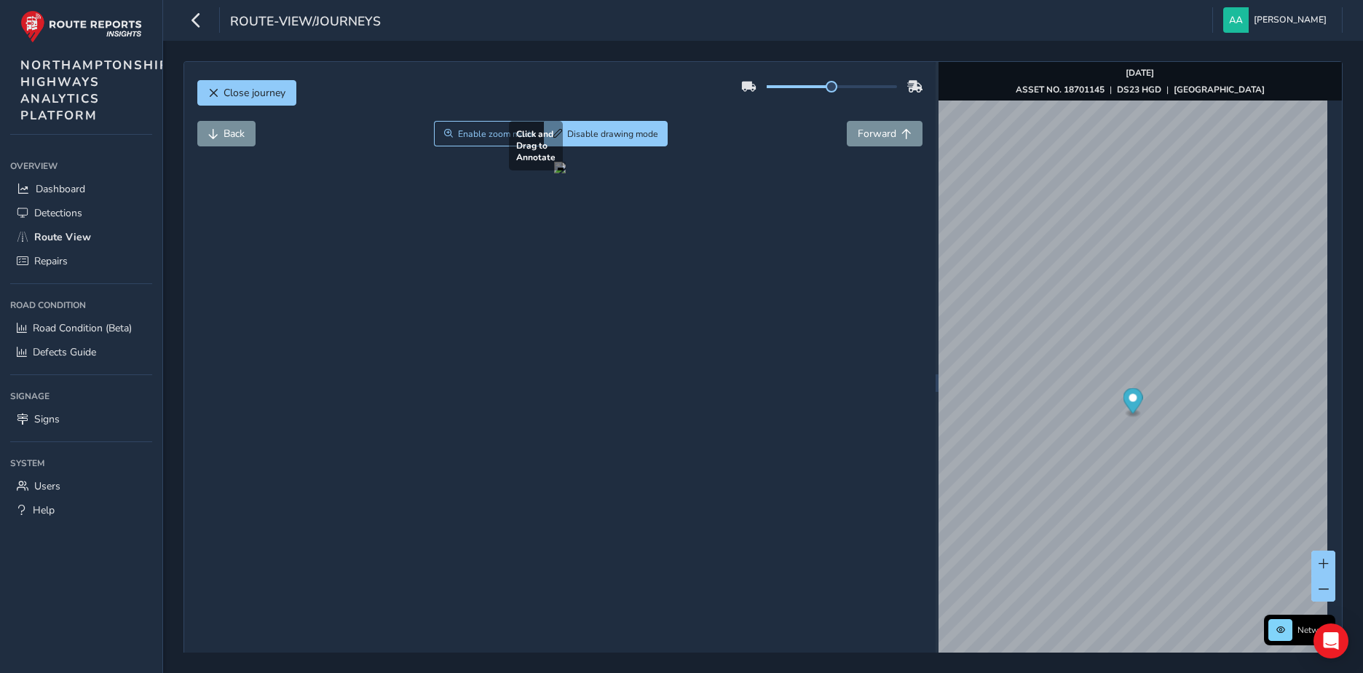
drag, startPoint x: 443, startPoint y: 410, endPoint x: 790, endPoint y: 350, distance: 352.6
click at [566, 173] on div at bounding box center [560, 168] width 12 height 12
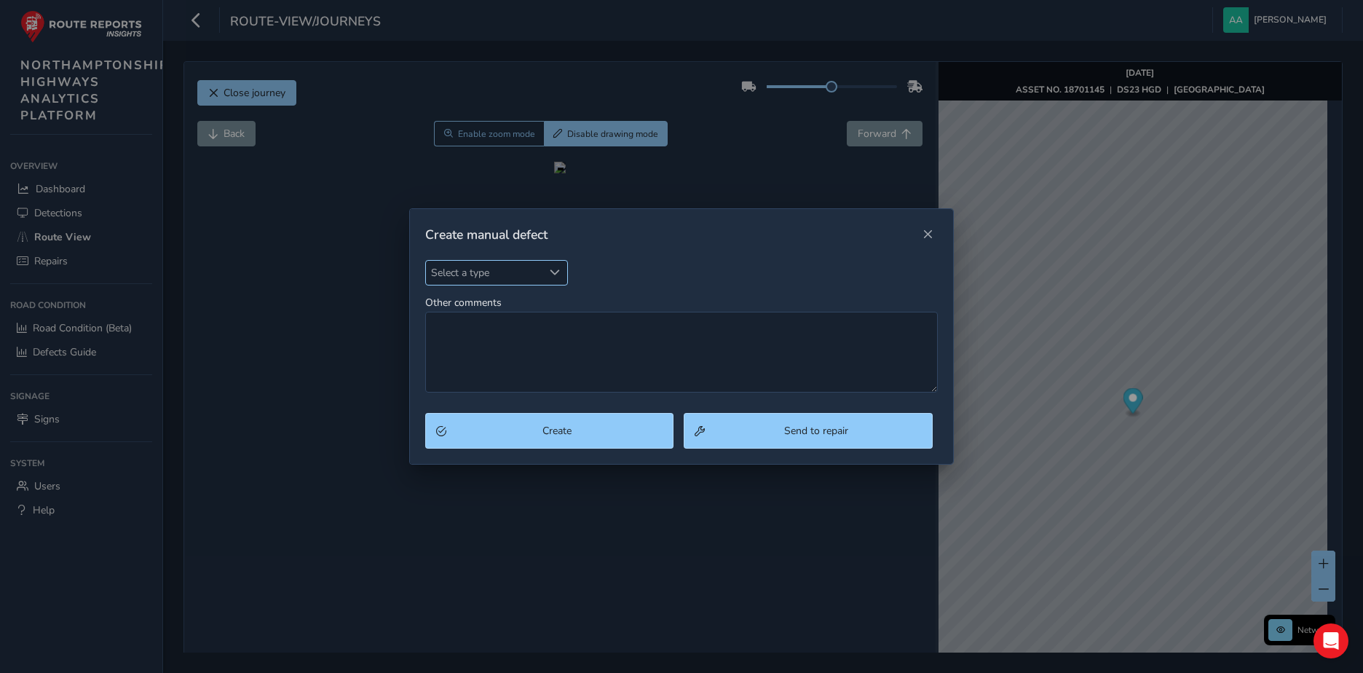
click at [557, 265] on div "Select a type" at bounding box center [555, 273] width 24 height 24
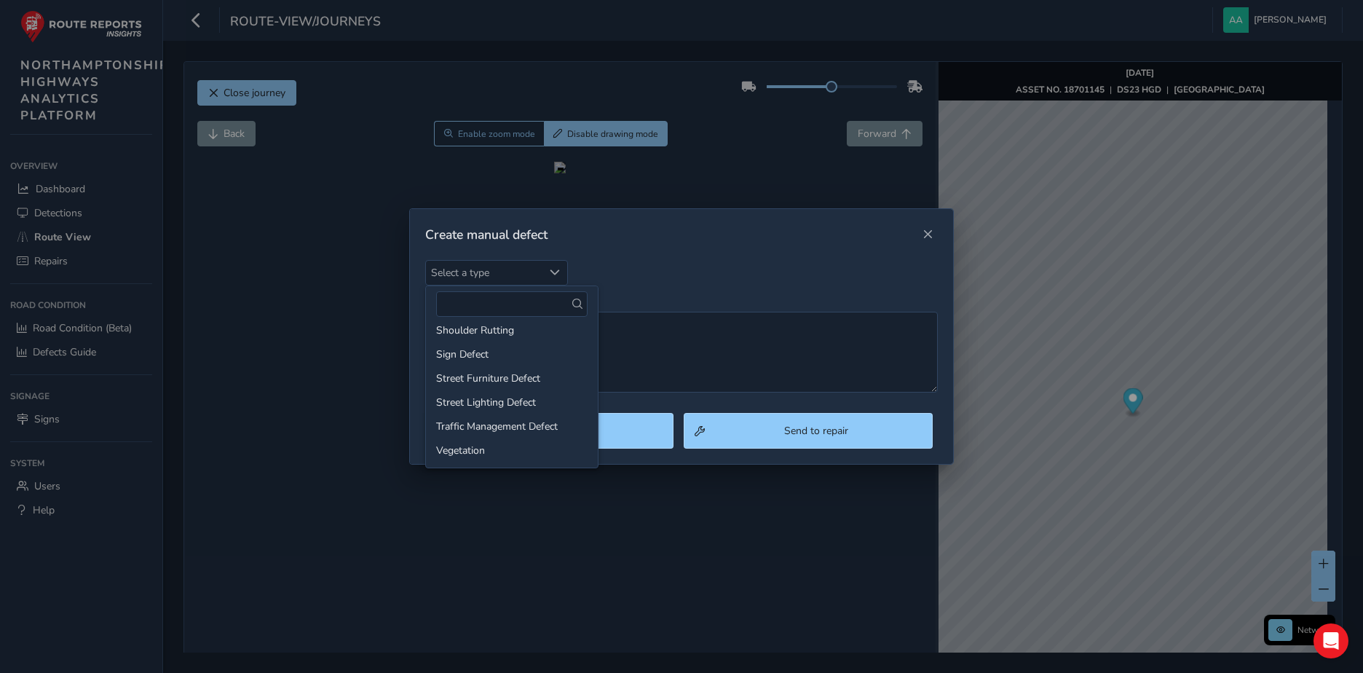
scroll to position [79, 0]
drag, startPoint x: 468, startPoint y: 429, endPoint x: 476, endPoint y: 408, distance: 22.6
click at [468, 427] on li "Pothole" at bounding box center [512, 428] width 172 height 24
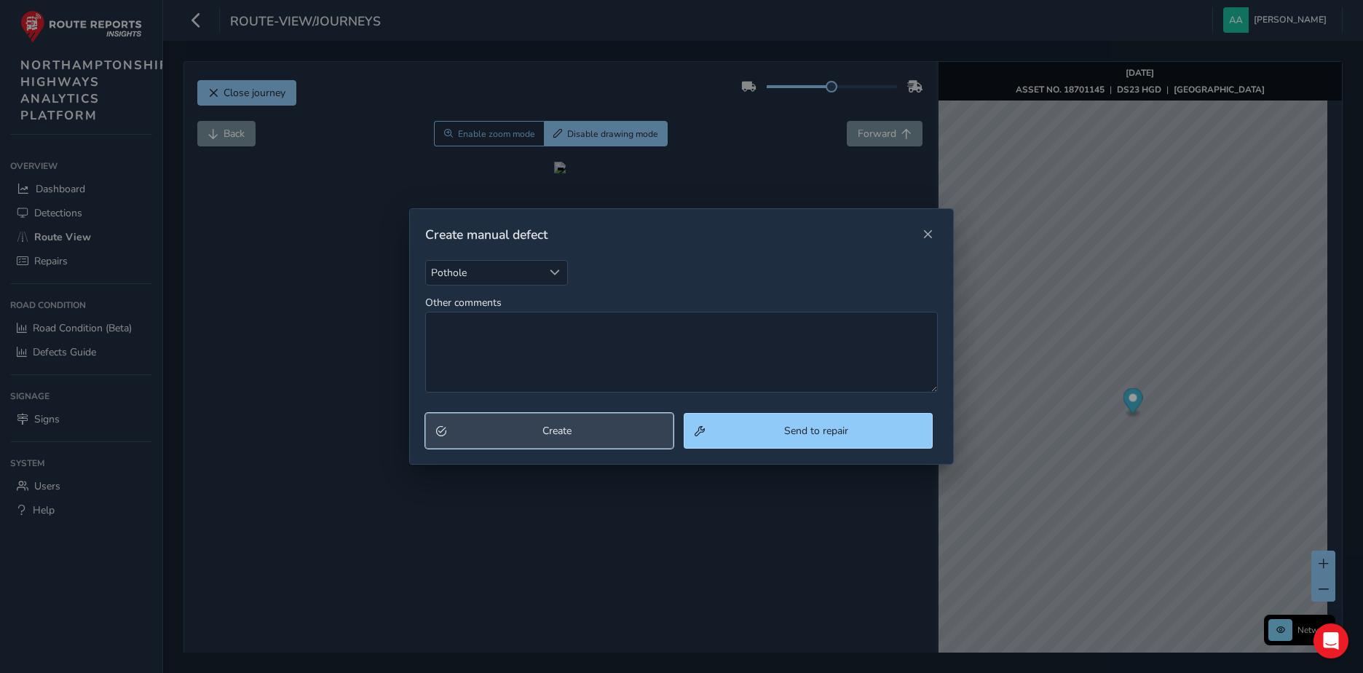
click at [548, 434] on span "Create" at bounding box center [557, 431] width 212 height 14
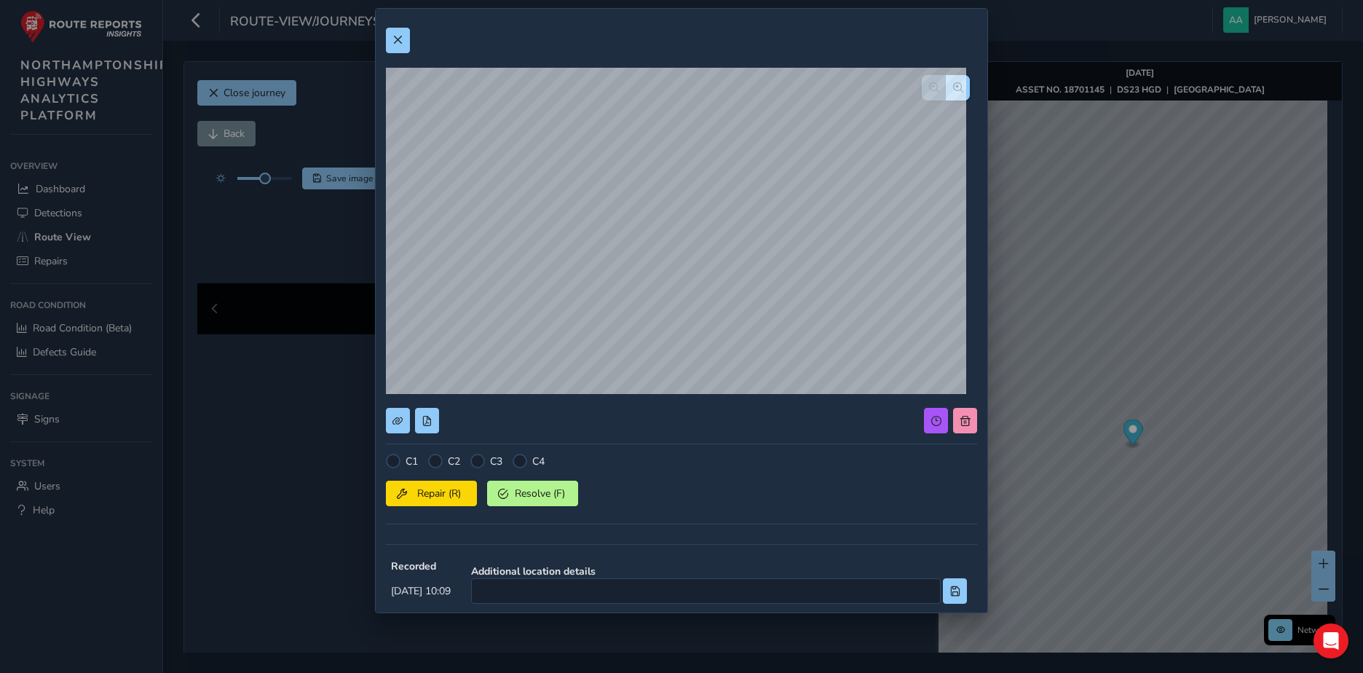
scroll to position [0, 0]
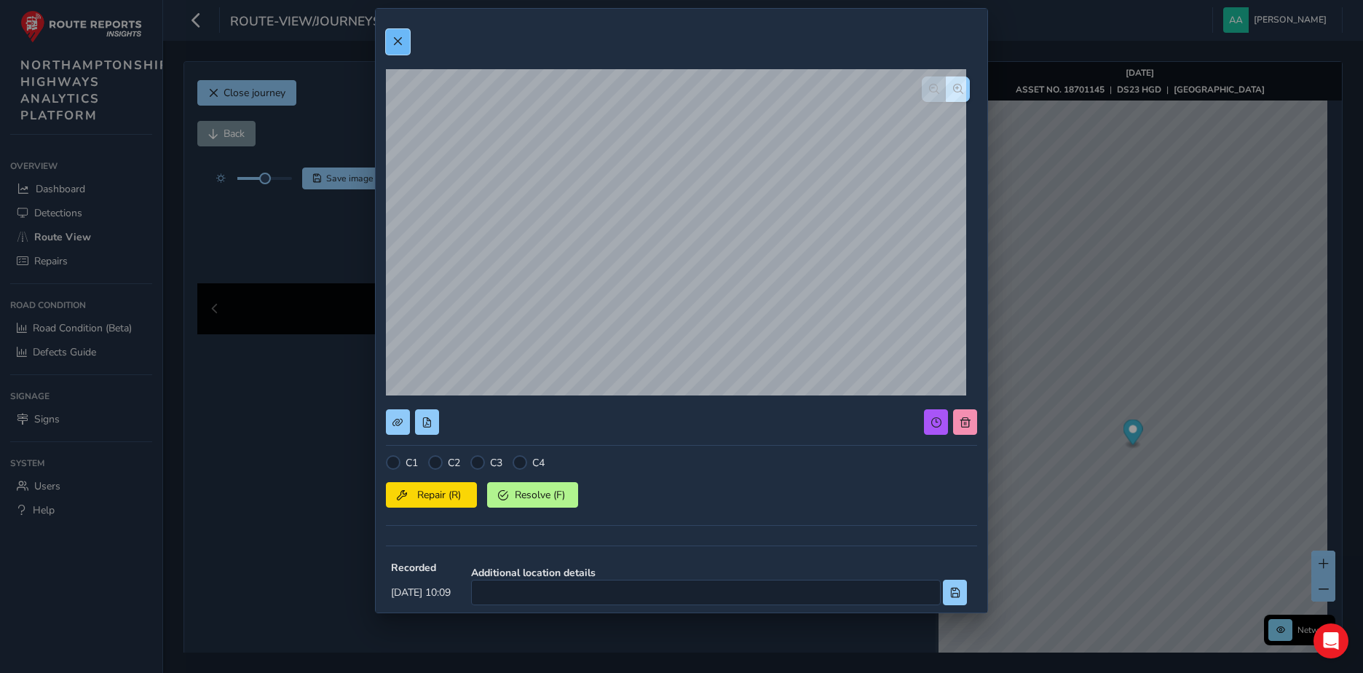
click at [401, 42] on span at bounding box center [398, 41] width 10 height 10
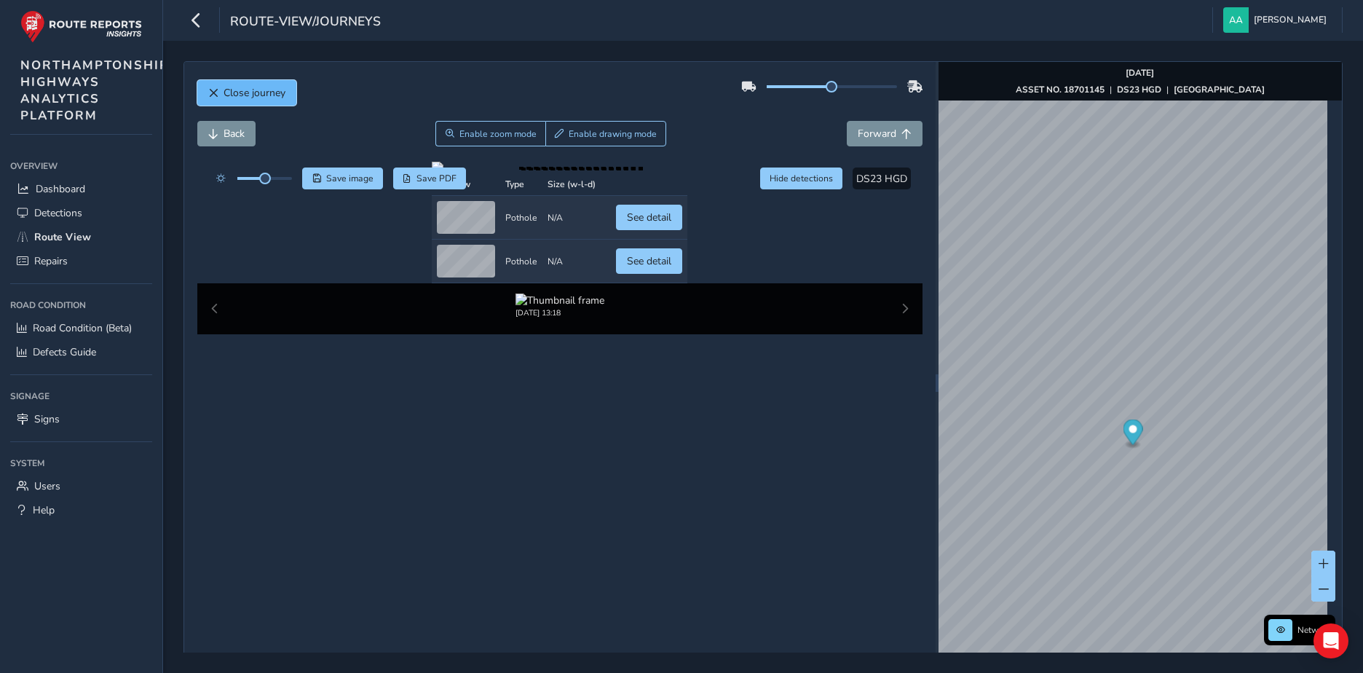
click at [269, 92] on span "Close journey" at bounding box center [255, 93] width 62 height 14
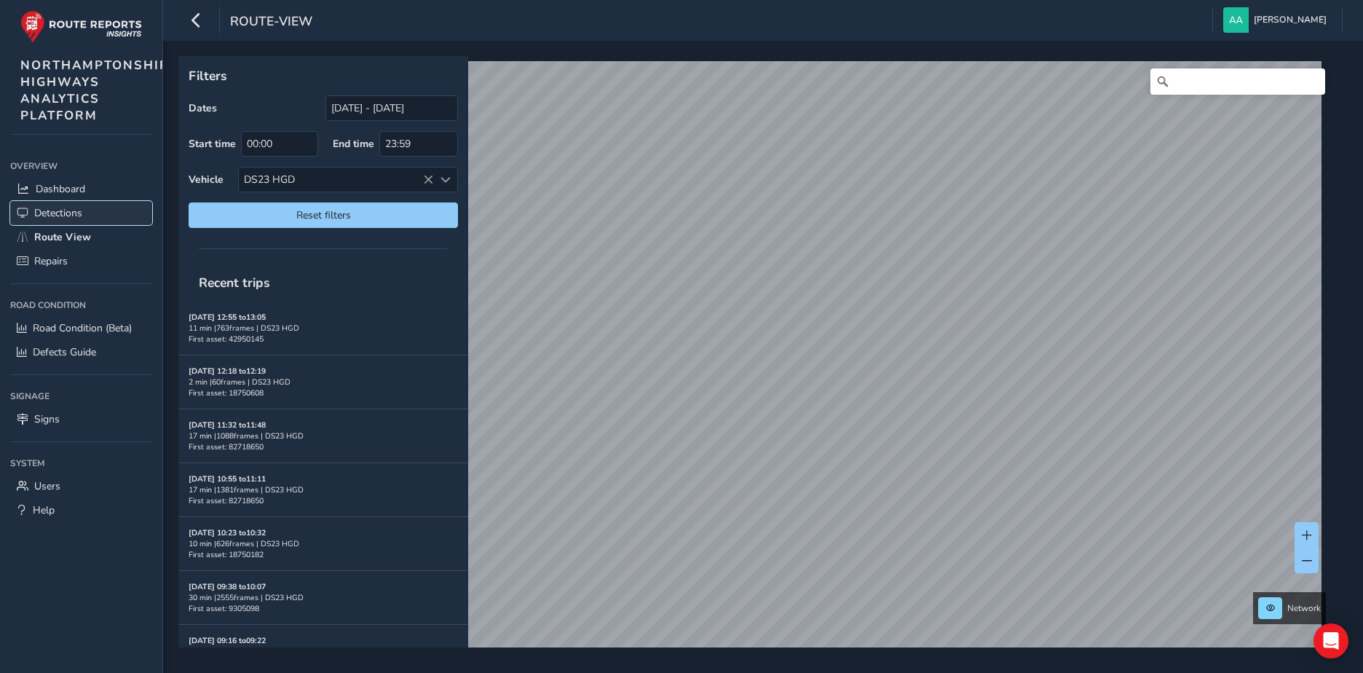
click at [52, 213] on span "Detections" at bounding box center [58, 213] width 48 height 14
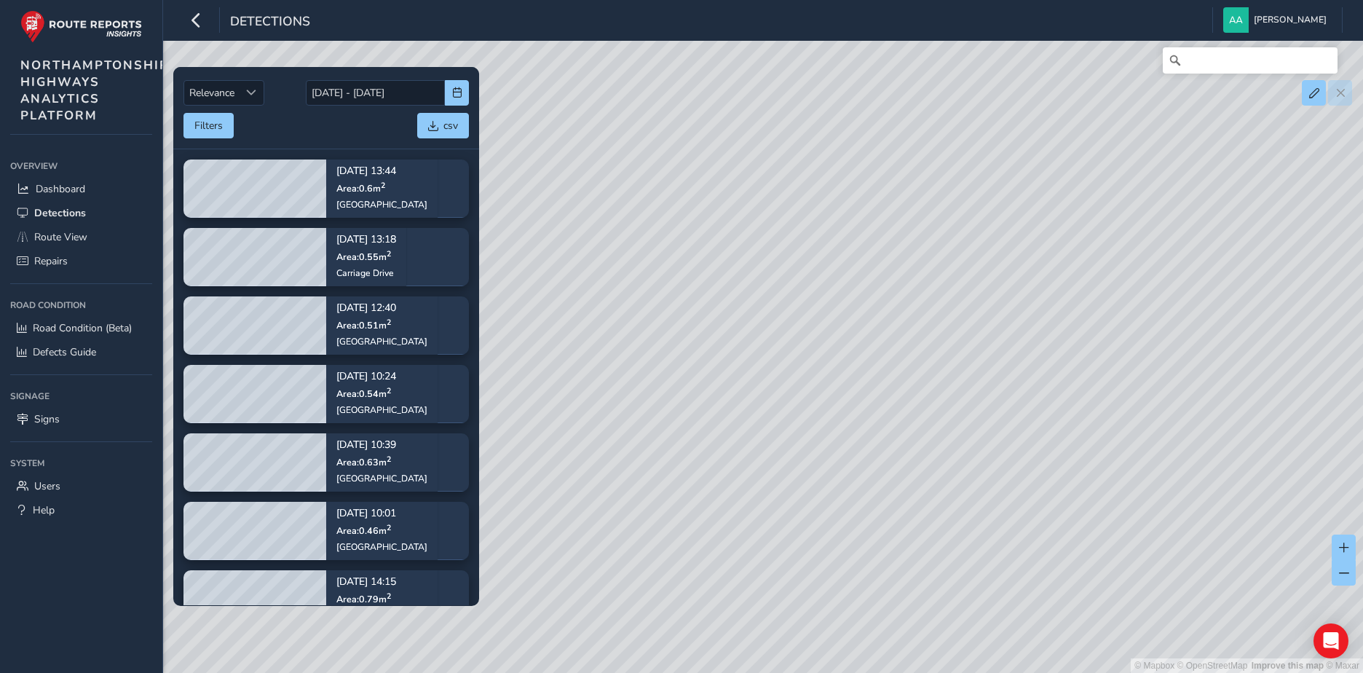
drag, startPoint x: 817, startPoint y: 472, endPoint x: 821, endPoint y: 308, distance: 163.9
click at [821, 308] on div "© Mapbox © OpenStreetMap Improve this map © Maxar" at bounding box center [681, 336] width 1363 height 673
drag, startPoint x: 1059, startPoint y: 245, endPoint x: 693, endPoint y: 441, distance: 415.7
click at [693, 441] on div "© Mapbox © OpenStreetMap Improve this map © Maxar" at bounding box center [681, 336] width 1363 height 673
click at [1128, 219] on div "© Mapbox © OpenStreetMap Improve this map © Maxar" at bounding box center [681, 336] width 1363 height 673
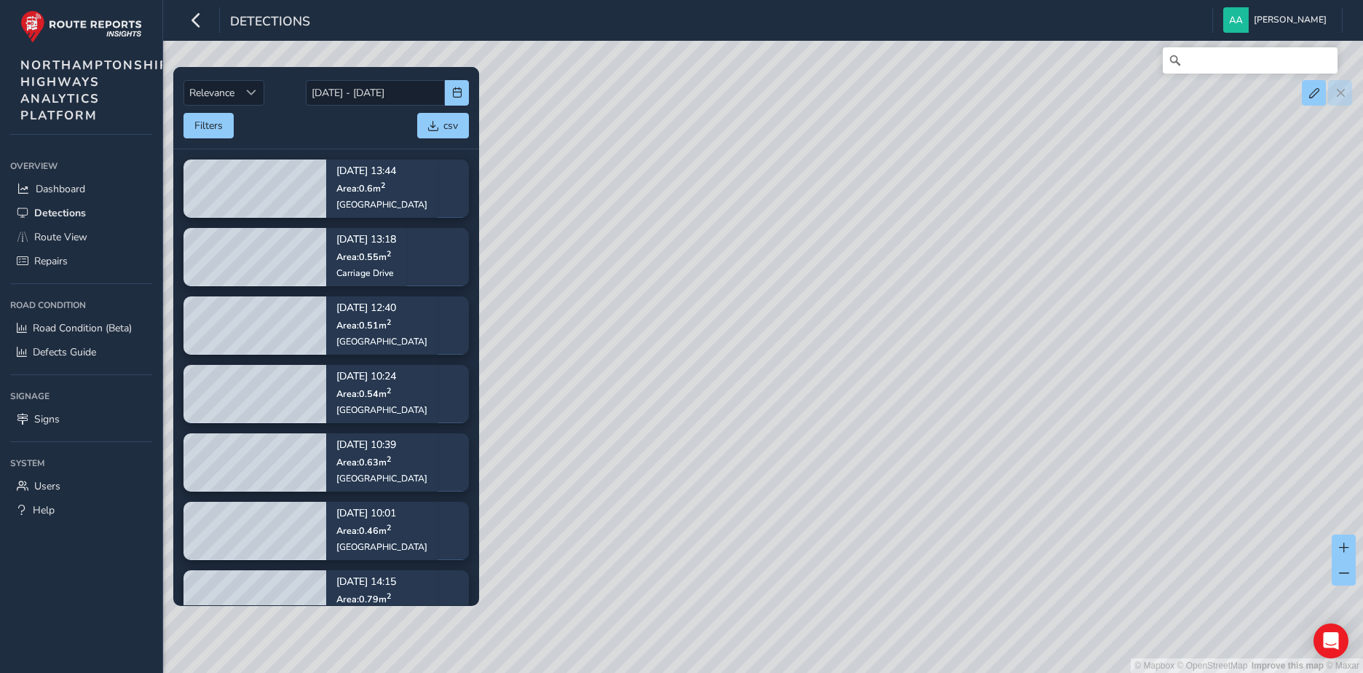
drag, startPoint x: 1207, startPoint y: 185, endPoint x: 979, endPoint y: 388, distance: 305.9
click at [979, 388] on div "© Mapbox © OpenStreetMap Improve this map © Maxar" at bounding box center [681, 336] width 1363 height 673
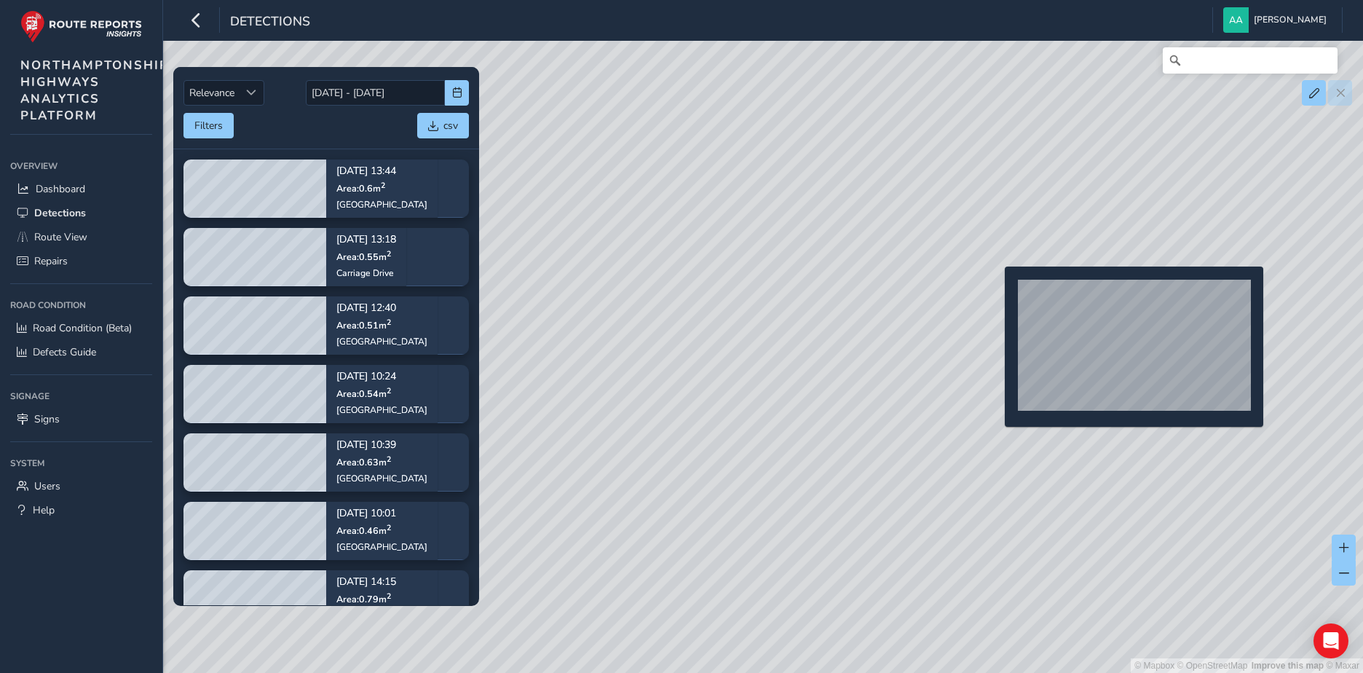
click at [996, 290] on div "© Mapbox © OpenStreetMap Improve this map © Maxar" at bounding box center [681, 336] width 1363 height 673
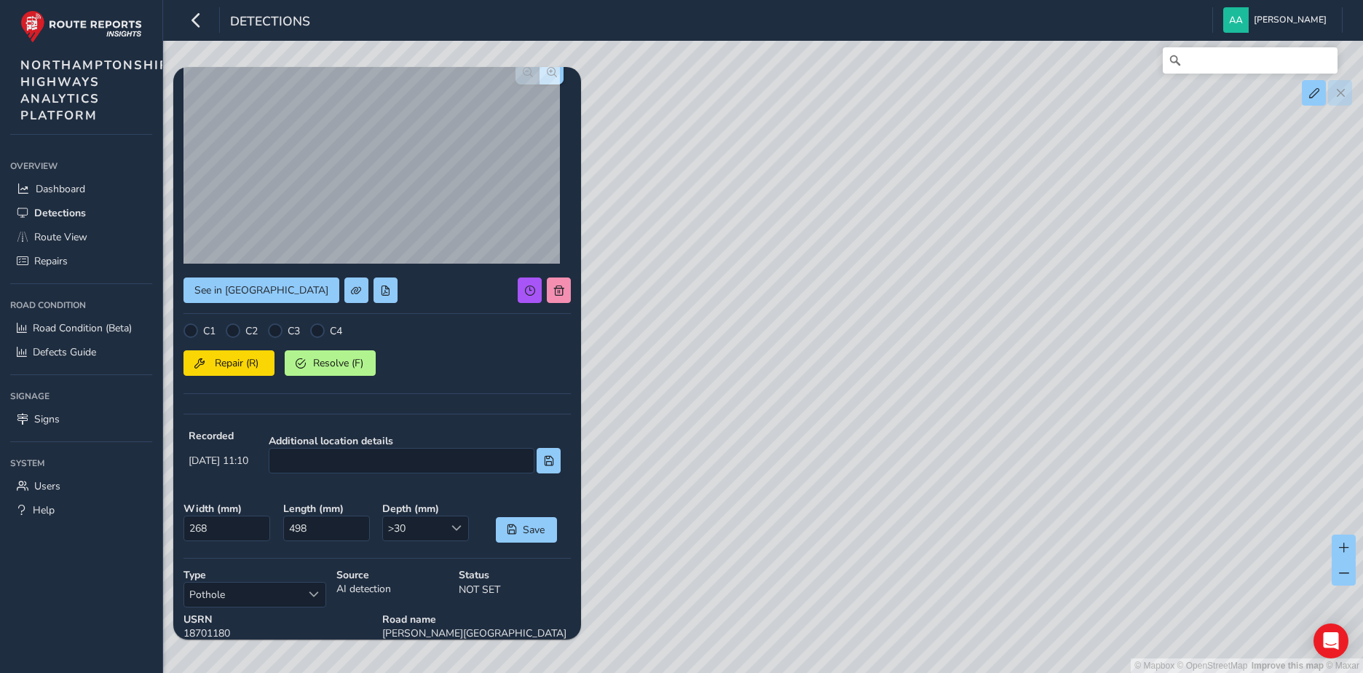
scroll to position [199, 0]
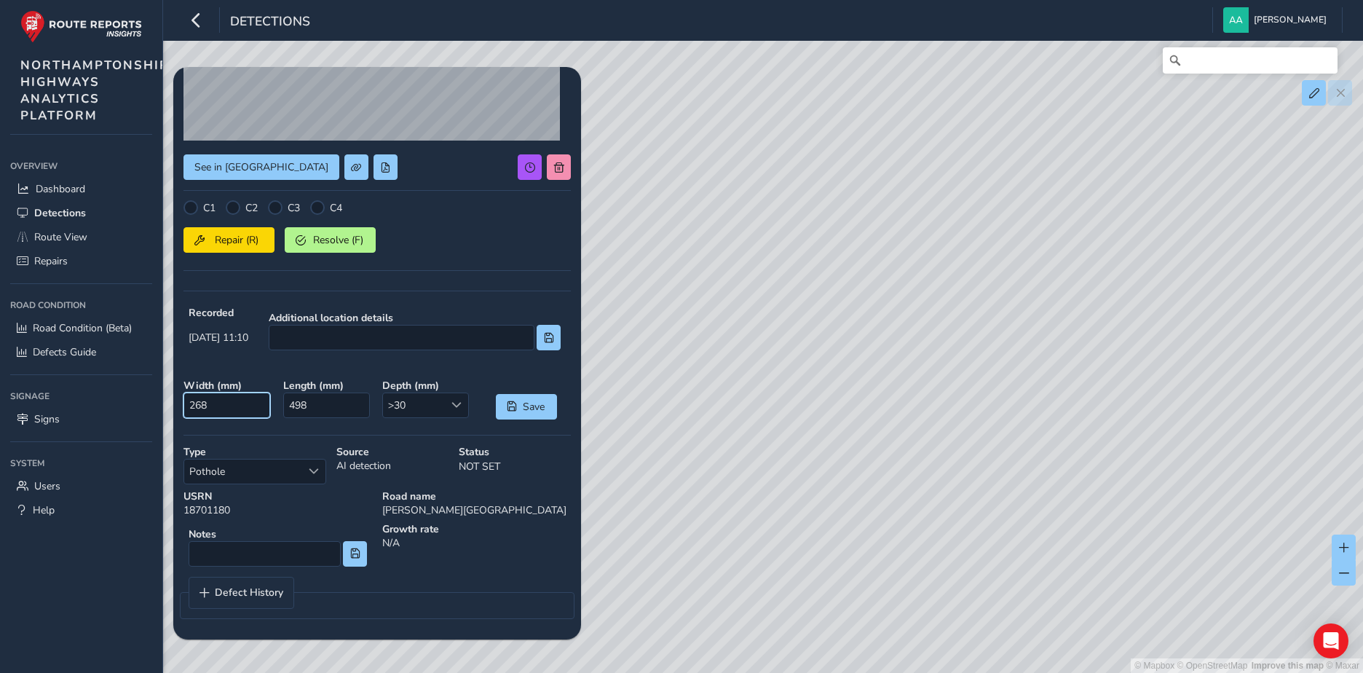
click at [226, 404] on input "268" at bounding box center [227, 405] width 87 height 25
type input "2680"
click at [313, 403] on input "498" at bounding box center [326, 405] width 87 height 25
type input "4980"
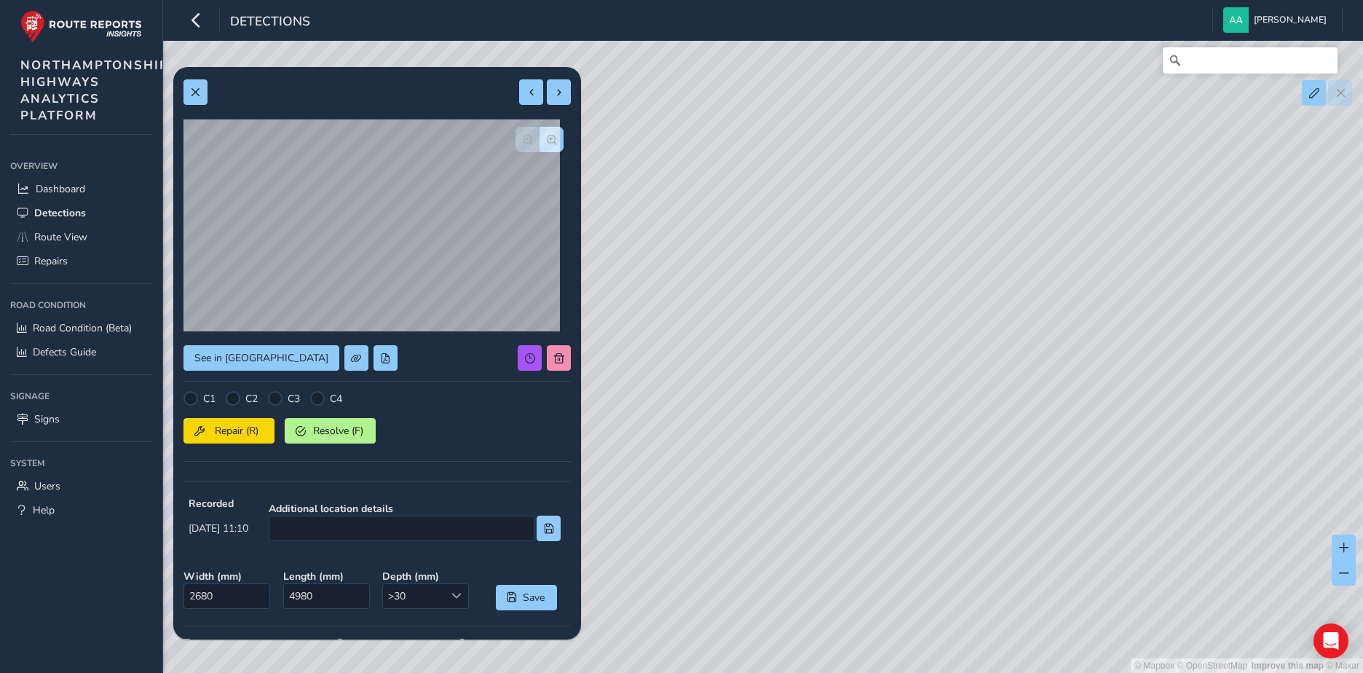
scroll to position [0, 0]
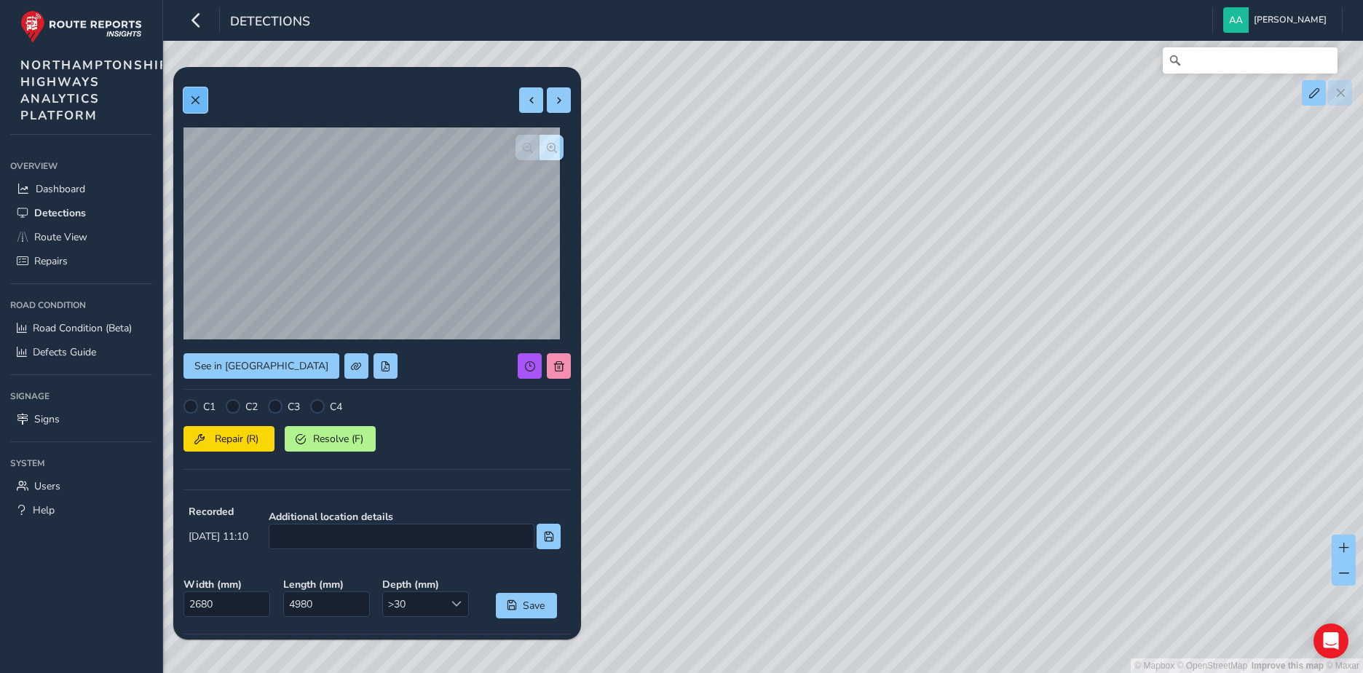
click at [196, 99] on span at bounding box center [195, 100] width 10 height 10
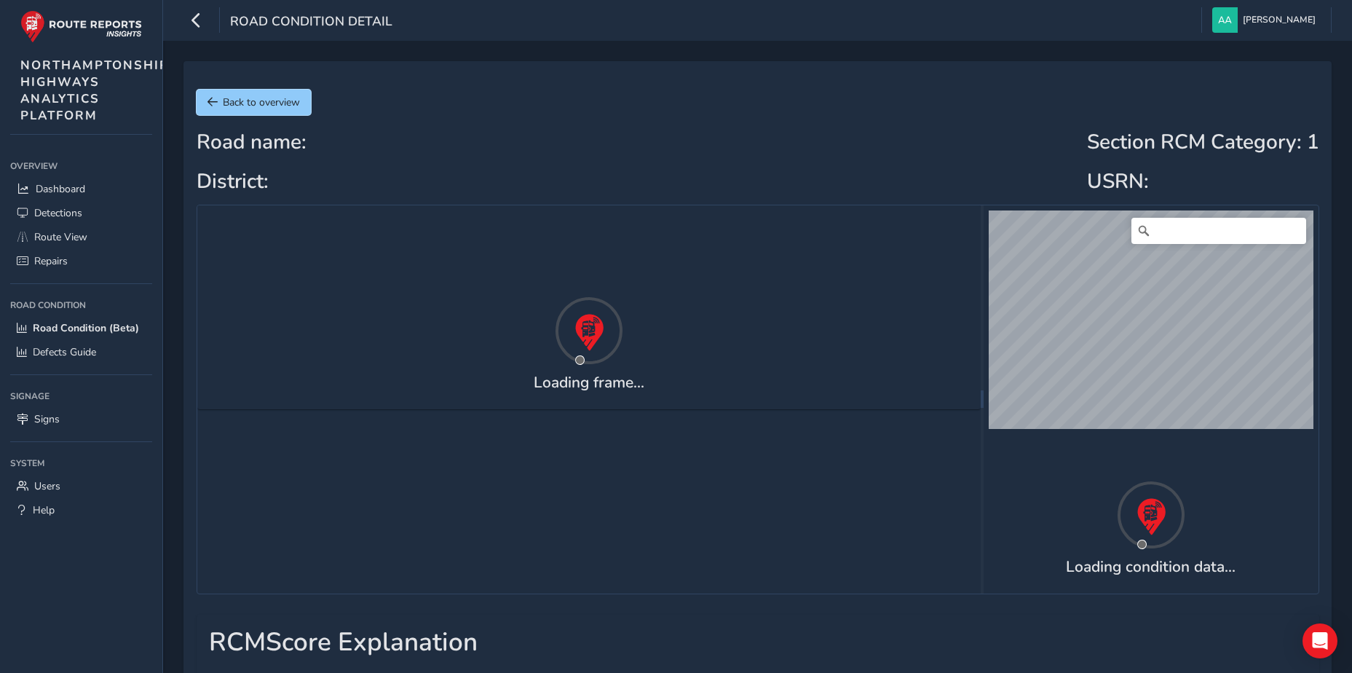
click at [215, 108] on button "Back to overview" at bounding box center [254, 102] width 114 height 25
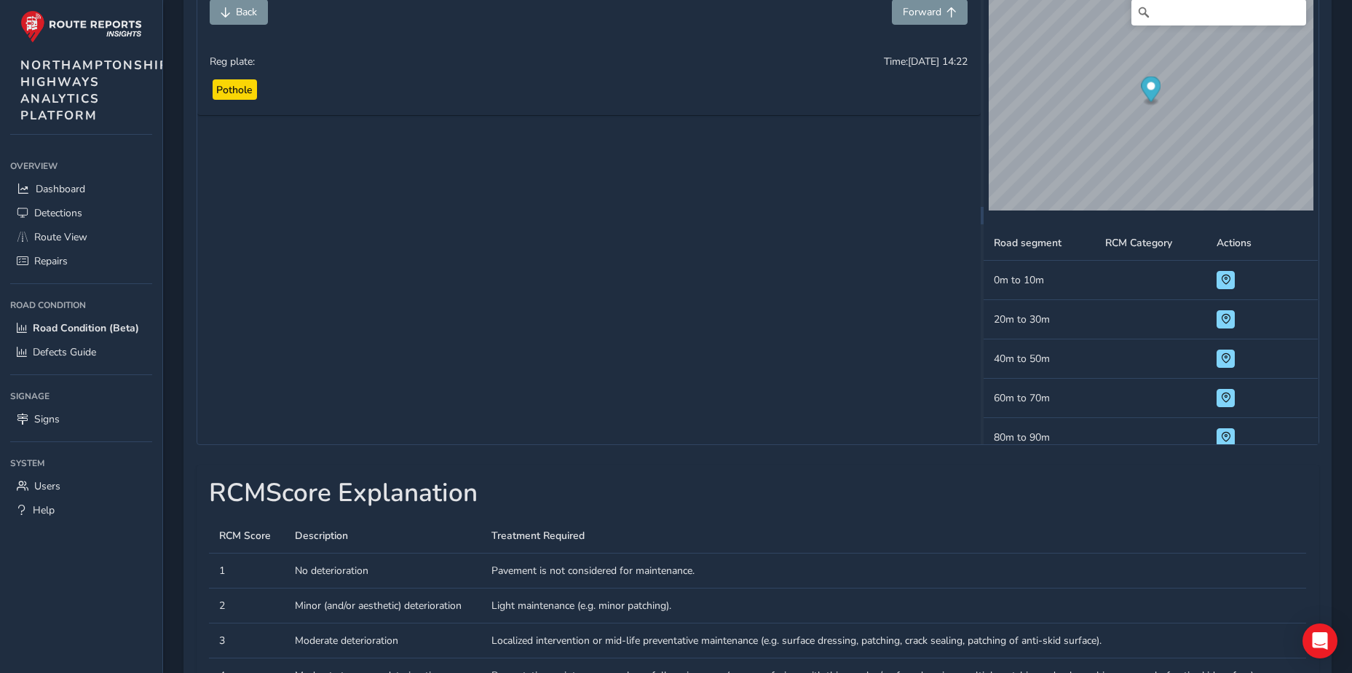
scroll to position [146, 0]
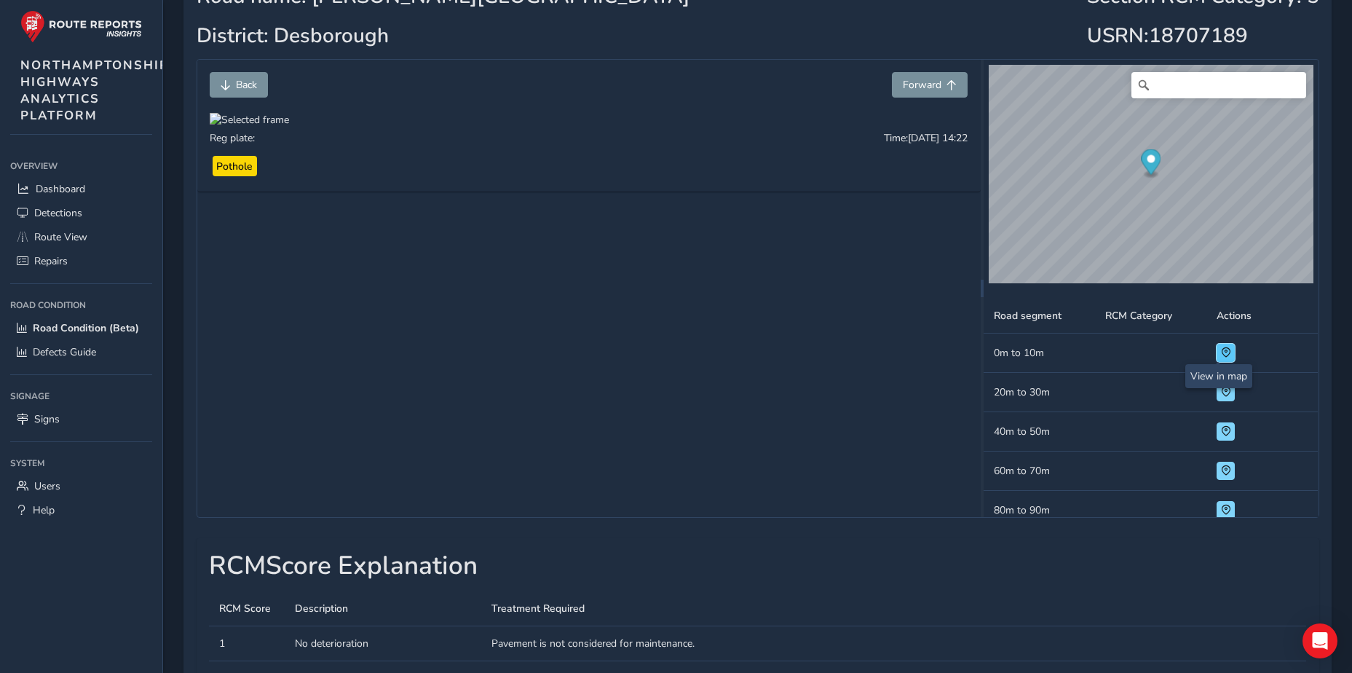
click at [1221, 349] on span at bounding box center [1226, 352] width 10 height 10
click at [917, 87] on span "Forward" at bounding box center [922, 85] width 39 height 14
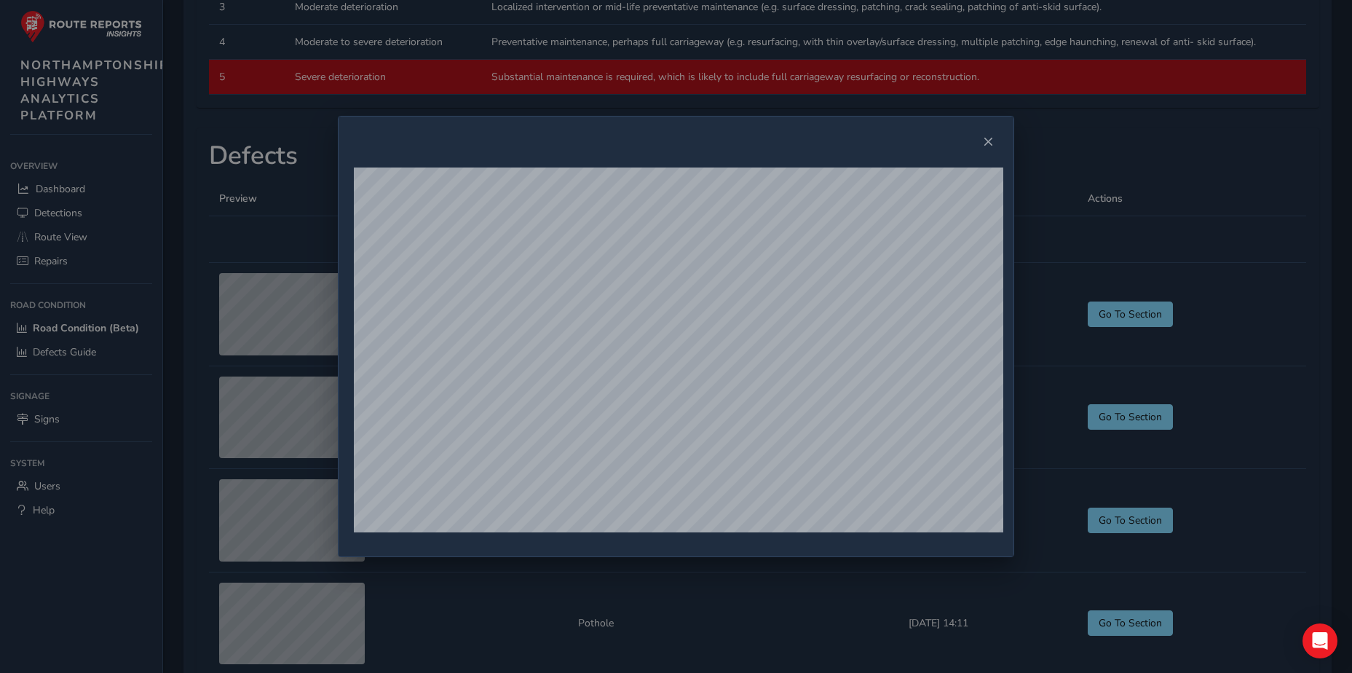
scroll to position [987, 0]
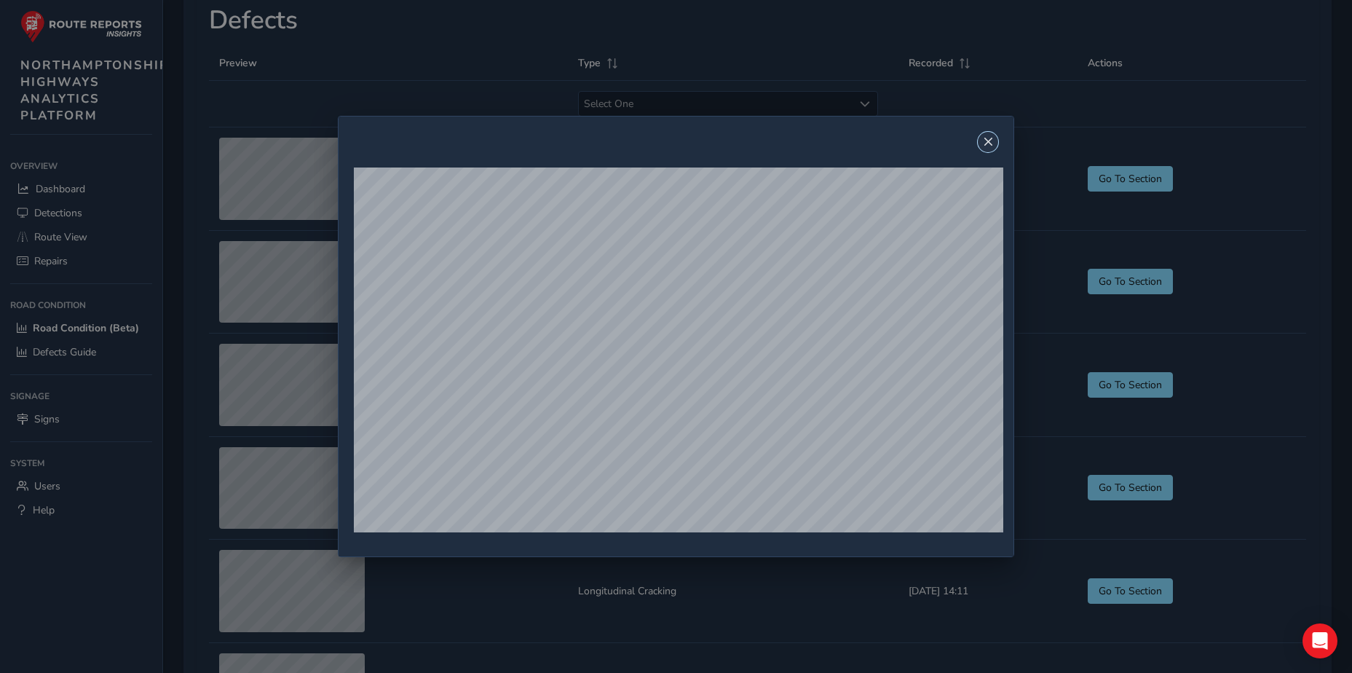
click at [990, 143] on span "Close" at bounding box center [988, 142] width 10 height 10
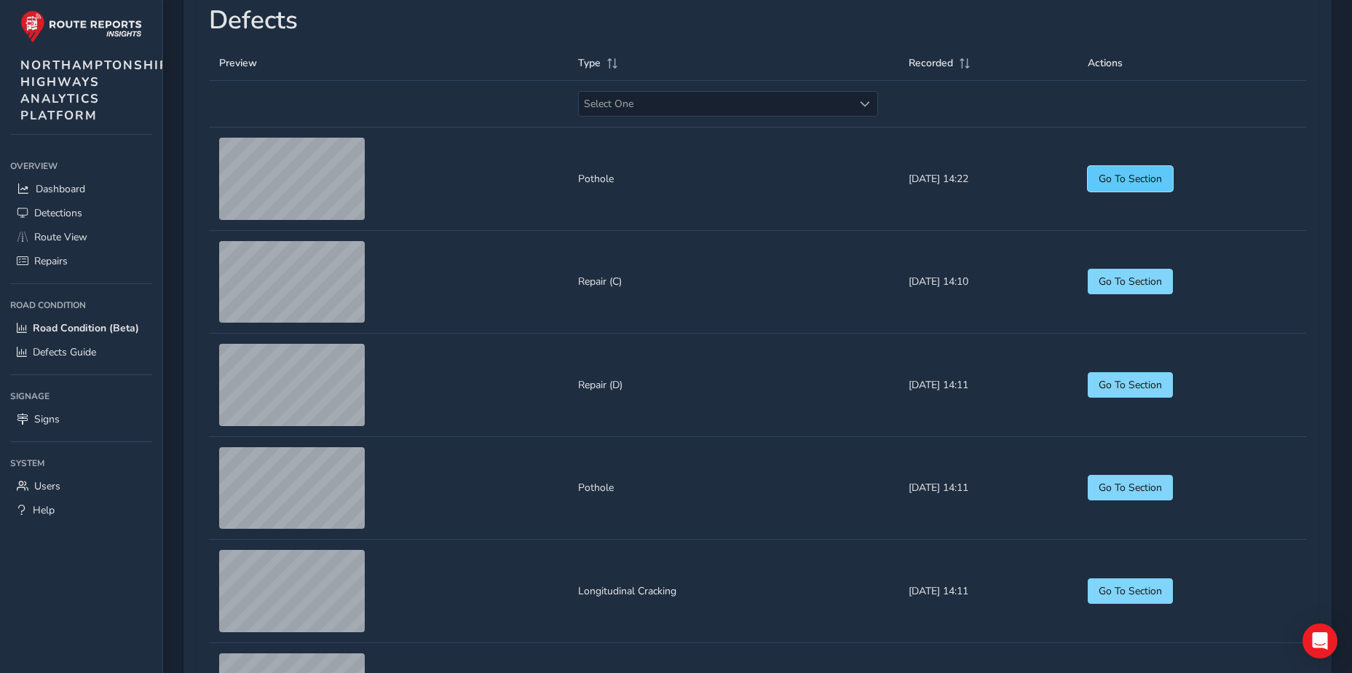
click at [1137, 192] on button "Go To Section" at bounding box center [1130, 178] width 85 height 25
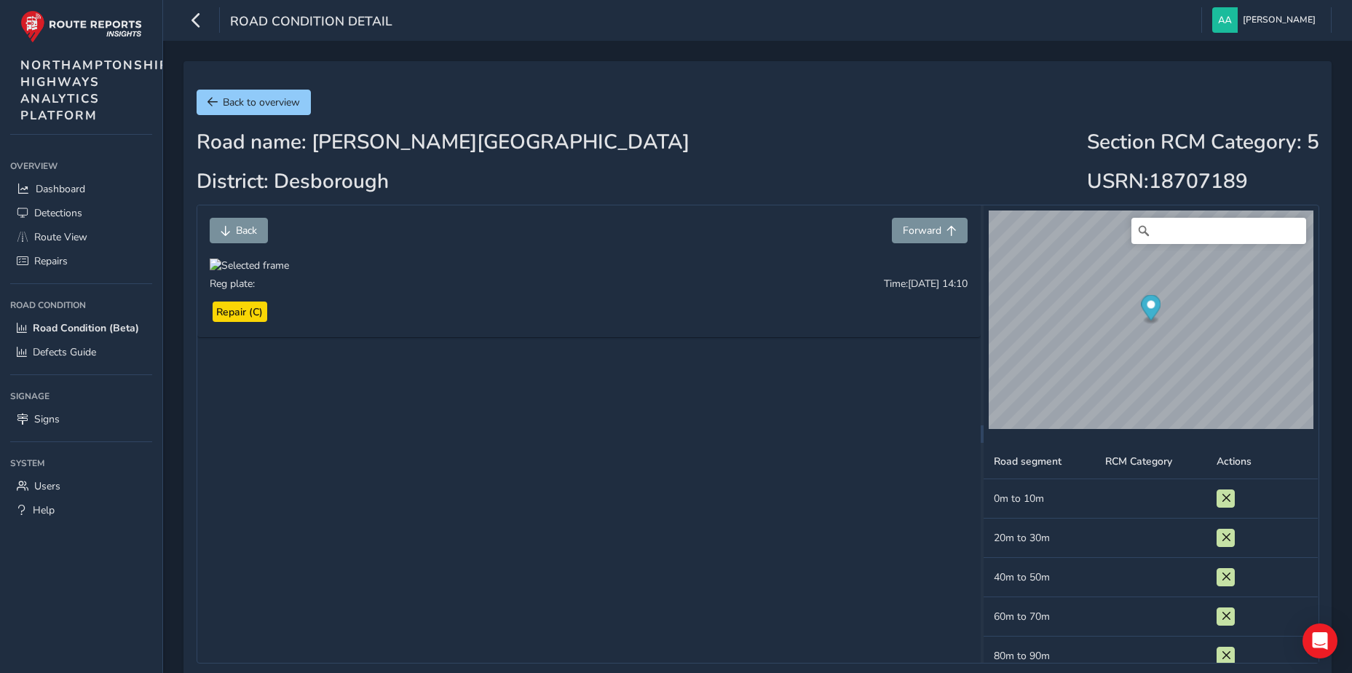
scroll to position [4181, 0]
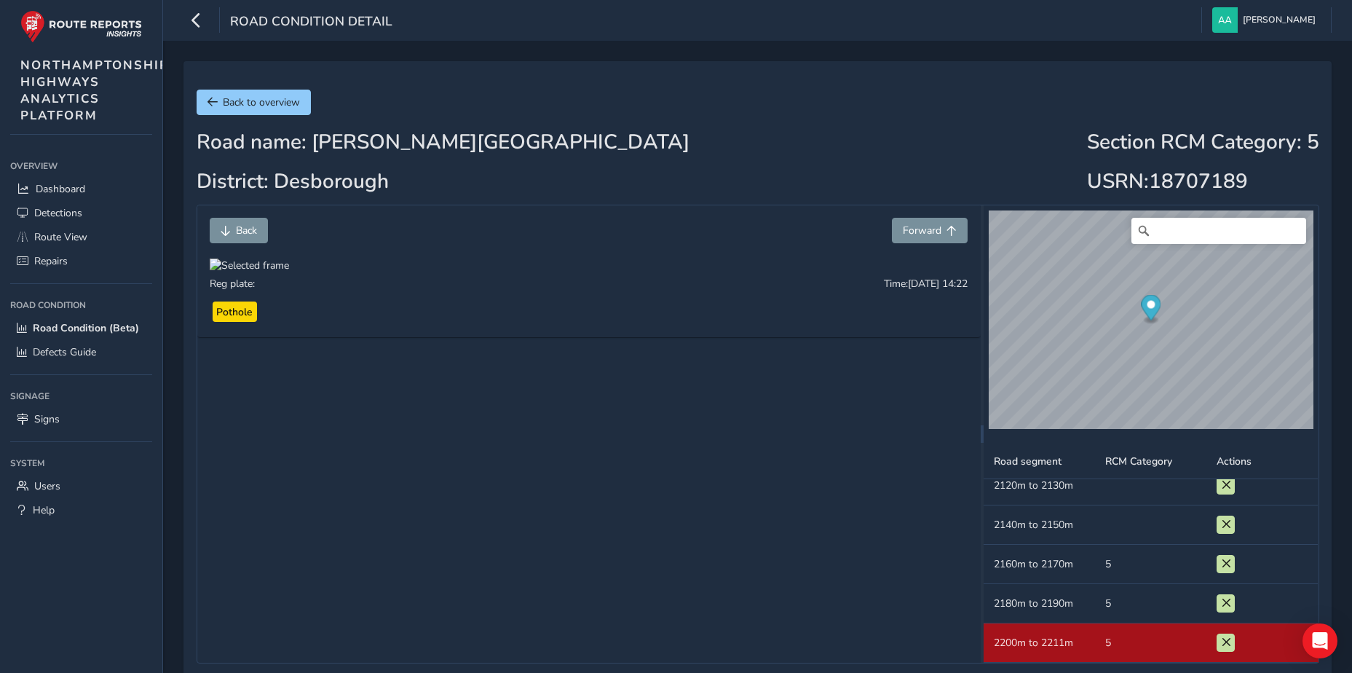
click at [289, 272] on div at bounding box center [249, 266] width 79 height 14
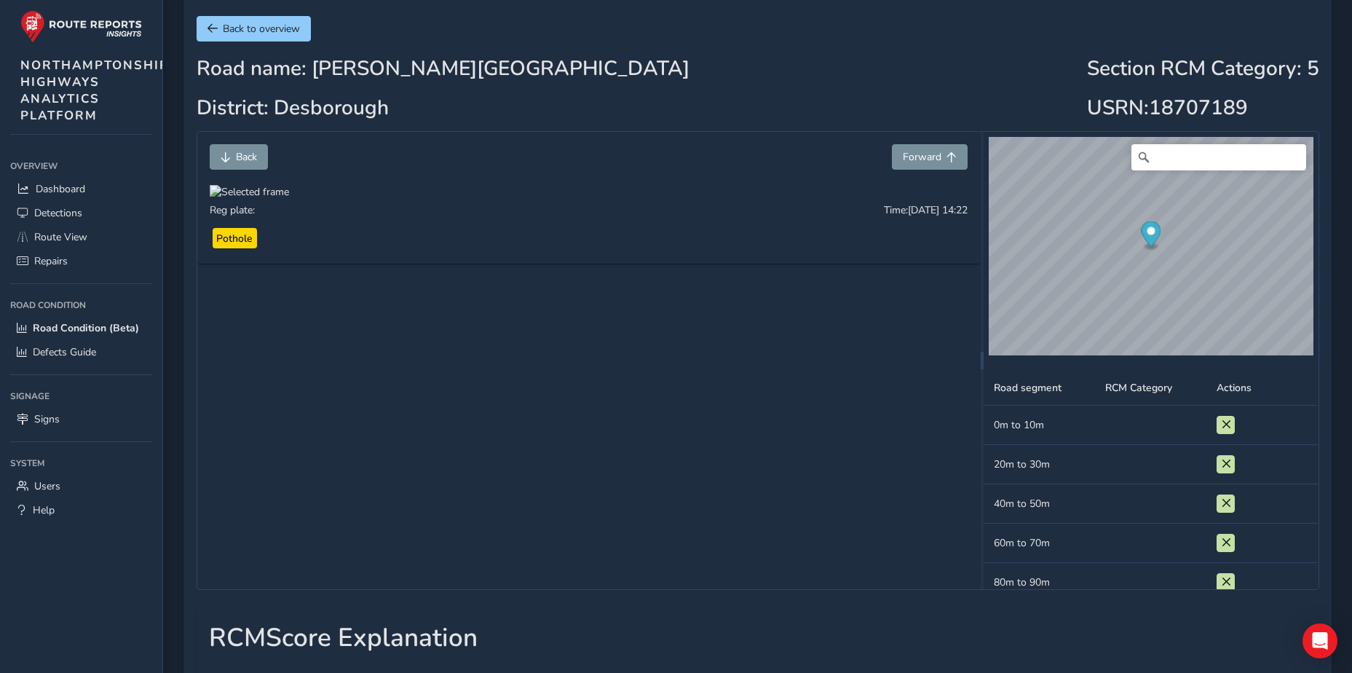
scroll to position [73, 0]
click at [289, 200] on div at bounding box center [249, 193] width 79 height 14
click at [628, 435] on img at bounding box center [556, 368] width 1398 height 786
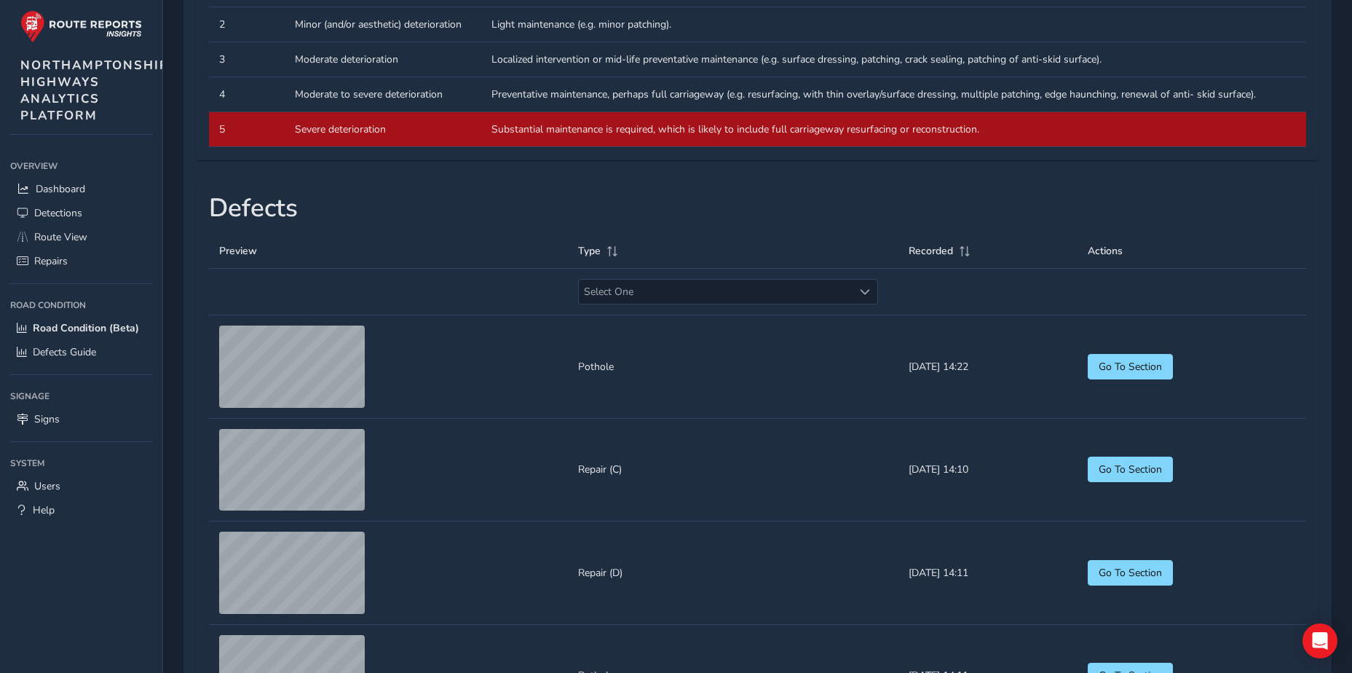
scroll to position [801, 0]
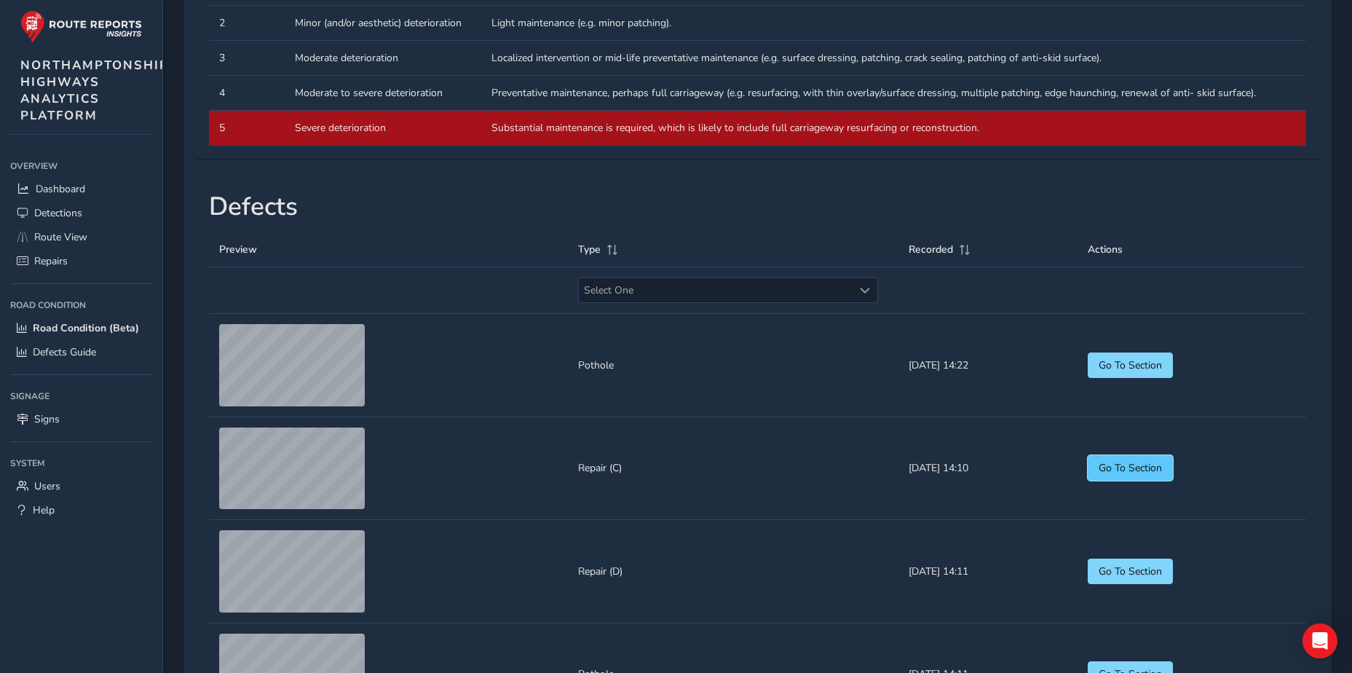
click at [1153, 481] on button "Go To Section" at bounding box center [1130, 467] width 85 height 25
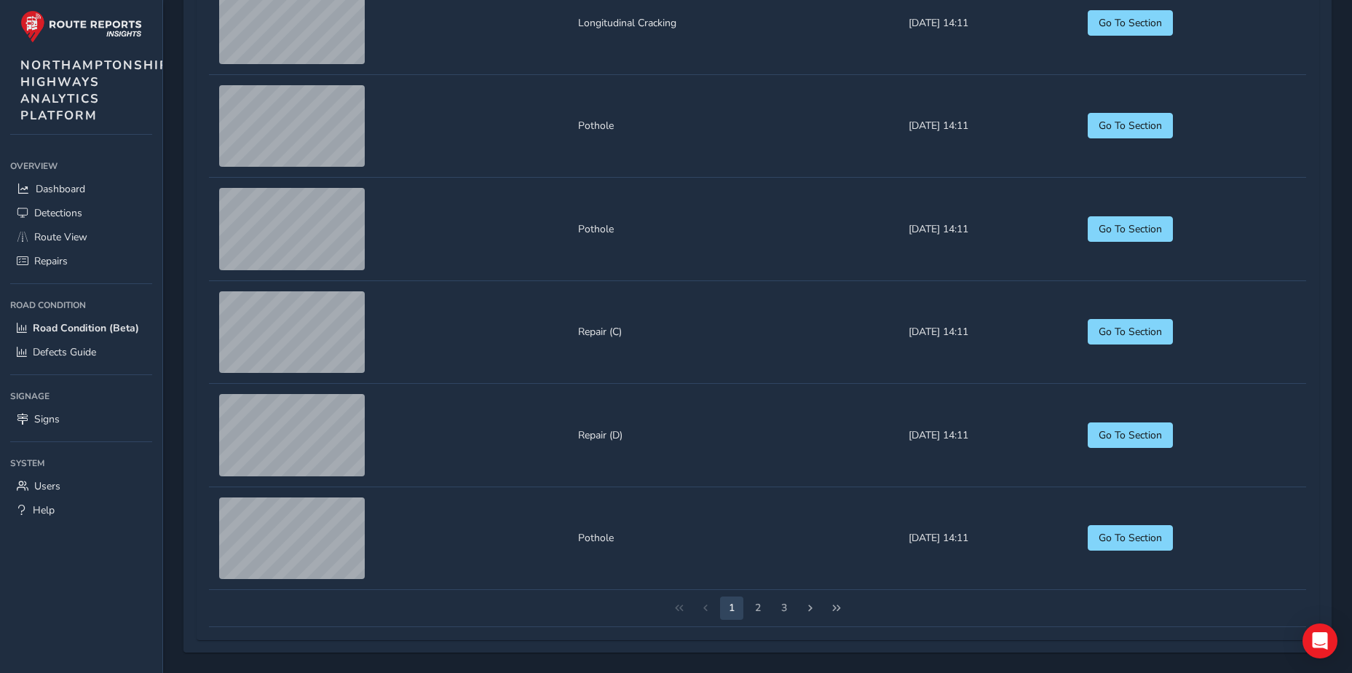
scroll to position [1643, 0]
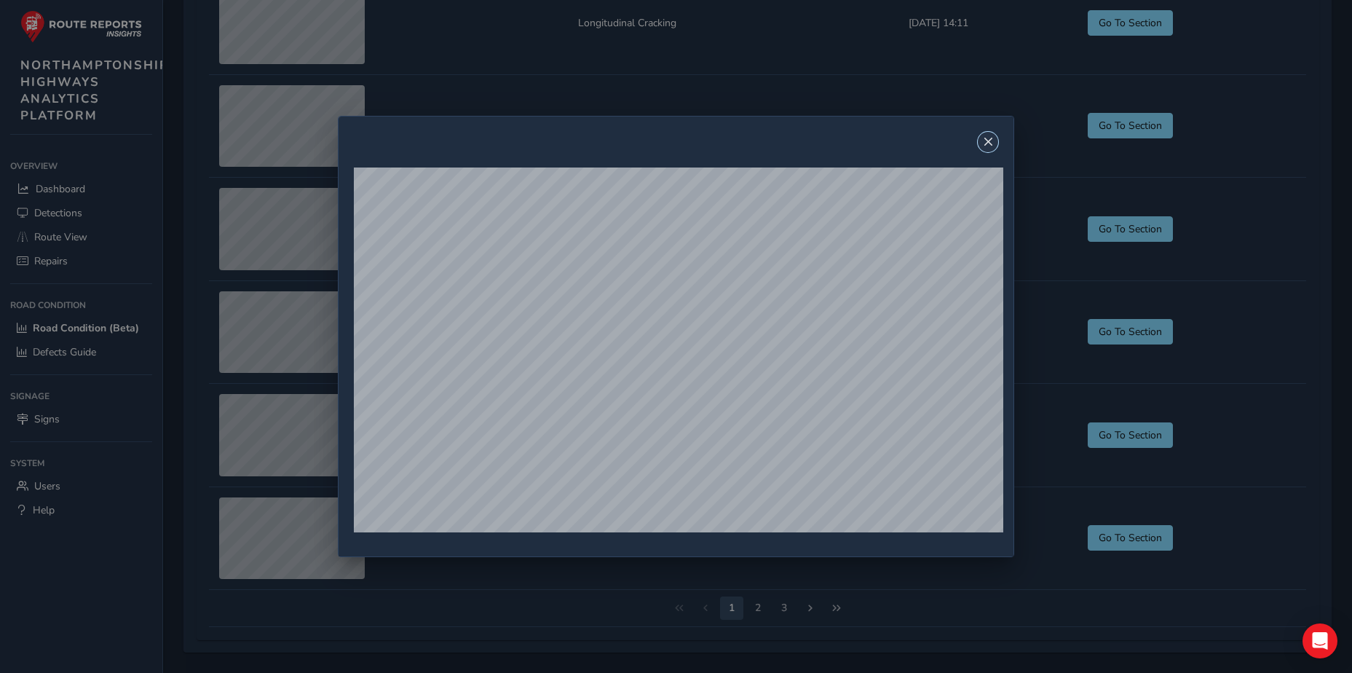
click at [991, 143] on span "Close" at bounding box center [988, 142] width 10 height 10
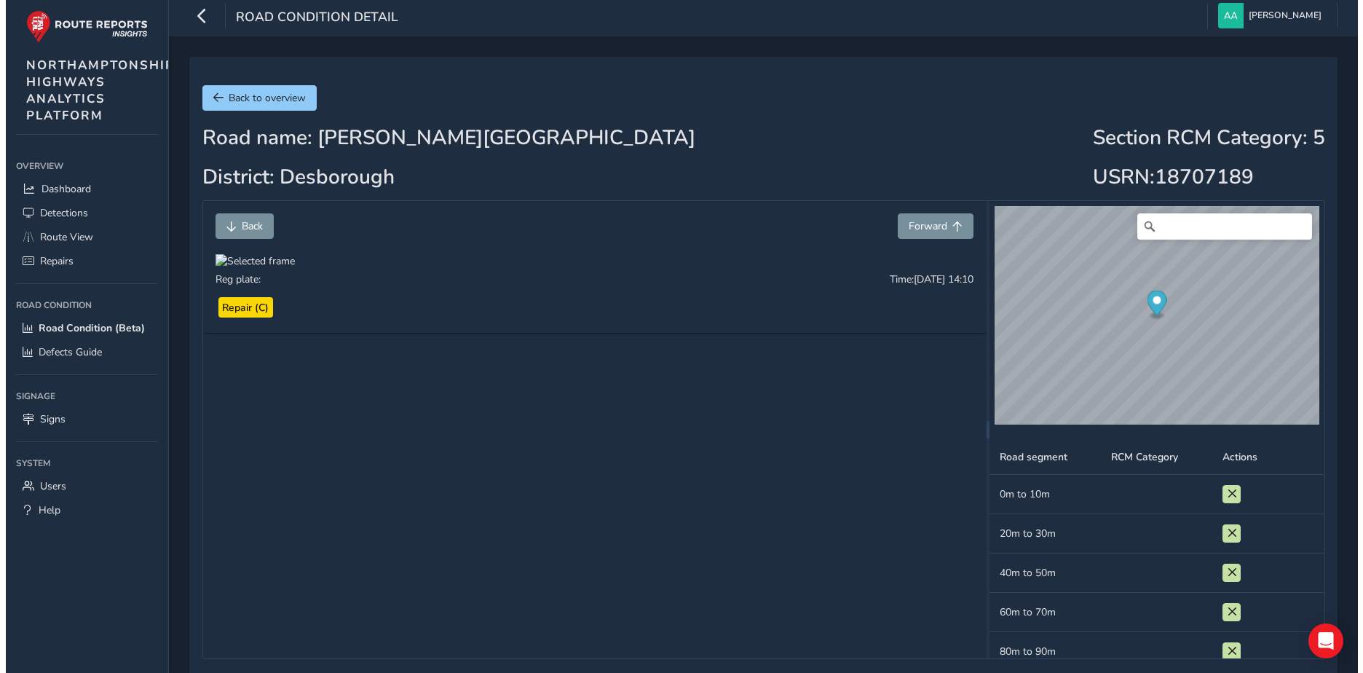
scroll to position [0, 0]
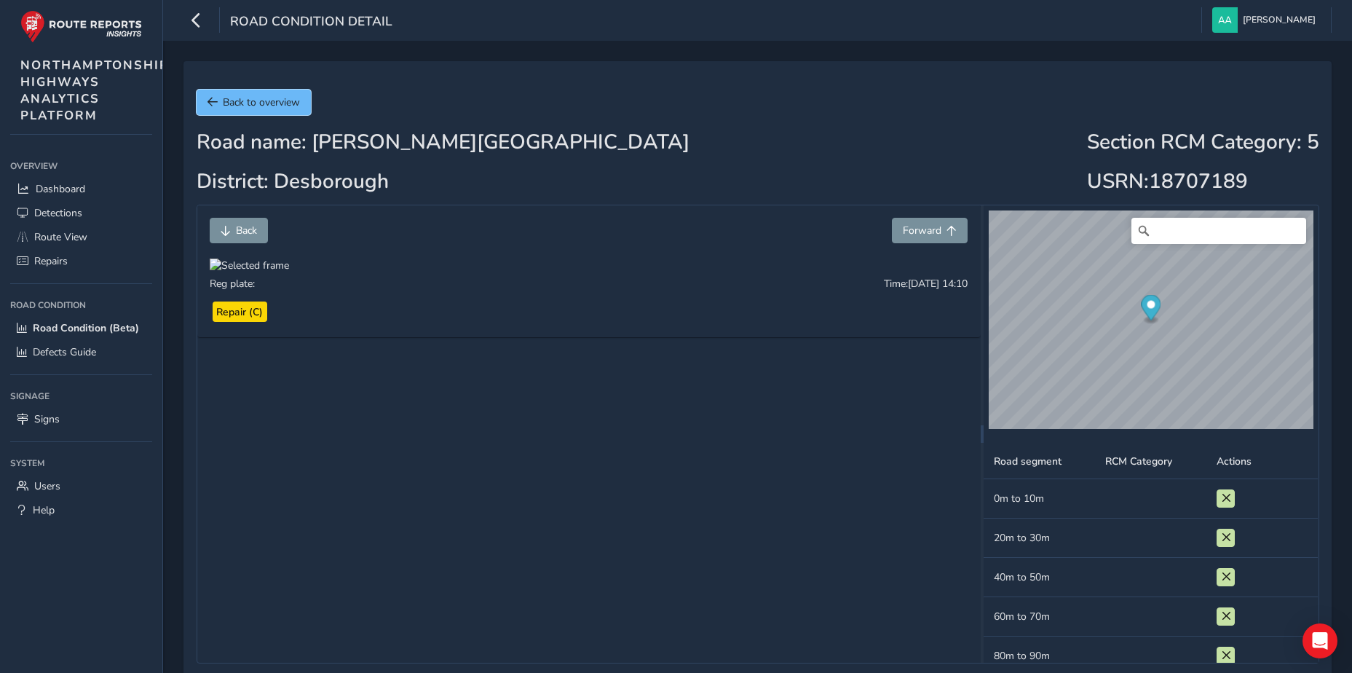
click at [265, 103] on span "Back to overview" at bounding box center [261, 102] width 77 height 14
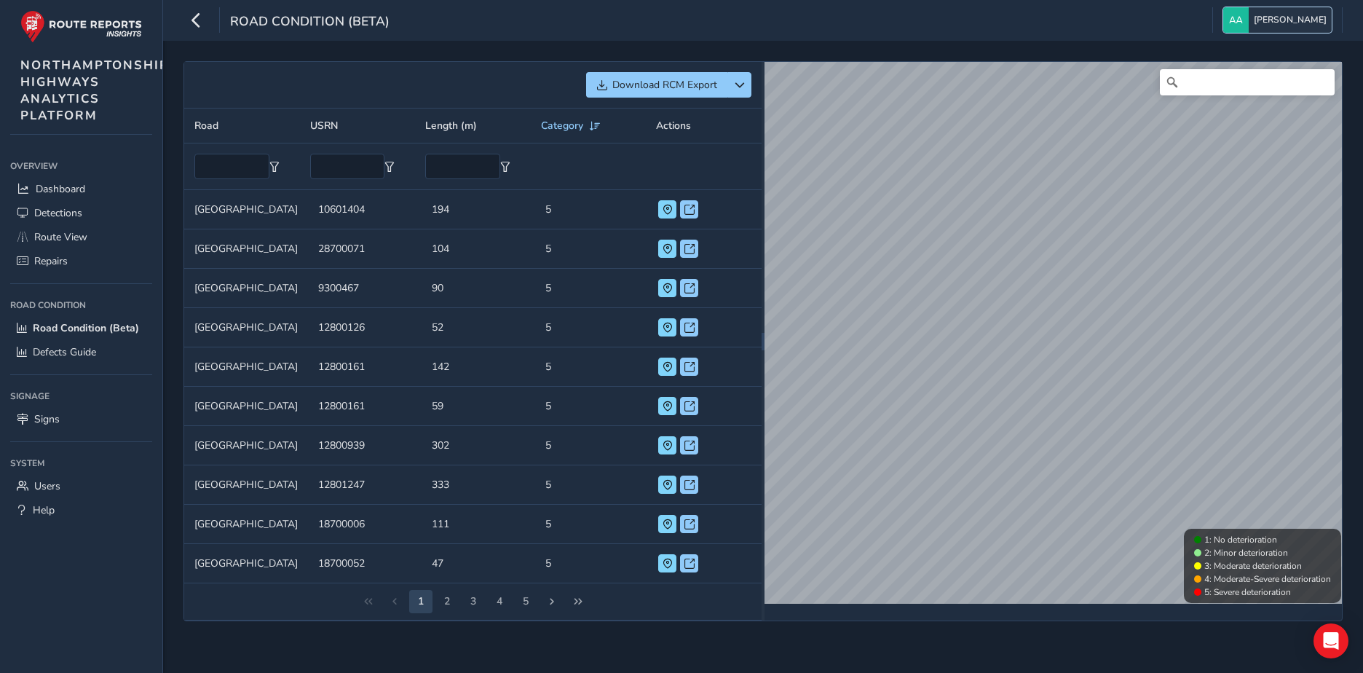
click at [1283, 16] on span "[PERSON_NAME]" at bounding box center [1290, 19] width 73 height 25
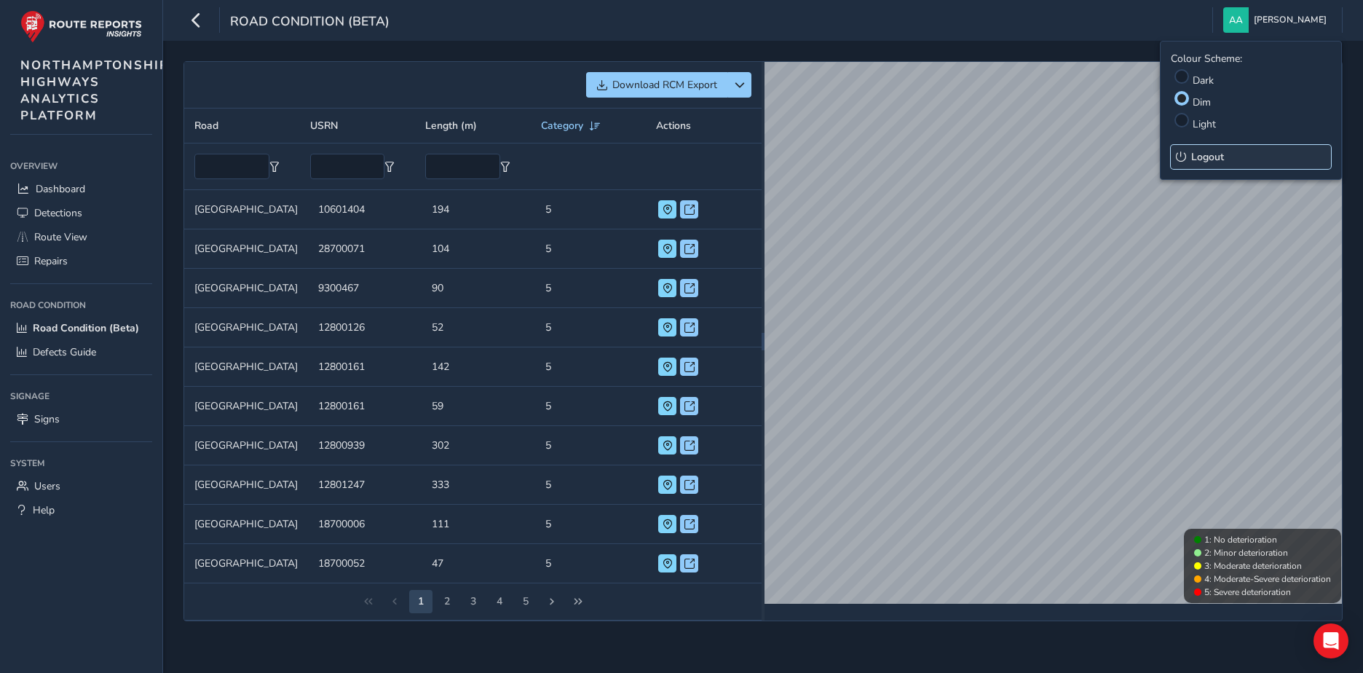
click at [1204, 153] on span "Logout" at bounding box center [1207, 157] width 33 height 14
